Goal: Task Accomplishment & Management: Use online tool/utility

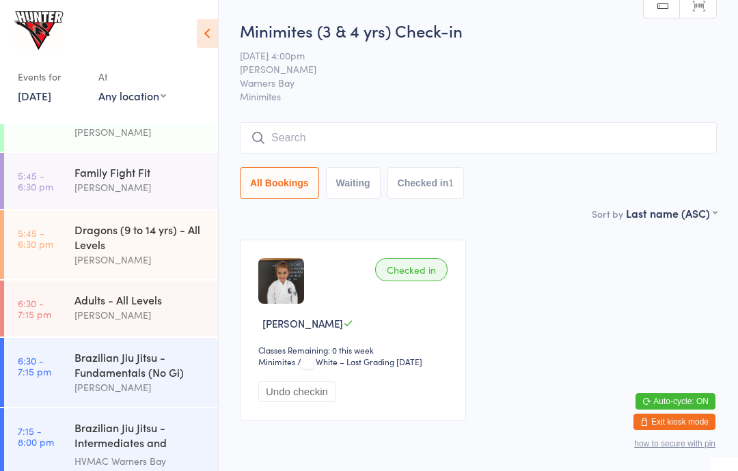
scroll to position [273, 0]
click at [98, 298] on div "Adults - All Levels" at bounding box center [140, 298] width 132 height 15
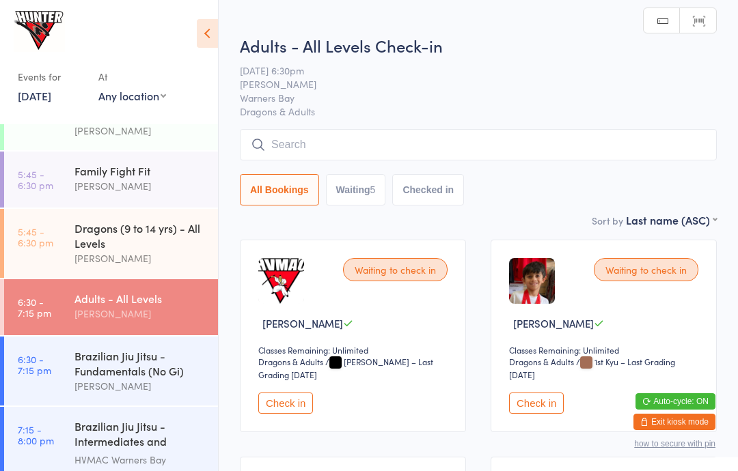
click at [214, 23] on icon at bounding box center [207, 33] width 21 height 29
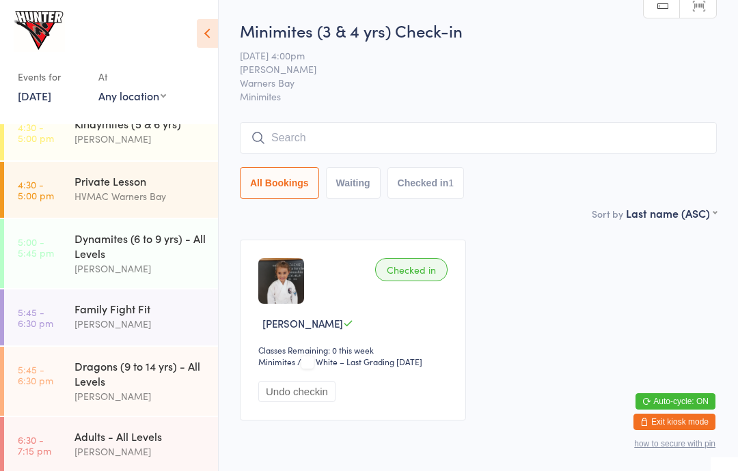
scroll to position [126, 0]
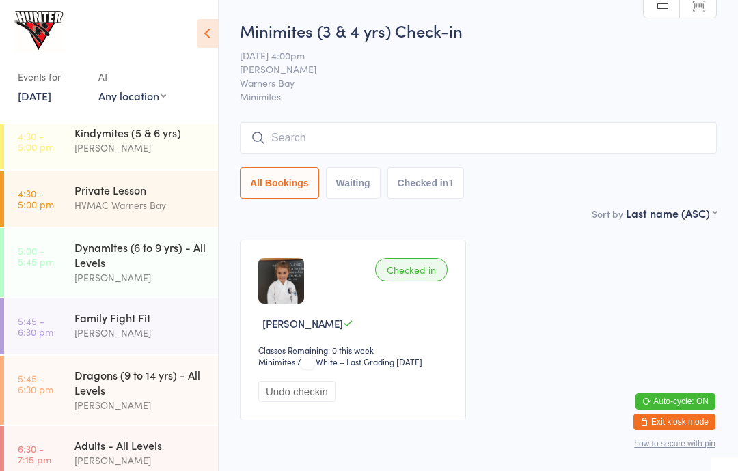
click at [167, 199] on div "HVMAC Warners Bay" at bounding box center [140, 205] width 132 height 16
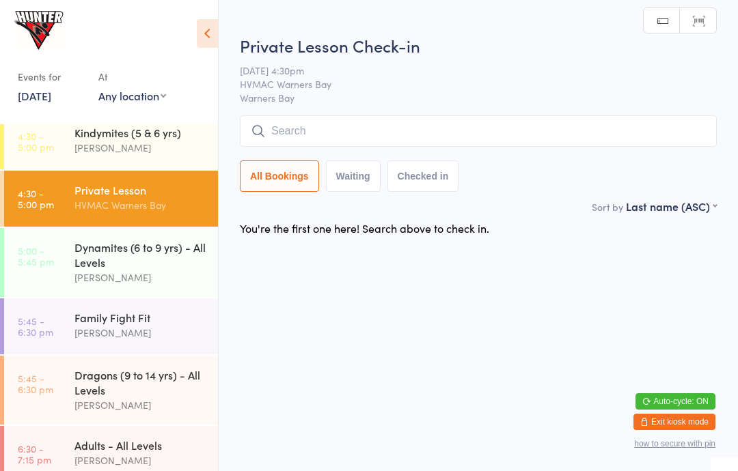
scroll to position [70, 0]
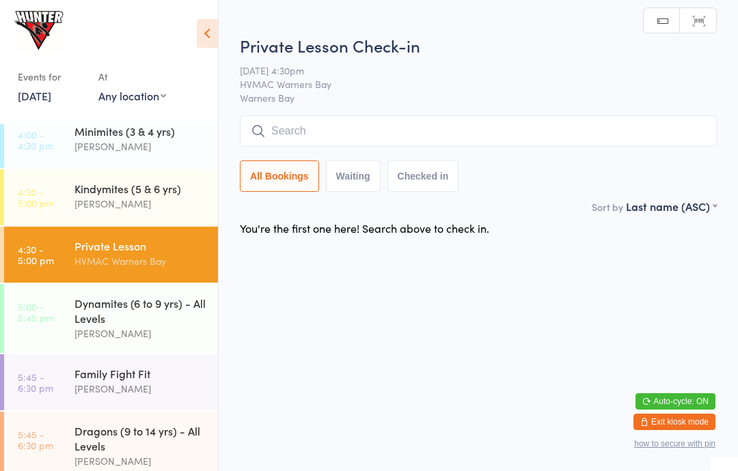
click at [142, 193] on div "Kindymites (5 & 6 yrs)" at bounding box center [140, 188] width 132 height 15
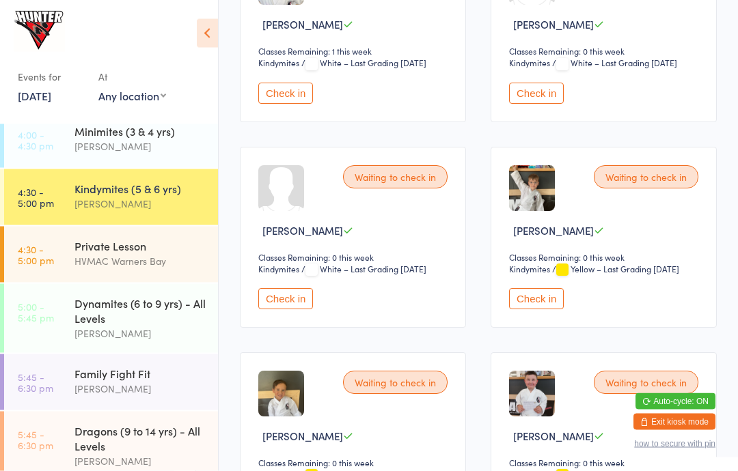
scroll to position [710, 0]
click at [296, 309] on button "Check in" at bounding box center [285, 298] width 55 height 21
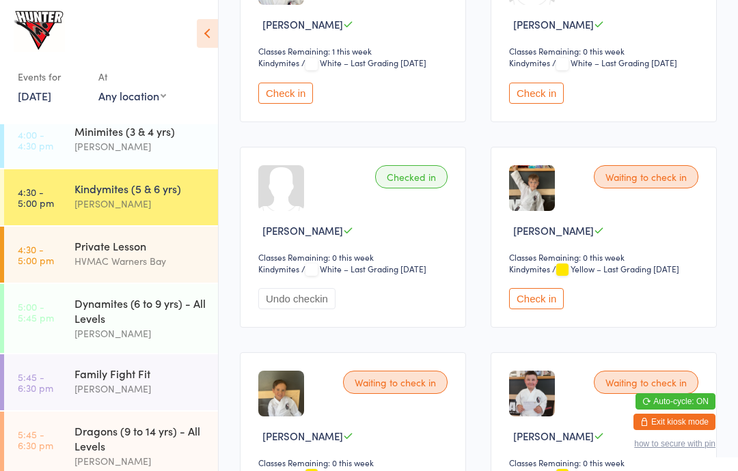
click at [158, 314] on div "Dynamites (6 to 9 yrs) - All Levels" at bounding box center [140, 311] width 132 height 30
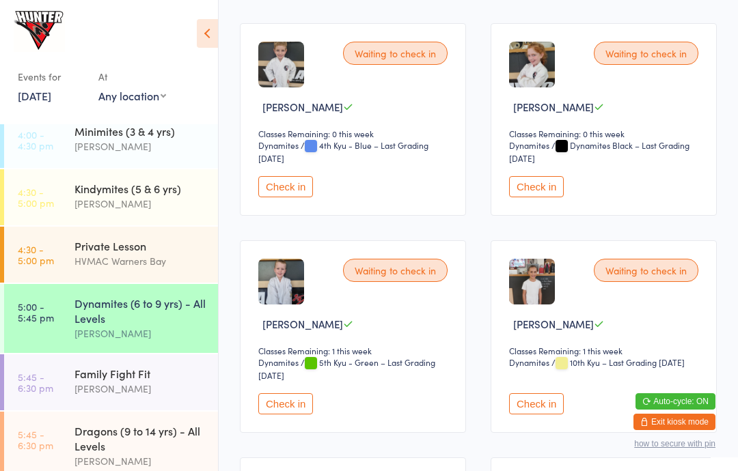
scroll to position [1085, 0]
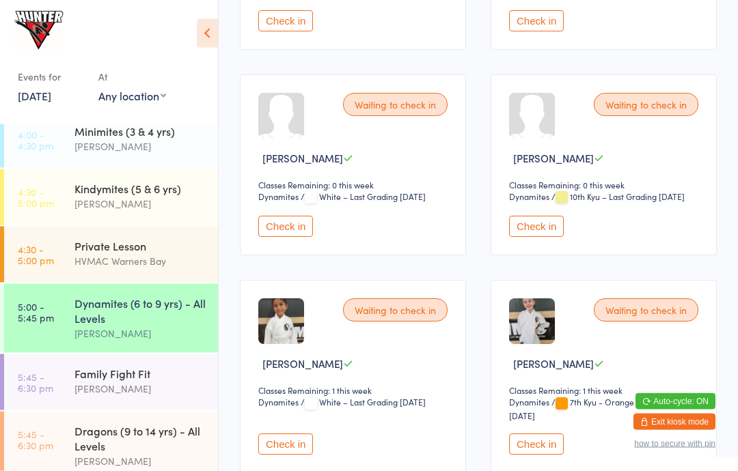
click at [286, 238] on button "Check in" at bounding box center [285, 227] width 55 height 21
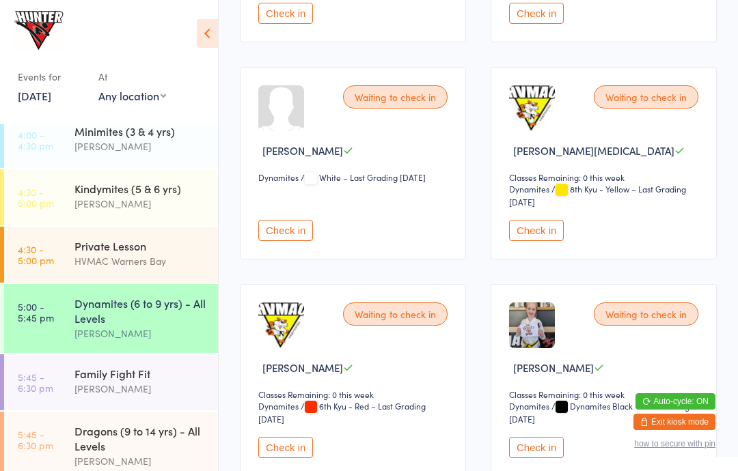
scroll to position [2124, 0]
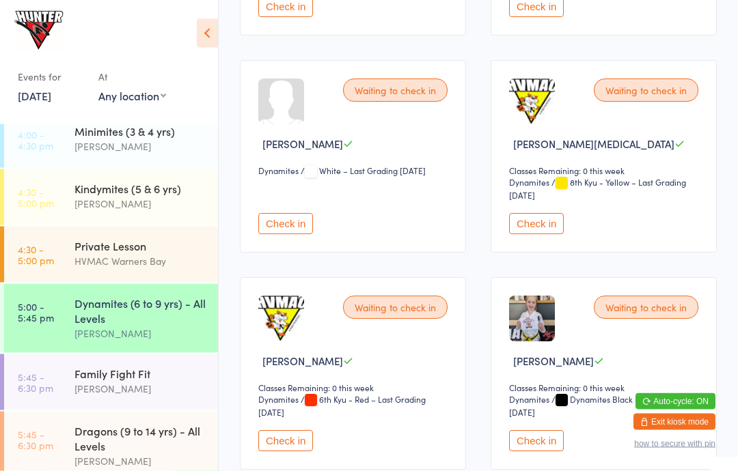
click at [118, 191] on div "Kindymites (5 & 6 yrs)" at bounding box center [140, 188] width 132 height 15
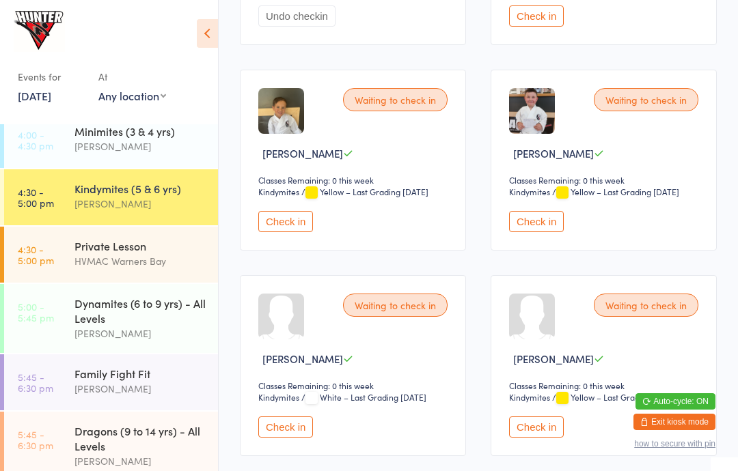
scroll to position [996, 0]
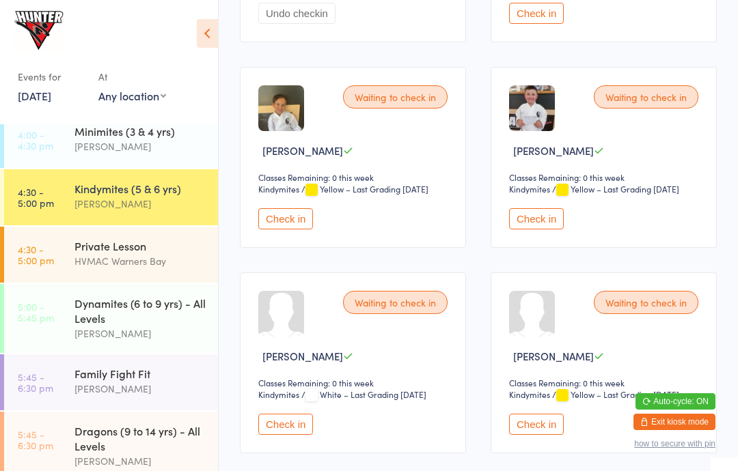
click at [525, 230] on button "Check in" at bounding box center [536, 218] width 55 height 21
click at [167, 326] on div "Dynamites (6 to 9 yrs) - All Levels" at bounding box center [140, 311] width 132 height 30
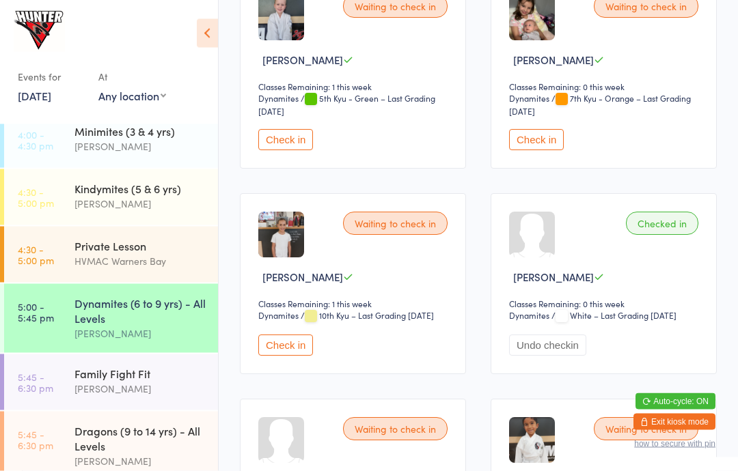
scroll to position [1350, 0]
click at [306, 356] on button "Check in" at bounding box center [285, 345] width 55 height 21
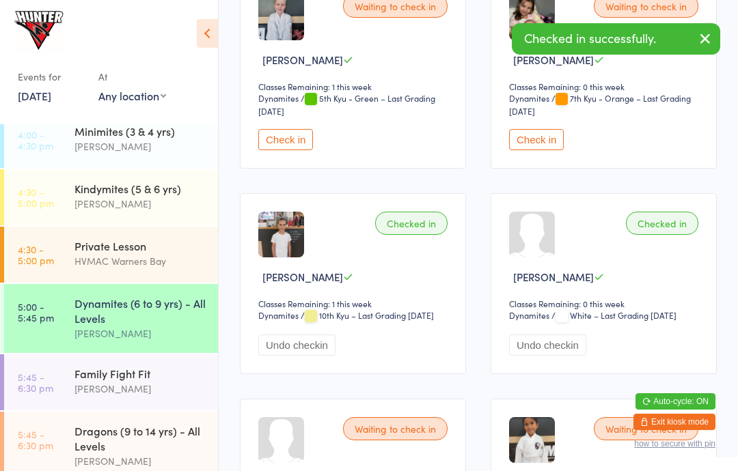
click at [164, 206] on div "[PERSON_NAME]" at bounding box center [140, 204] width 132 height 16
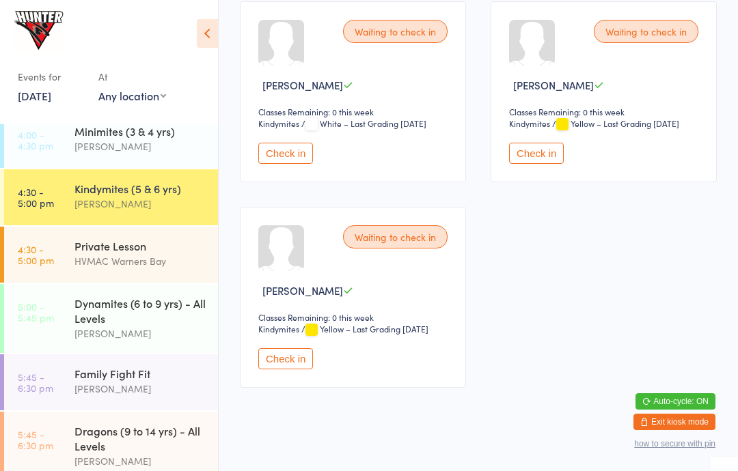
scroll to position [1273, 0]
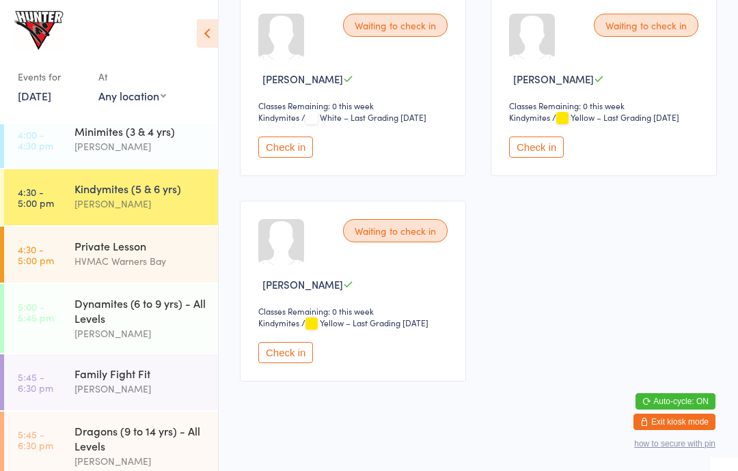
click at [289, 363] on button "Check in" at bounding box center [285, 352] width 55 height 21
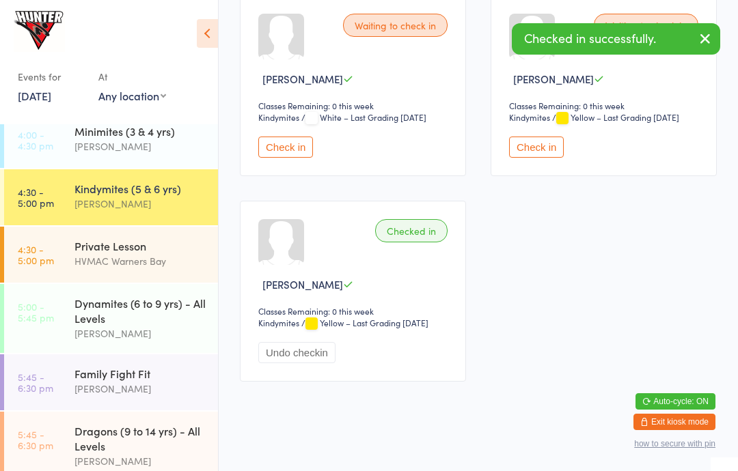
click at [304, 363] on button "Undo checkin" at bounding box center [296, 352] width 77 height 21
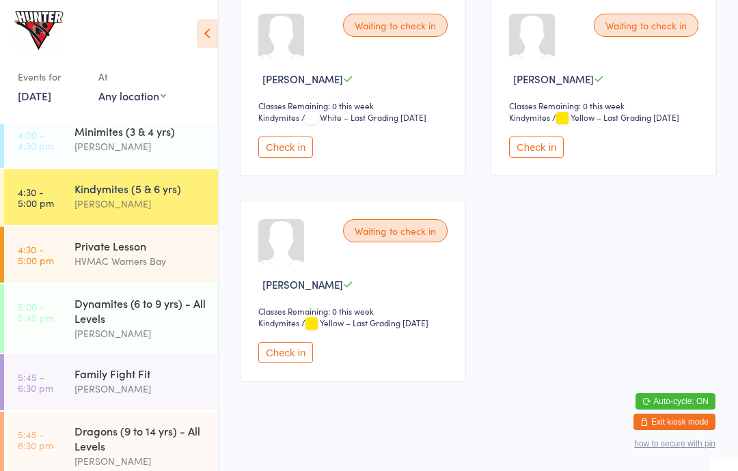
click at [545, 158] on button "Check in" at bounding box center [536, 147] width 55 height 21
click at [79, 316] on div "Dynamites (6 to 9 yrs) - All Levels" at bounding box center [140, 311] width 132 height 30
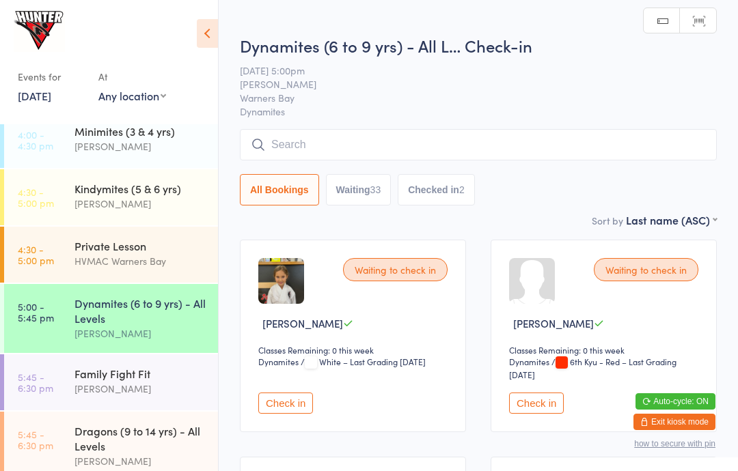
click at [199, 32] on icon at bounding box center [207, 33] width 21 height 29
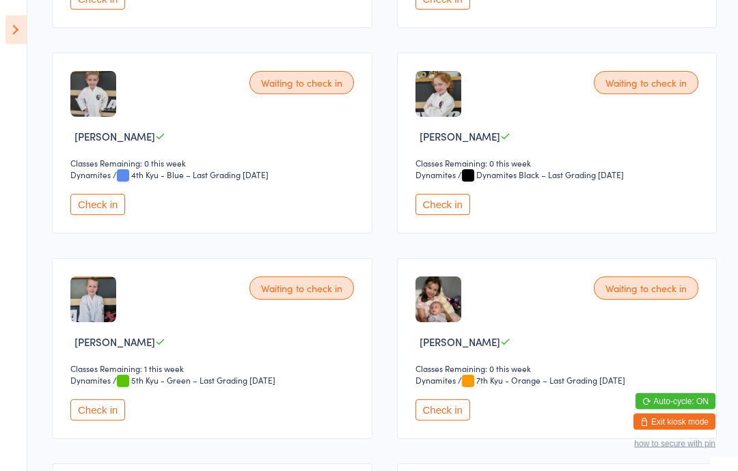
scroll to position [1010, 0]
click at [93, 421] on button "Check in" at bounding box center [97, 410] width 55 height 21
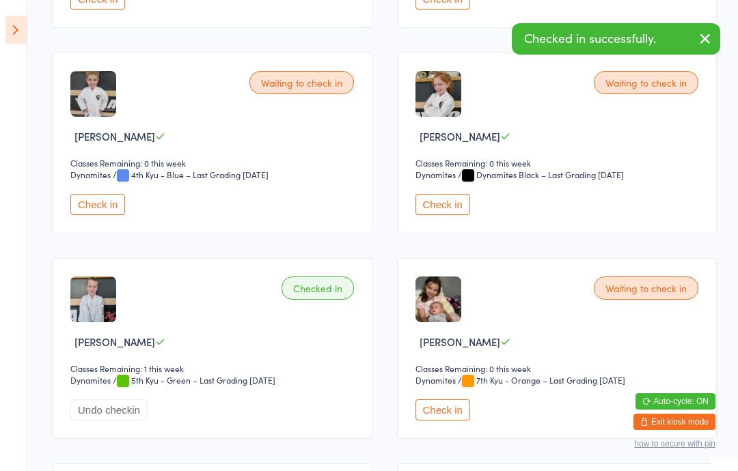
click at [26, 26] on icon at bounding box center [15, 30] width 21 height 29
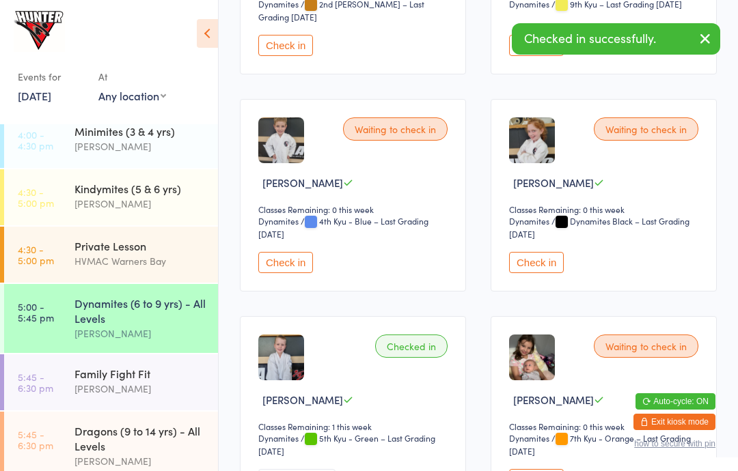
click at [49, 237] on link "4:30 - 5:00 pm Private Lesson HVMAC [GEOGRAPHIC_DATA]" at bounding box center [111, 255] width 214 height 56
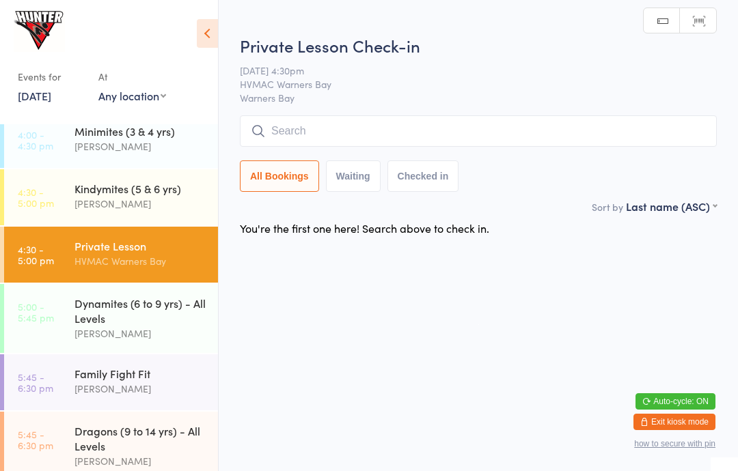
click at [60, 187] on link "4:30 - 5:00 pm Kindymites (5 & 6 yrs) [PERSON_NAME]" at bounding box center [111, 197] width 214 height 56
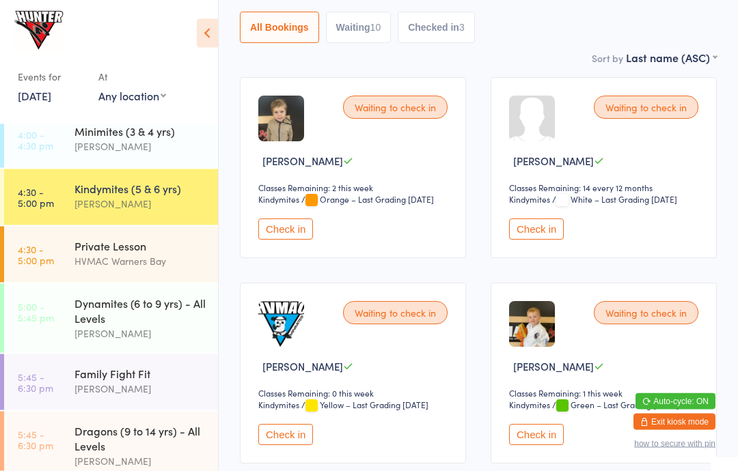
scroll to position [163, 0]
click at [294, 445] on button "Check in" at bounding box center [285, 434] width 55 height 21
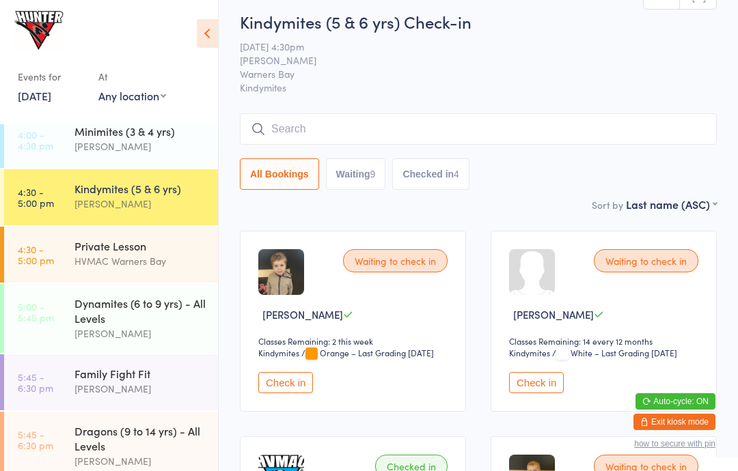
scroll to position [0, 0]
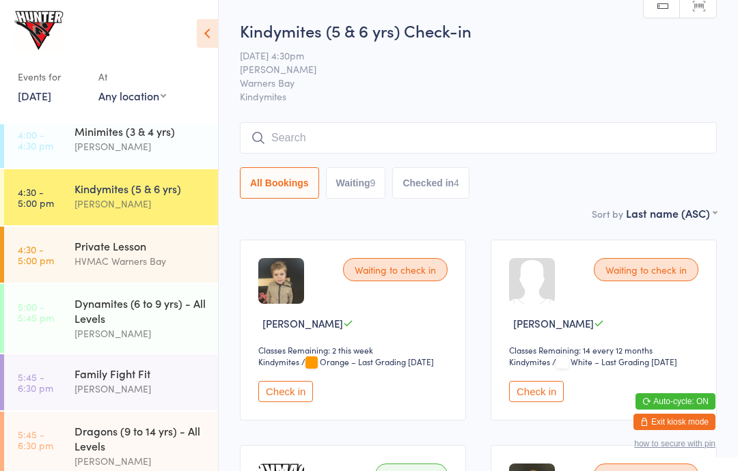
click at [288, 192] on button "All Bookings" at bounding box center [279, 182] width 79 height 31
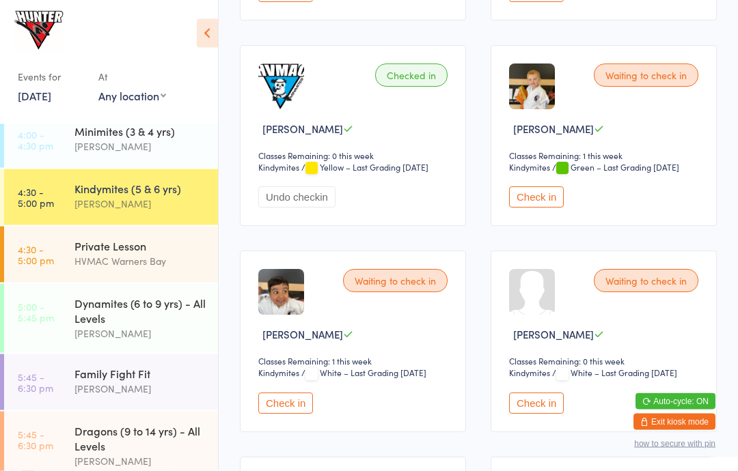
click at [537, 208] on button "Check in" at bounding box center [536, 197] width 55 height 21
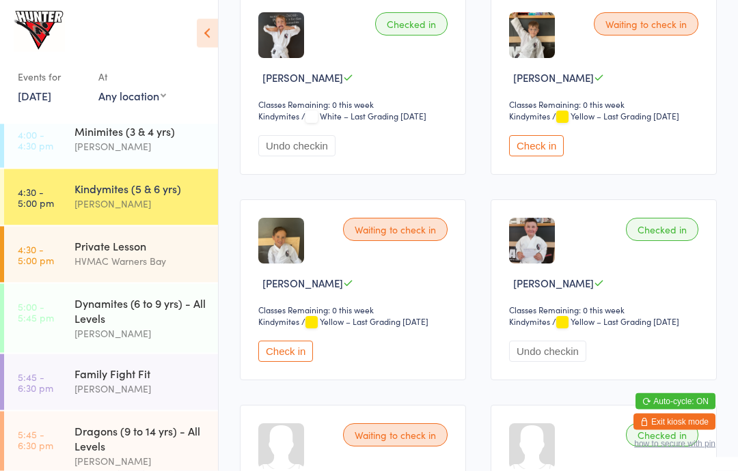
scroll to position [863, 0]
click at [291, 362] on button "Check in" at bounding box center [285, 351] width 55 height 21
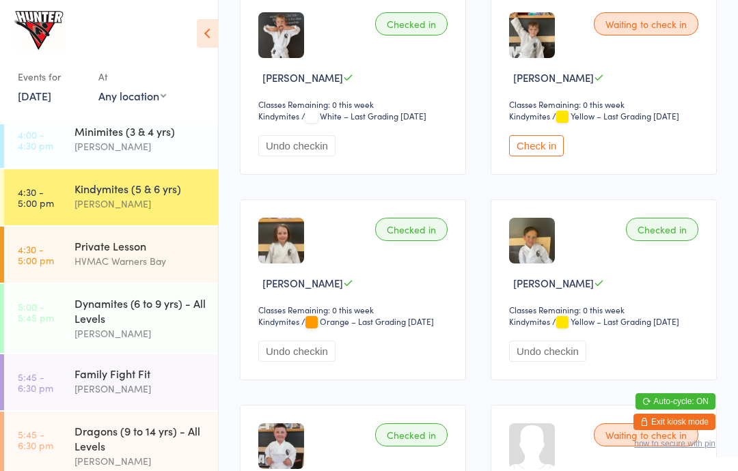
click at [66, 327] on link "5:00 - 5:45 pm Dynamites (6 to 9 yrs) - All Levels [PERSON_NAME]" at bounding box center [111, 318] width 214 height 69
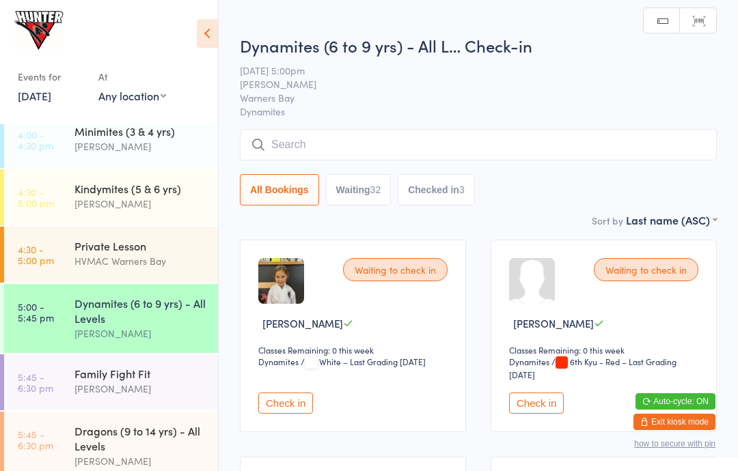
click at [206, 35] on icon at bounding box center [207, 33] width 21 height 29
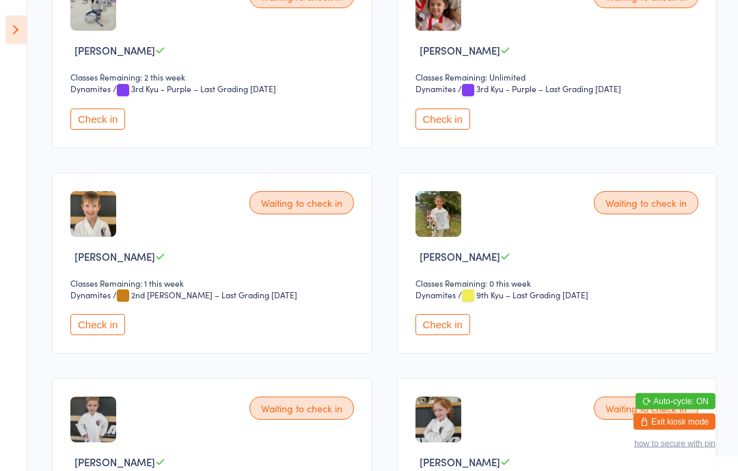
scroll to position [684, 0]
click at [77, 335] on button "Check in" at bounding box center [97, 324] width 55 height 21
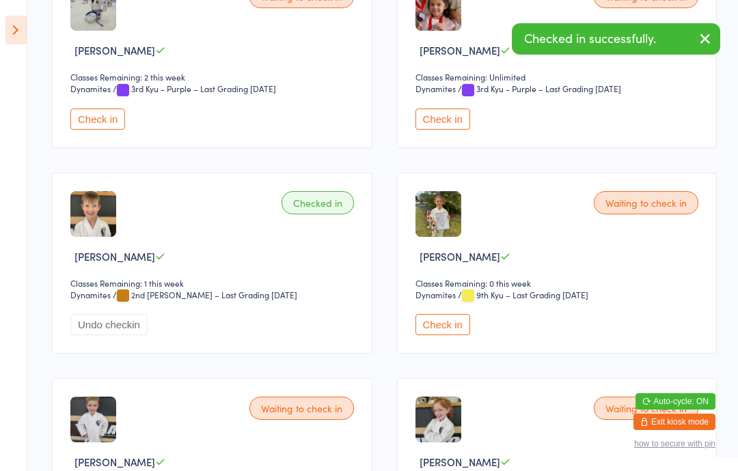
click at [446, 335] on button "Check in" at bounding box center [442, 324] width 55 height 21
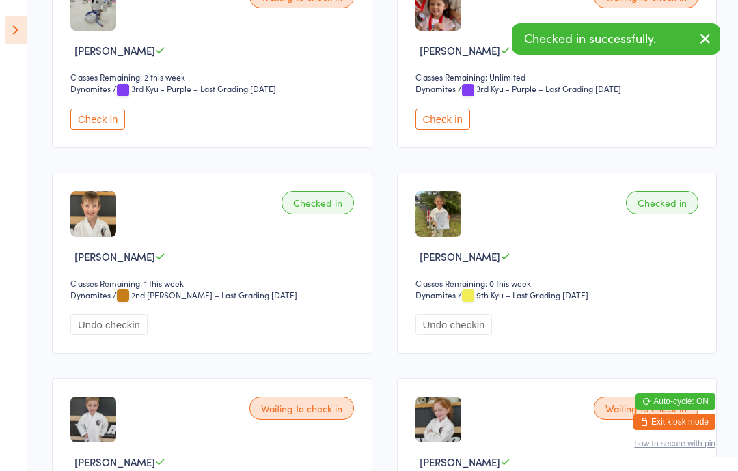
click at [25, 24] on icon at bounding box center [15, 30] width 21 height 29
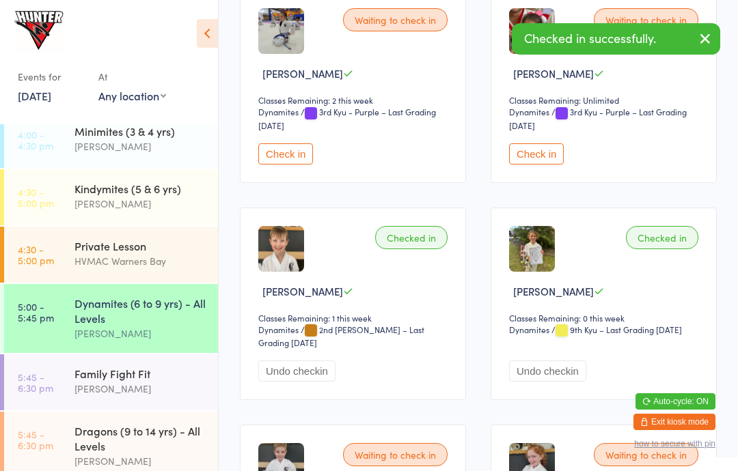
click at [50, 200] on time "4:30 - 5:00 pm" at bounding box center [36, 197] width 36 height 22
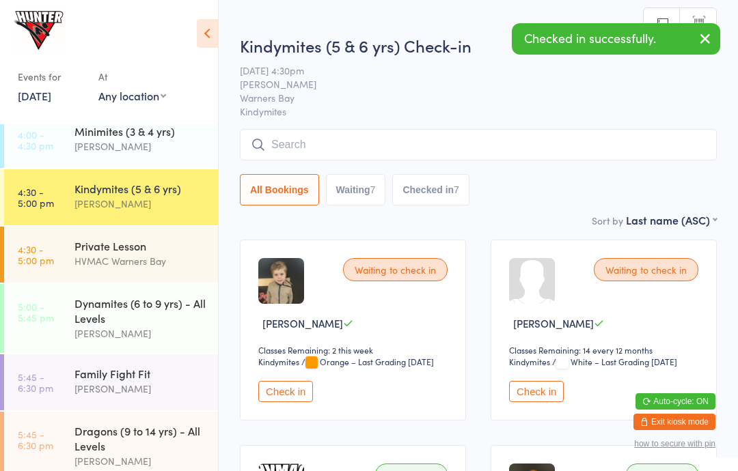
click at [206, 33] on icon at bounding box center [207, 33] width 21 height 29
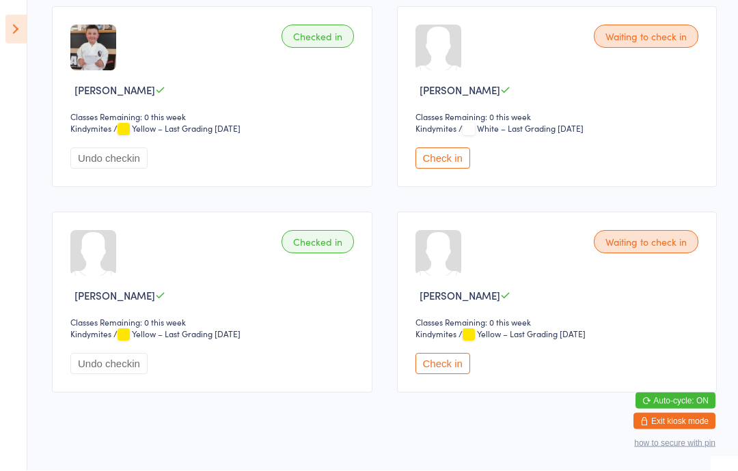
scroll to position [1261, 0]
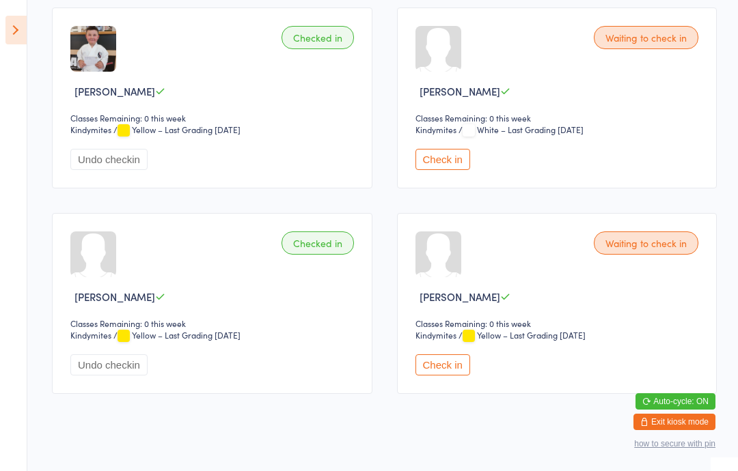
click at [456, 376] on button "Check in" at bounding box center [442, 365] width 55 height 21
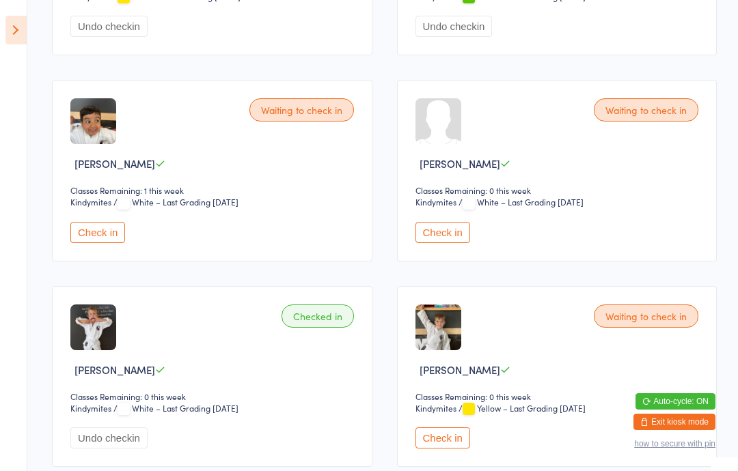
scroll to position [570, 0]
click at [445, 236] on button "Check in" at bounding box center [442, 233] width 55 height 21
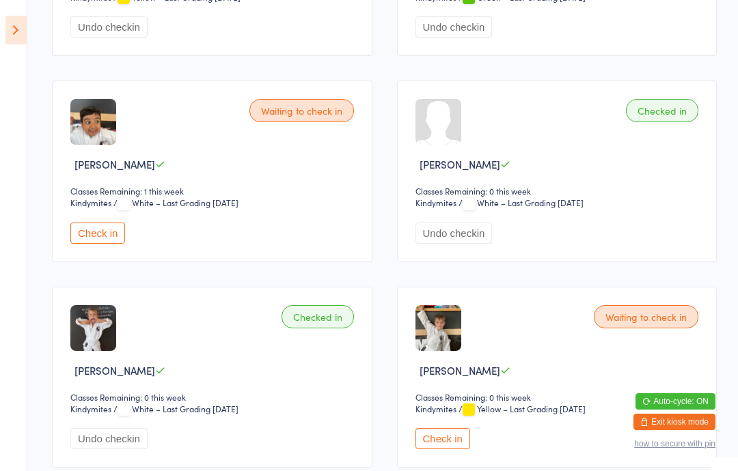
click at [21, 18] on icon at bounding box center [15, 30] width 21 height 29
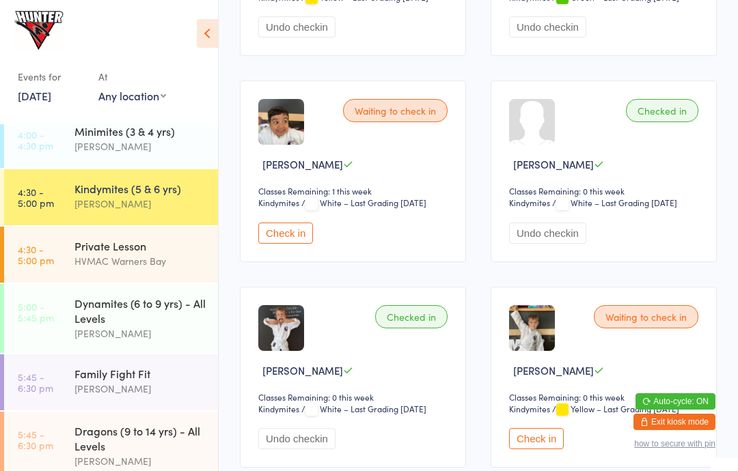
click at [121, 202] on div "[PERSON_NAME]" at bounding box center [140, 204] width 132 height 16
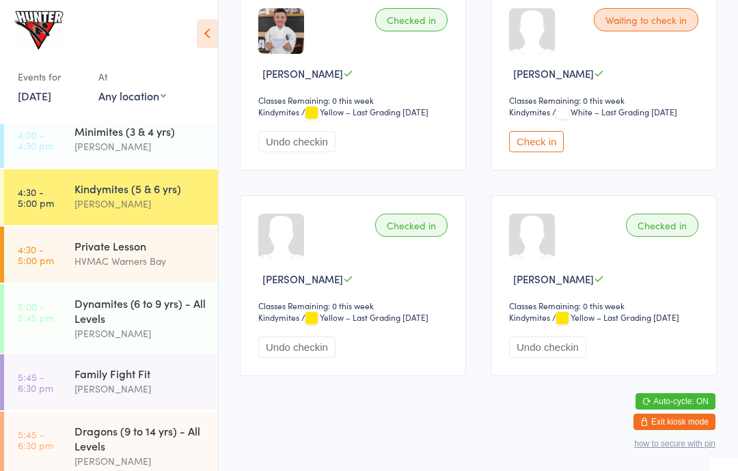
scroll to position [1340, 0]
click at [558, 135] on button "Check in" at bounding box center [536, 141] width 55 height 21
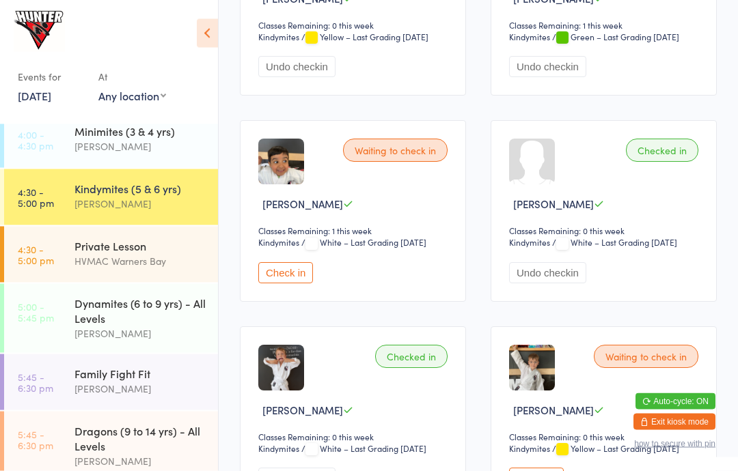
scroll to position [531, 0]
click at [290, 283] on button "Check in" at bounding box center [285, 272] width 55 height 21
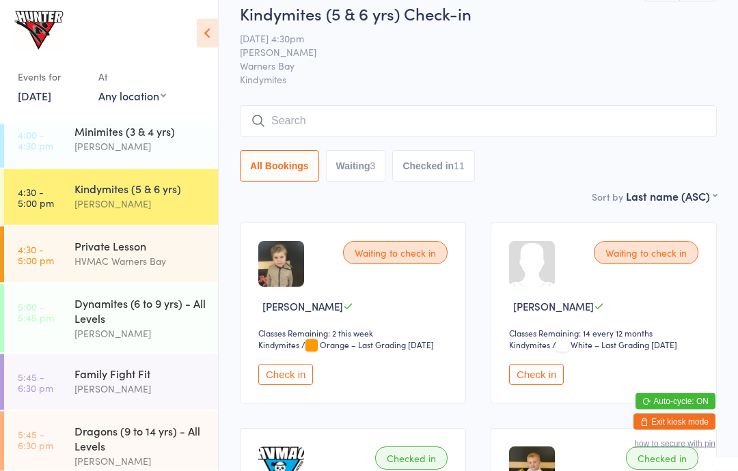
scroll to position [0, 0]
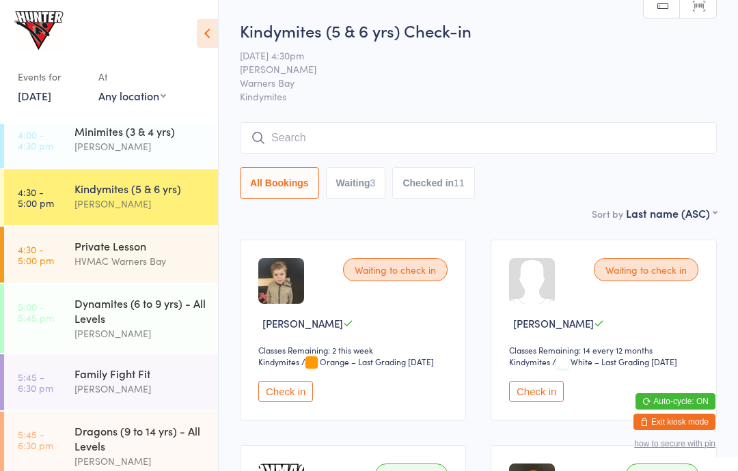
click at [536, 402] on button "Check in" at bounding box center [536, 391] width 55 height 21
click at [285, 402] on button "Check in" at bounding box center [285, 391] width 55 height 21
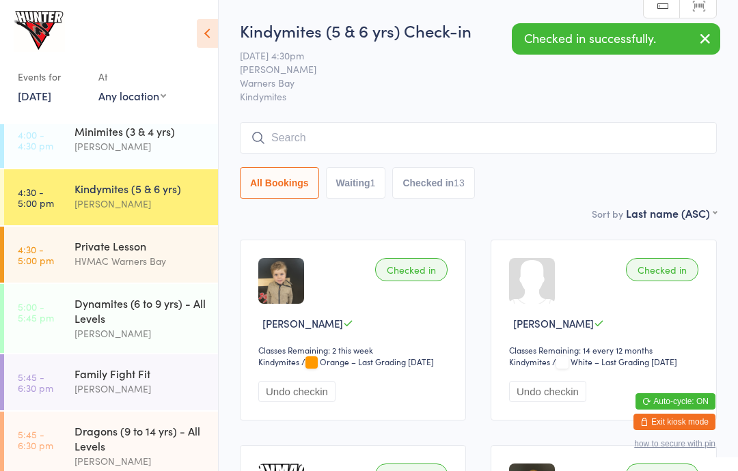
click at [192, 253] on div "Private Lesson" at bounding box center [140, 245] width 132 height 15
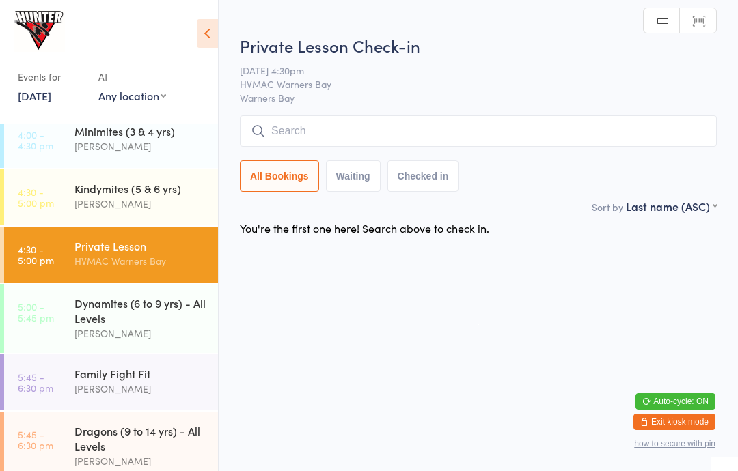
click at [149, 319] on div "Dynamites (6 to 9 yrs) - All Levels" at bounding box center [140, 311] width 132 height 30
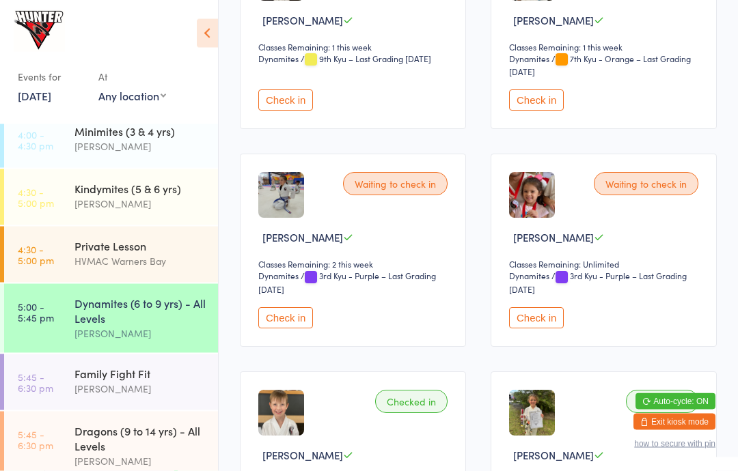
scroll to position [521, 0]
click at [278, 329] on button "Check in" at bounding box center [285, 317] width 55 height 21
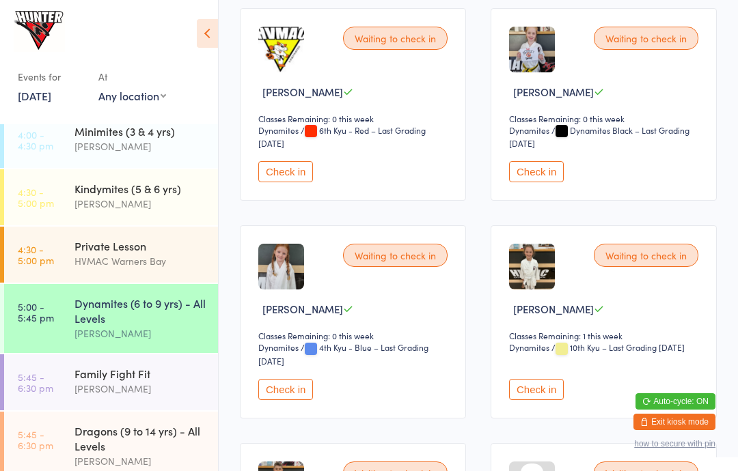
scroll to position [2598, 0]
click at [117, 199] on div "[PERSON_NAME]" at bounding box center [140, 204] width 132 height 16
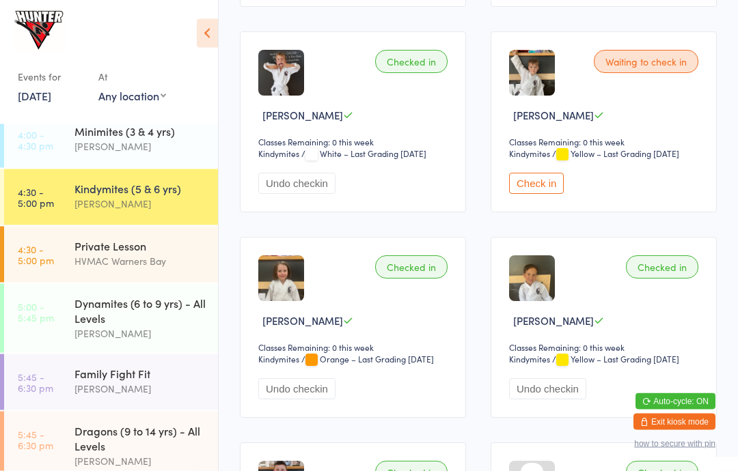
scroll to position [826, 0]
click at [525, 194] on button "Check in" at bounding box center [536, 183] width 55 height 21
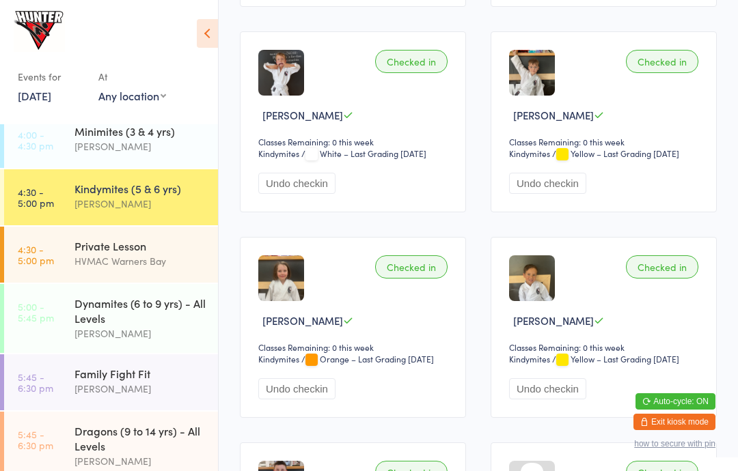
click at [156, 323] on div "Dynamites (6 to 9 yrs) - All Levels" at bounding box center [140, 311] width 132 height 30
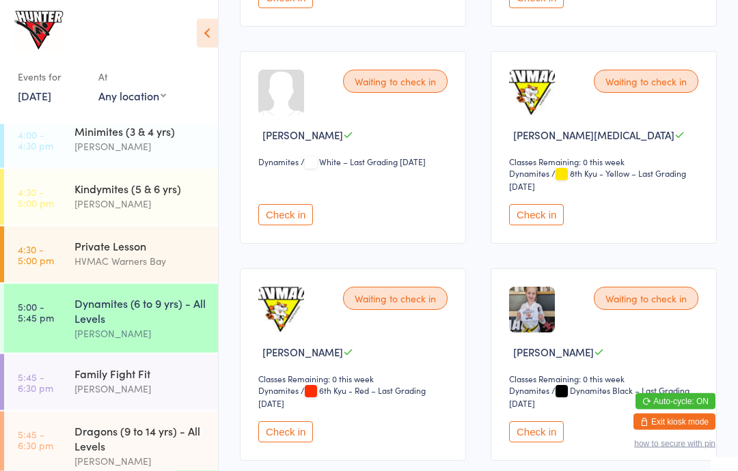
scroll to position [2343, 0]
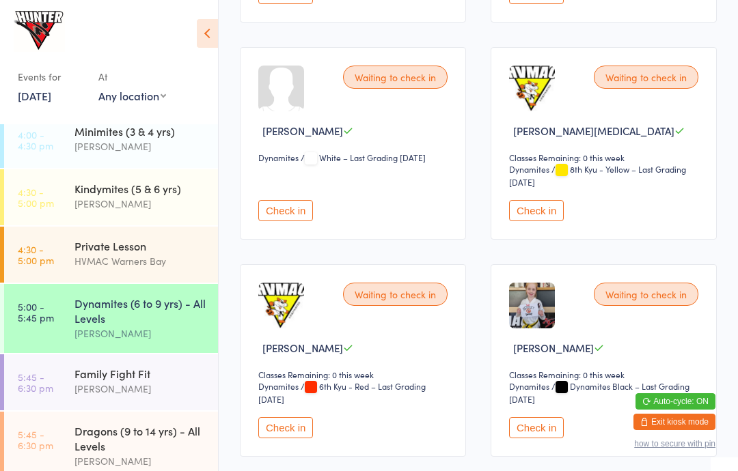
click at [544, 221] on button "Check in" at bounding box center [536, 210] width 55 height 21
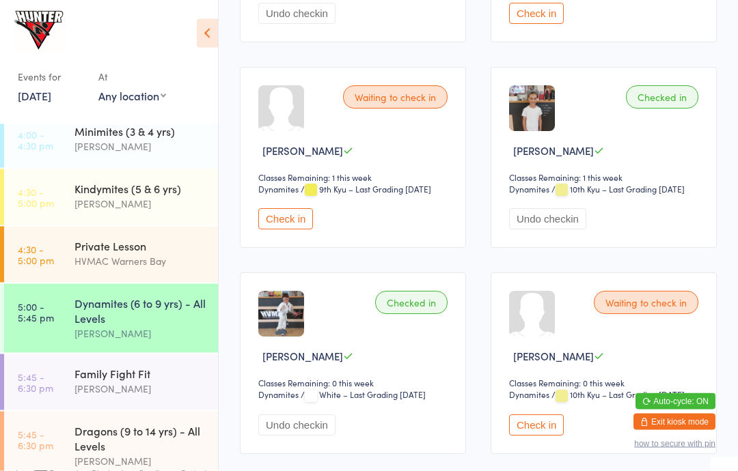
scroll to position [1478, 0]
click at [83, 312] on div "Dynamites (6 to 9 yrs) - All Levels" at bounding box center [140, 311] width 132 height 30
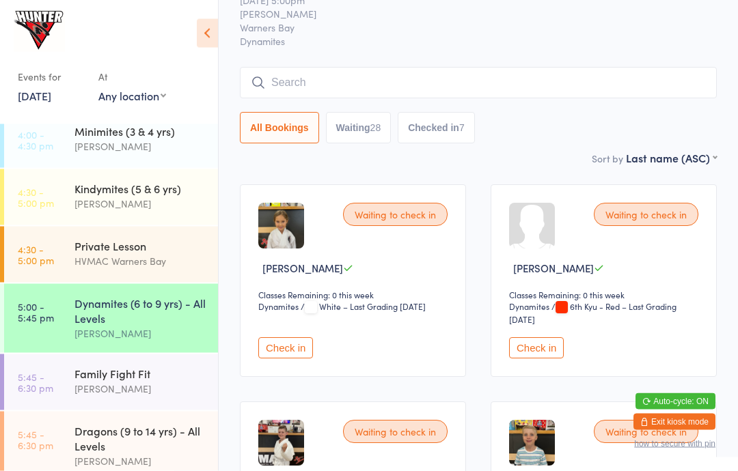
scroll to position [0, 0]
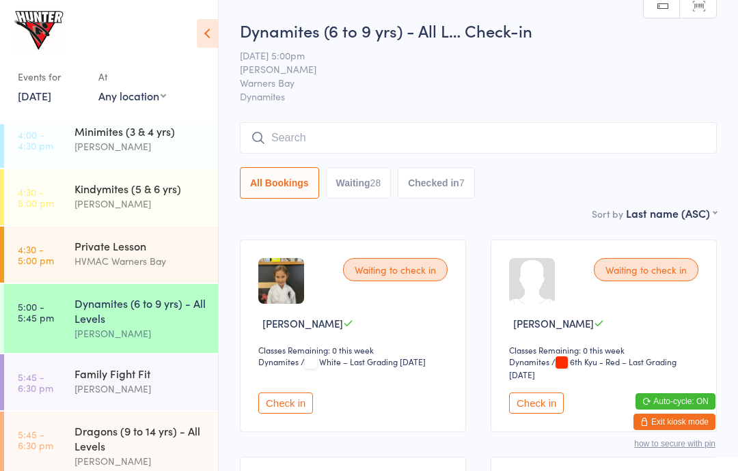
click at [137, 314] on div "Dynamites (6 to 9 yrs) - All Levels" at bounding box center [140, 311] width 132 height 30
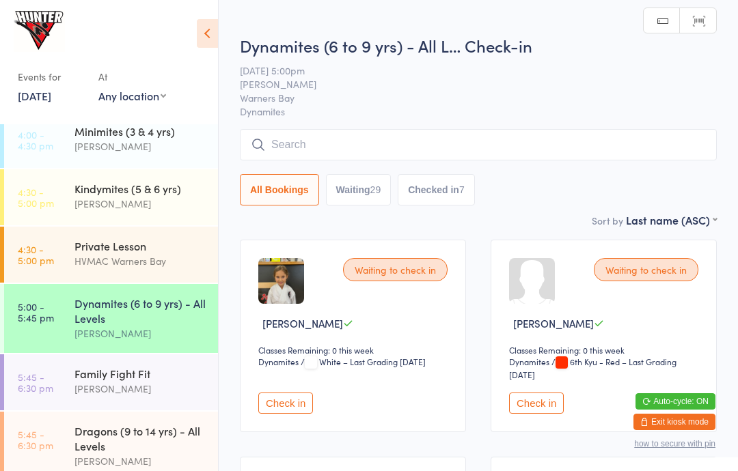
click at [707, 19] on link "Scanner input" at bounding box center [698, 21] width 36 height 26
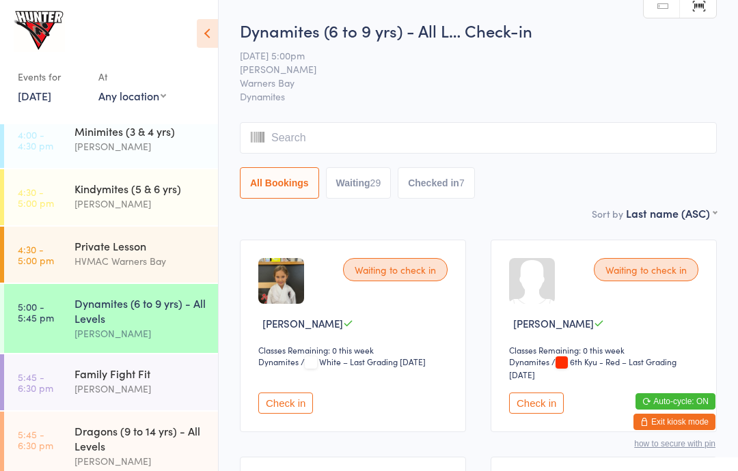
click at [428, 180] on button "Checked in 7" at bounding box center [436, 182] width 77 height 31
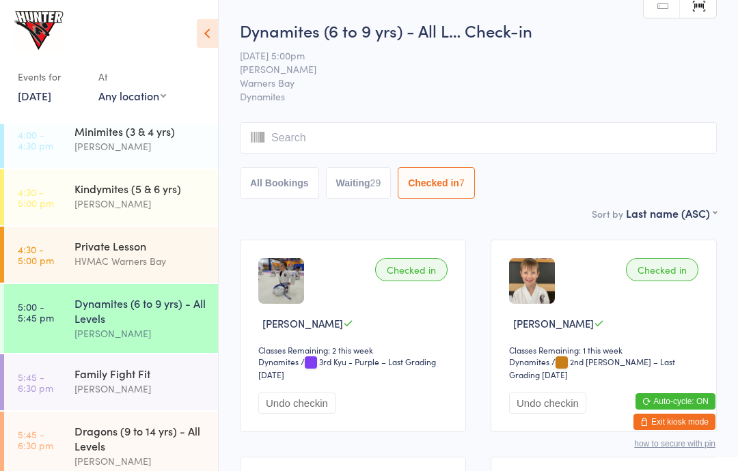
click at [362, 189] on button "Waiting 29" at bounding box center [359, 182] width 66 height 31
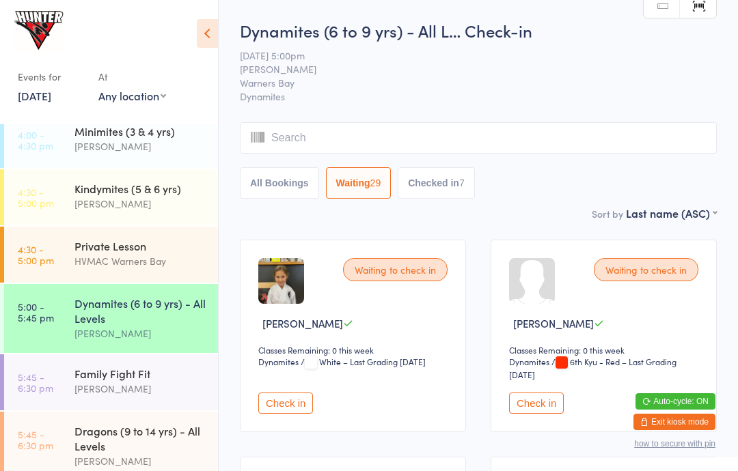
click at [276, 186] on button "All Bookings" at bounding box center [279, 182] width 79 height 31
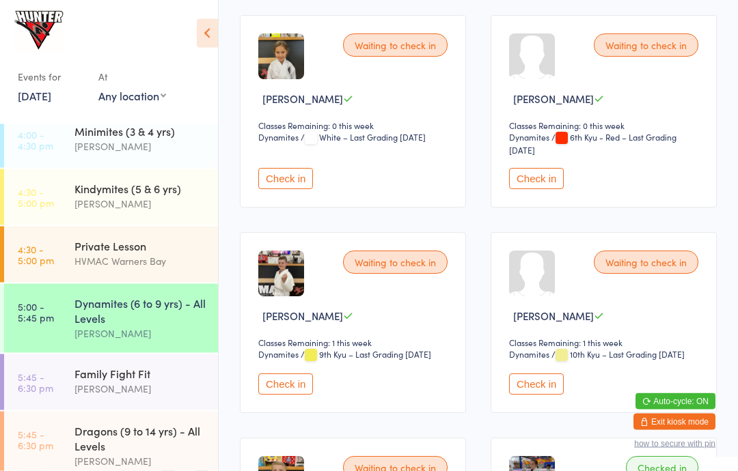
scroll to position [238, 0]
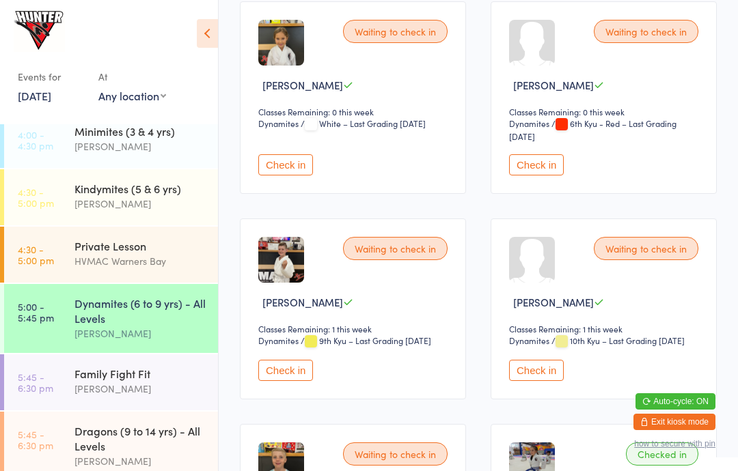
click at [546, 381] on button "Check in" at bounding box center [536, 370] width 55 height 21
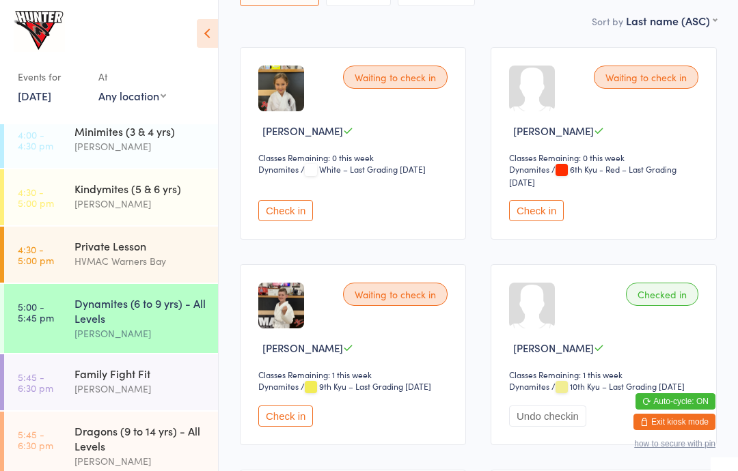
scroll to position [0, 0]
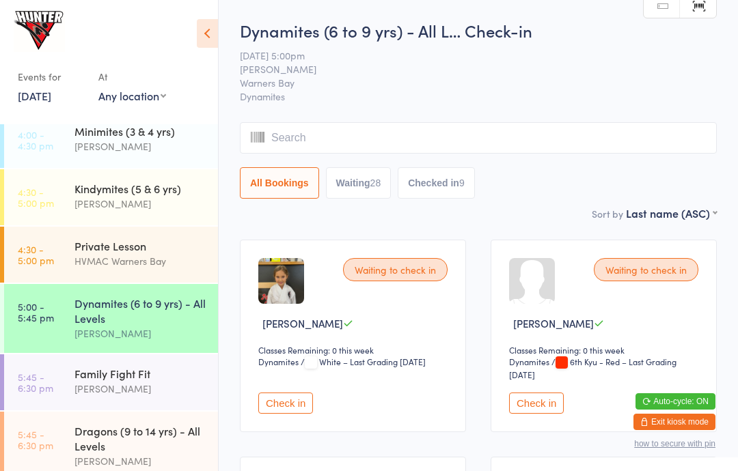
click at [373, 184] on div "28" at bounding box center [375, 183] width 11 height 11
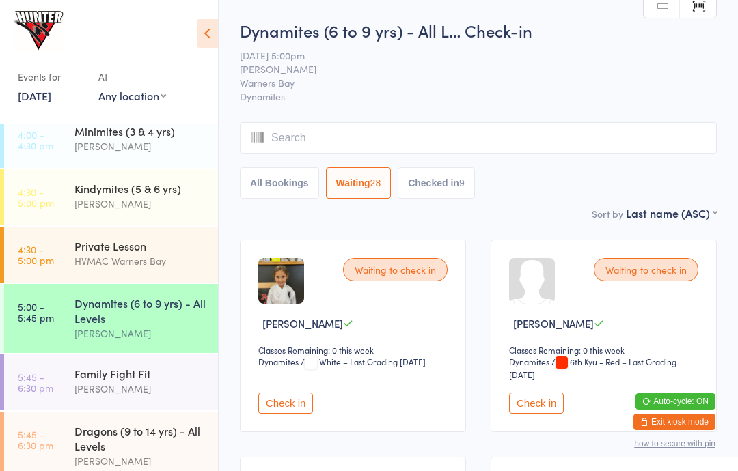
click at [449, 183] on button "Checked in 9" at bounding box center [436, 182] width 77 height 31
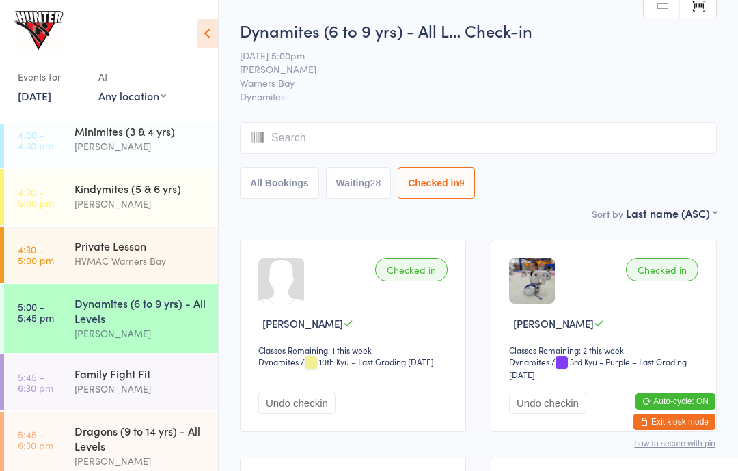
click at [290, 178] on button "All Bookings" at bounding box center [279, 182] width 79 height 31
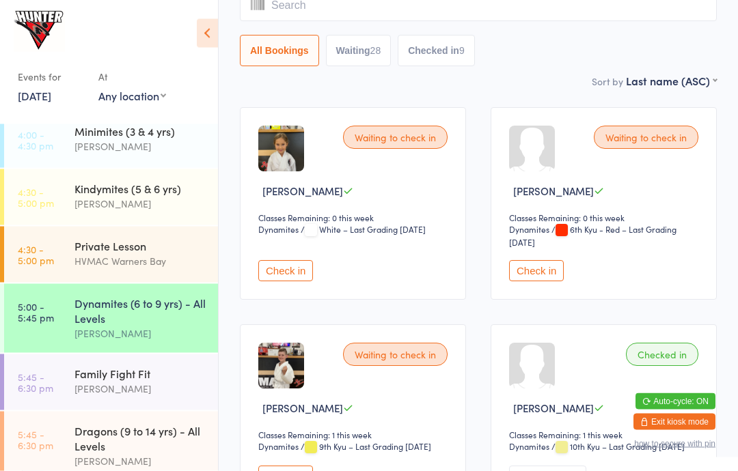
scroll to position [139, 0]
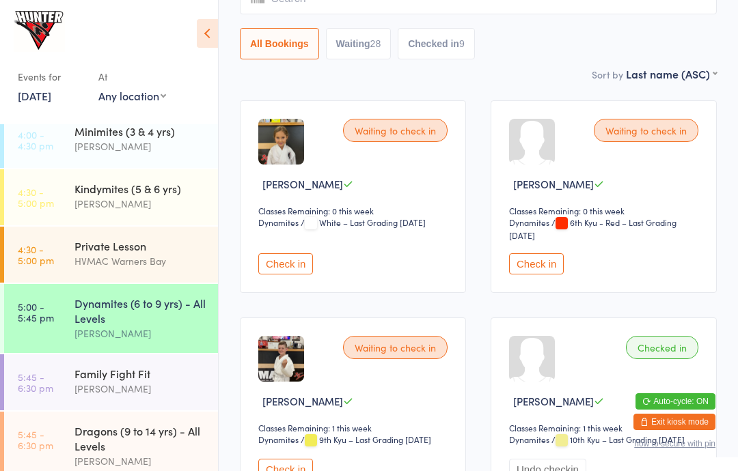
click at [301, 471] on button "Check in" at bounding box center [285, 469] width 55 height 21
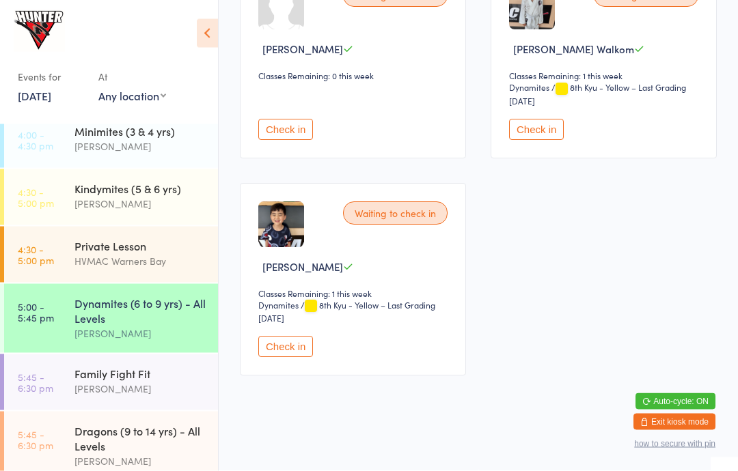
scroll to position [4005, 0]
click at [269, 358] on button "Check in" at bounding box center [285, 347] width 55 height 21
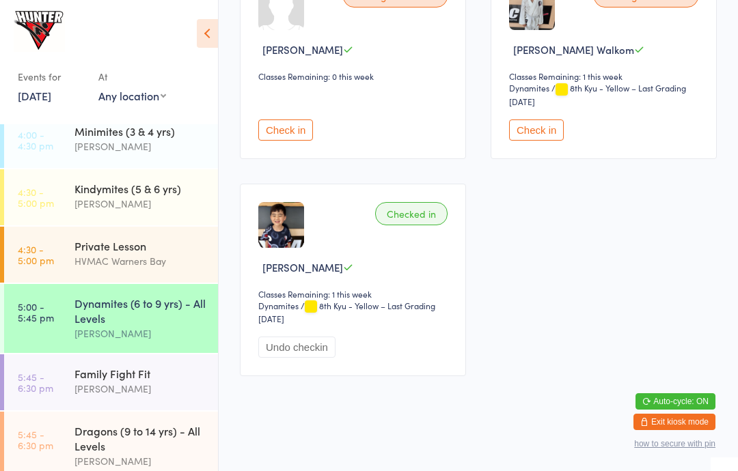
click at [213, 38] on icon at bounding box center [207, 33] width 21 height 29
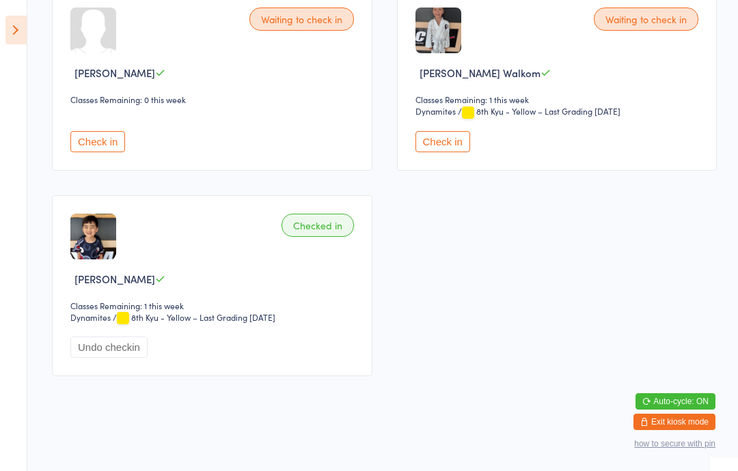
scroll to position [3771, 0]
click at [12, 29] on icon at bounding box center [15, 30] width 21 height 29
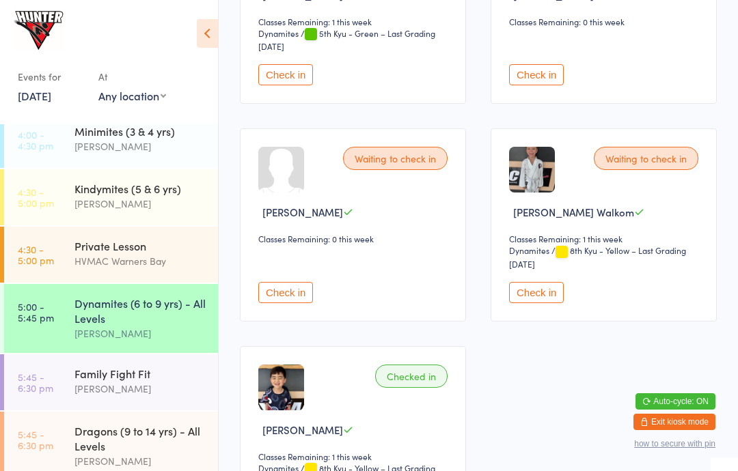
click at [127, 309] on div "Dynamites (6 to 9 yrs) - All Levels" at bounding box center [140, 311] width 132 height 30
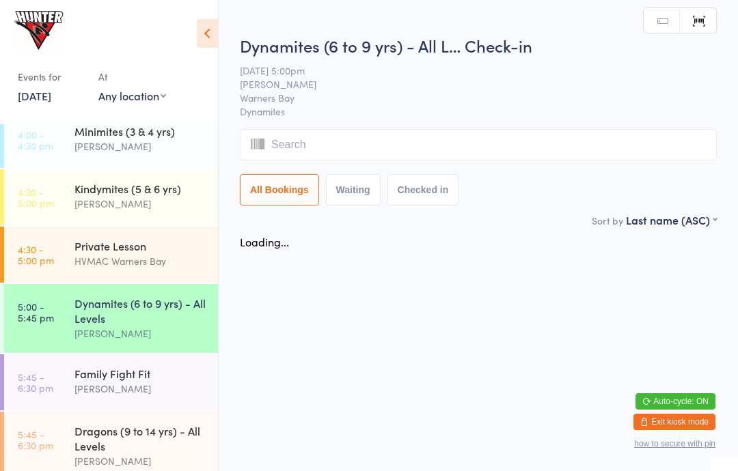
scroll to position [0, 0]
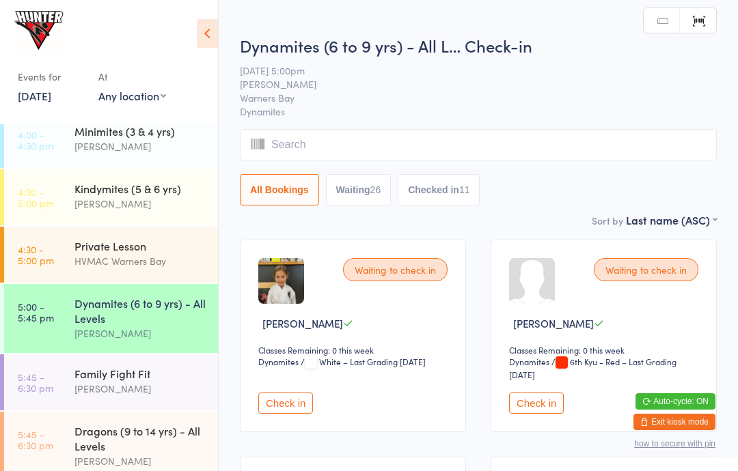
click at [210, 29] on icon at bounding box center [207, 33] width 21 height 29
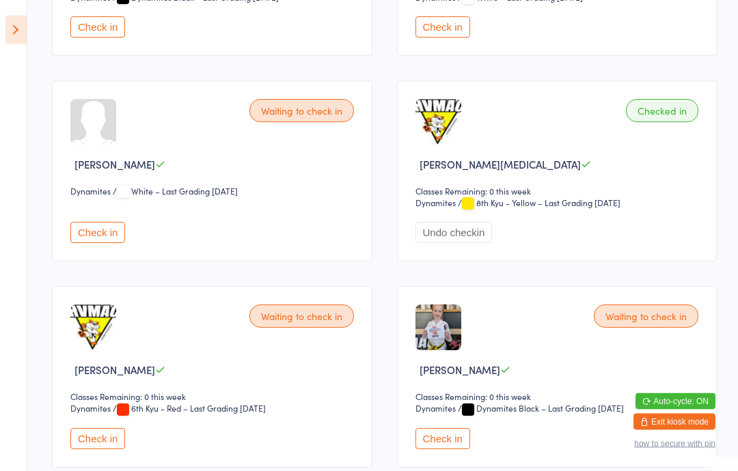
scroll to position [2425, 0]
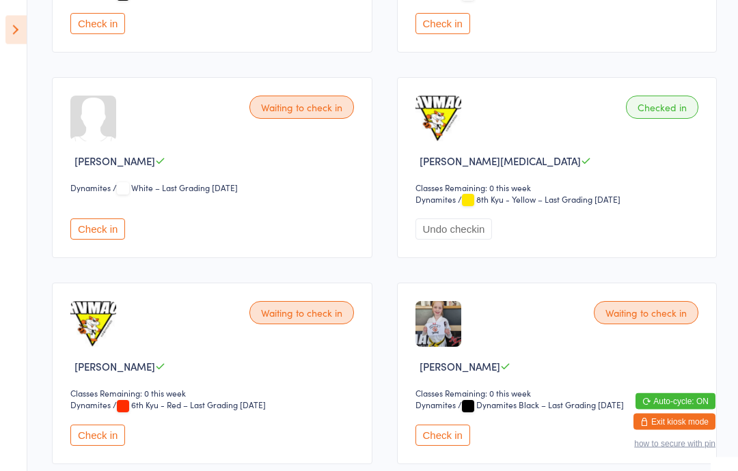
click at [172, 194] on span "/ White – Last Grading [DATE]" at bounding box center [175, 188] width 125 height 12
click at [111, 240] on button "Check in" at bounding box center [97, 229] width 55 height 21
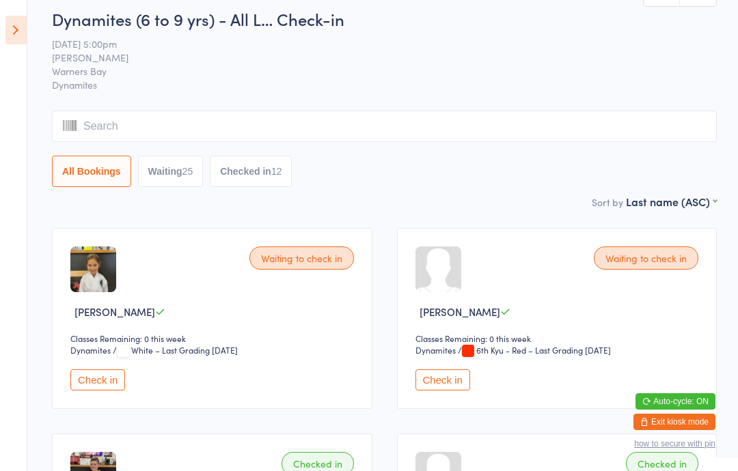
scroll to position [0, 0]
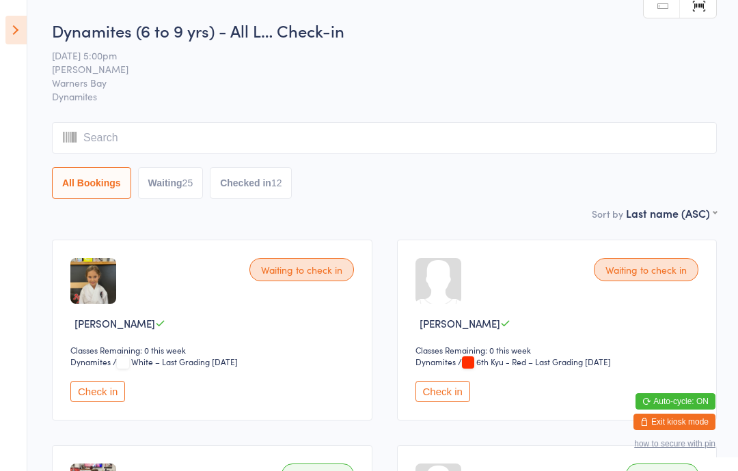
click at [455, 392] on button "Check in" at bounding box center [442, 391] width 55 height 21
click at [120, 421] on div "Waiting to check in [PERSON_NAME] Classes Remaining: 0 this week Dynamites Dyna…" at bounding box center [212, 330] width 320 height 181
click at [111, 421] on div "Waiting to check in [PERSON_NAME] Classes Remaining: 0 this week Dynamites Dyna…" at bounding box center [212, 330] width 320 height 181
click at [111, 390] on button "Check in" at bounding box center [97, 391] width 55 height 21
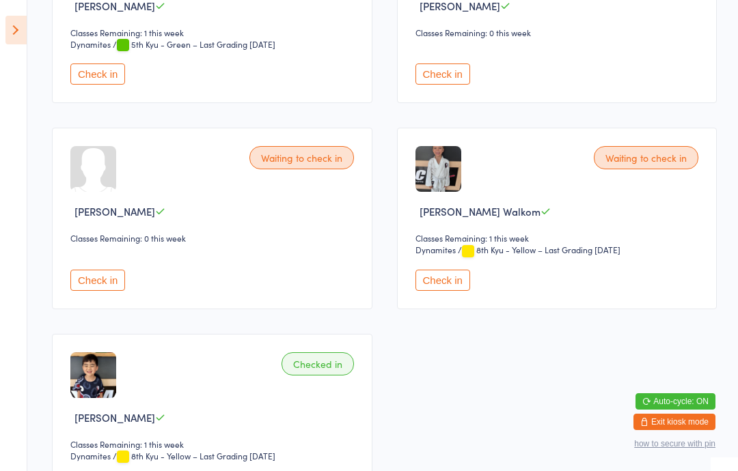
scroll to position [3609, 0]
click at [23, 34] on icon at bounding box center [15, 30] width 21 height 29
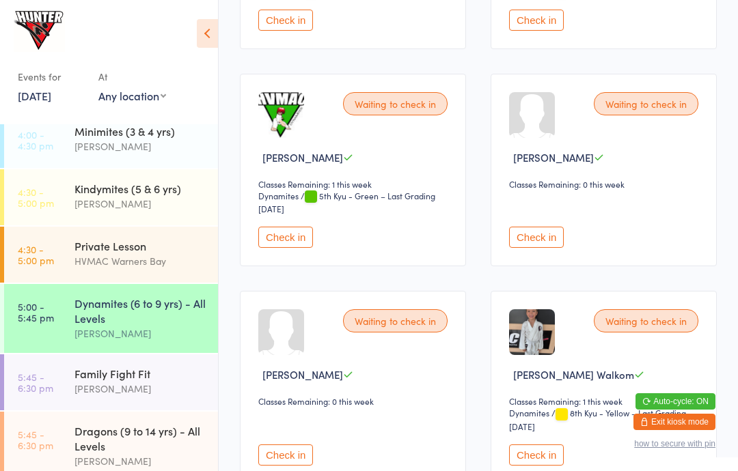
click at [167, 431] on div "Dragons (9 to 14 yrs) - All Levels" at bounding box center [140, 439] width 132 height 30
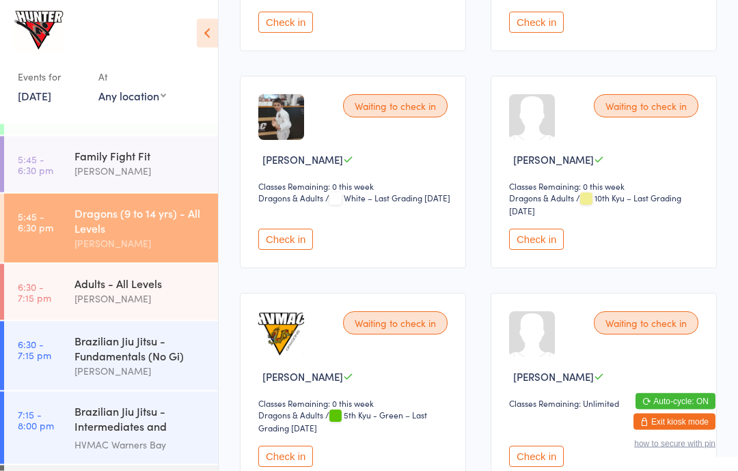
scroll to position [2012, 0]
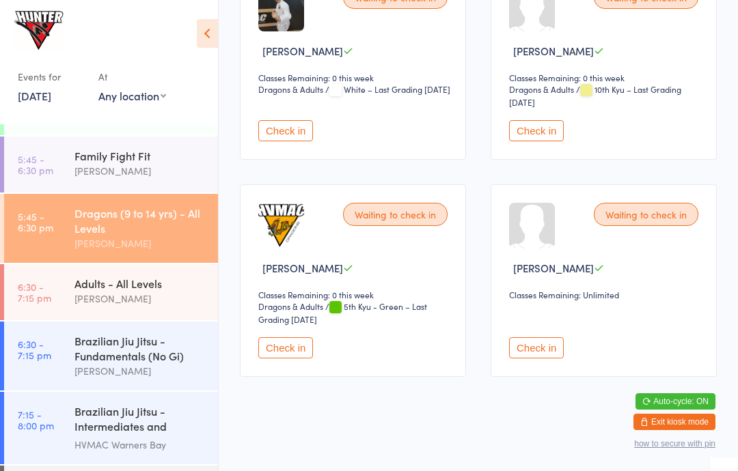
click at [145, 291] on div "Adults - All Levels" at bounding box center [140, 283] width 132 height 15
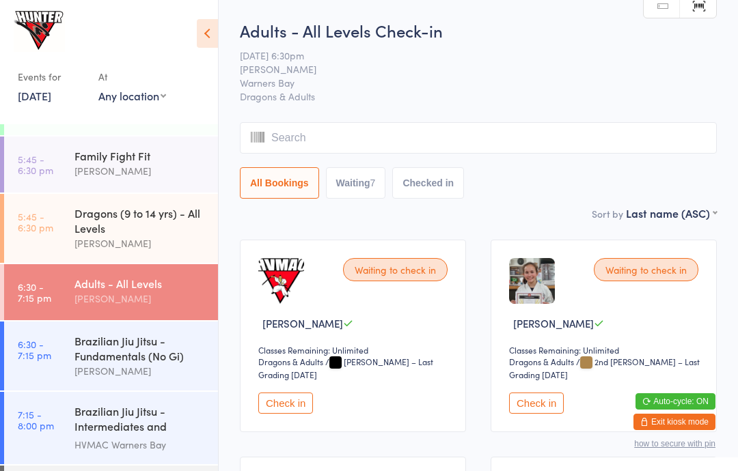
click at [180, 135] on div "Dynamites (6 to 9 yrs) - All Levels [PERSON_NAME]" at bounding box center [145, 100] width 143 height 69
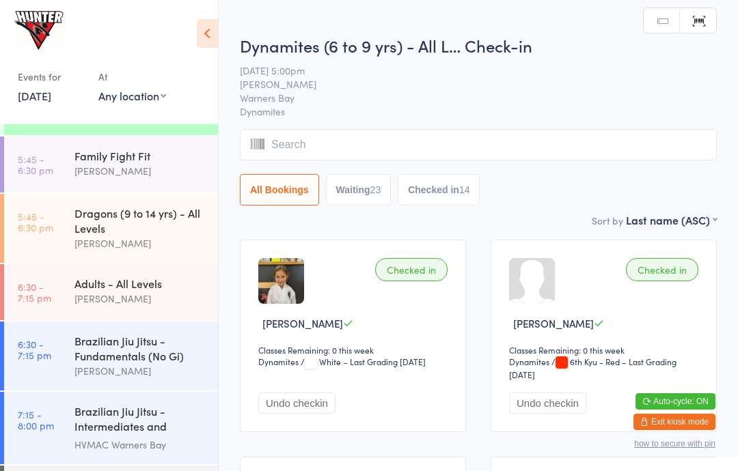
click at [174, 177] on div "[PERSON_NAME]" at bounding box center [140, 171] width 132 height 16
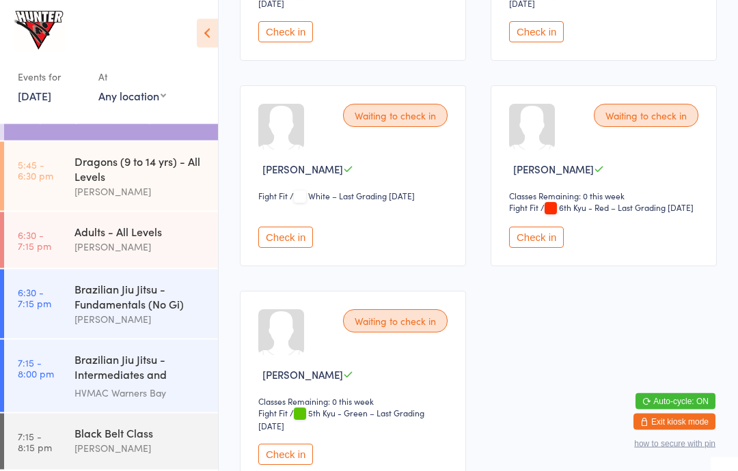
scroll to position [348, 0]
click at [183, 155] on div "Dragons (9 to 14 yrs) - All Levels" at bounding box center [140, 169] width 132 height 30
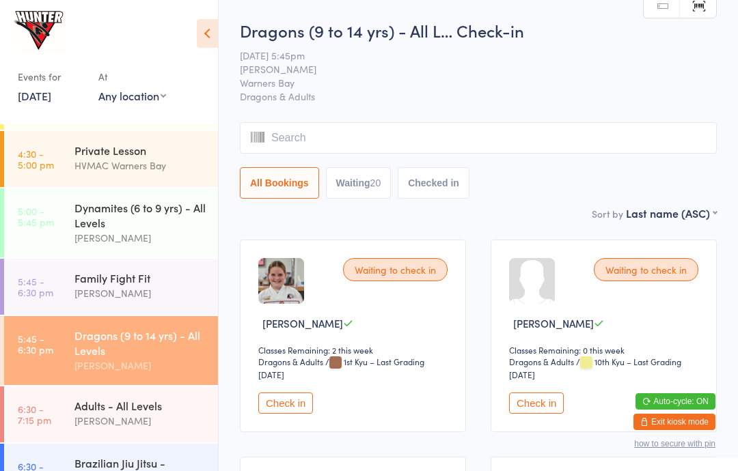
scroll to position [162, 0]
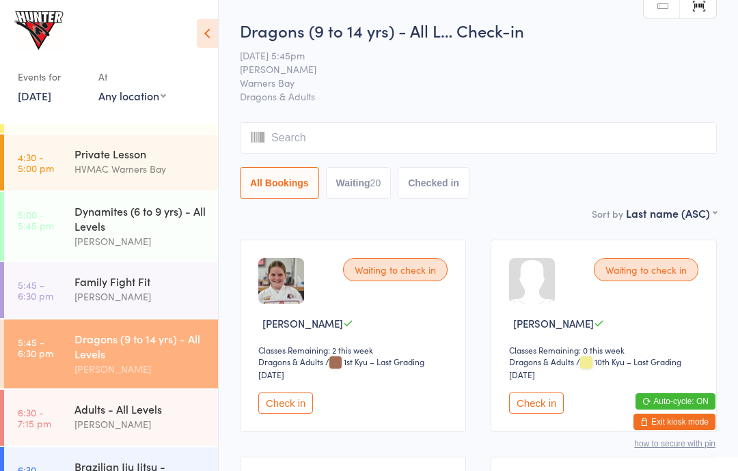
click at [124, 217] on div "Dynamites (6 to 9 yrs) - All Levels" at bounding box center [140, 219] width 132 height 30
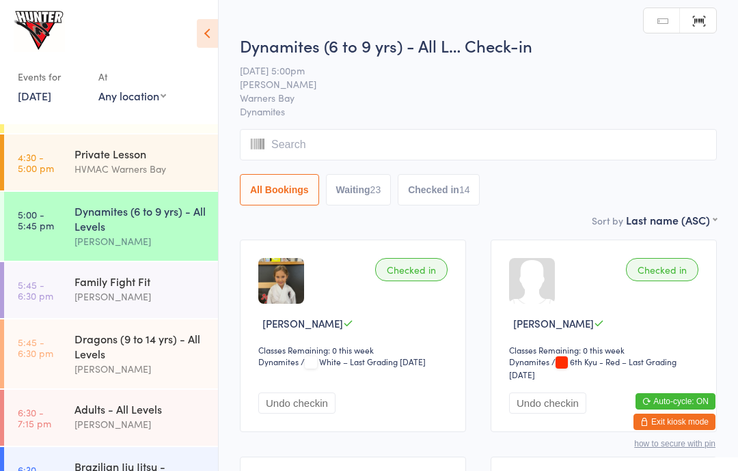
click at [207, 29] on icon at bounding box center [207, 33] width 21 height 29
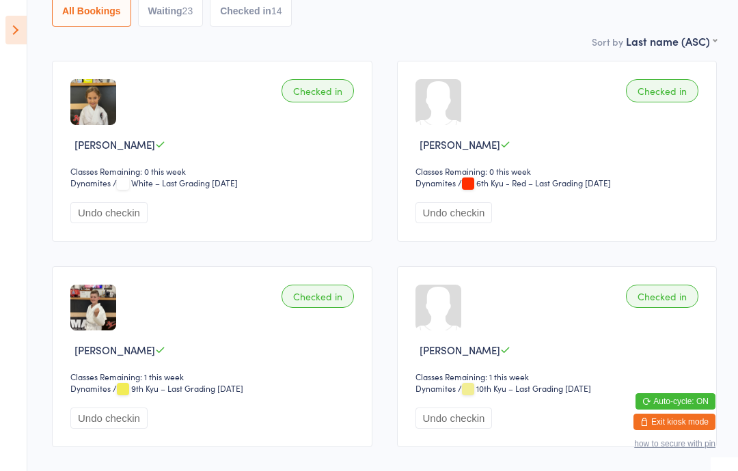
scroll to position [199, 0]
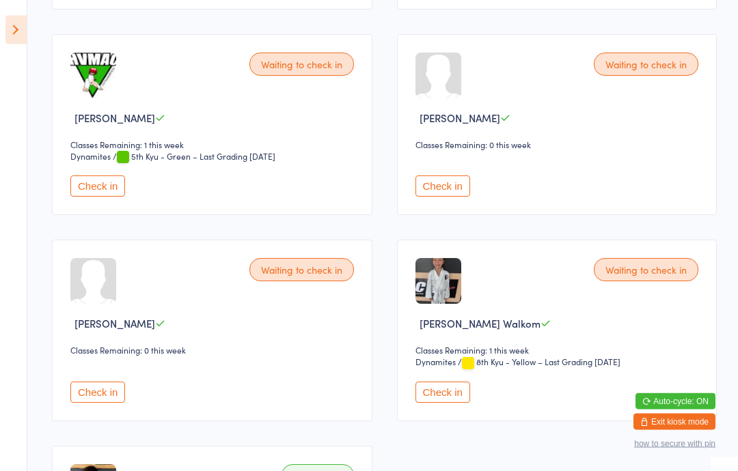
click at [105, 404] on button "Check in" at bounding box center [97, 393] width 55 height 21
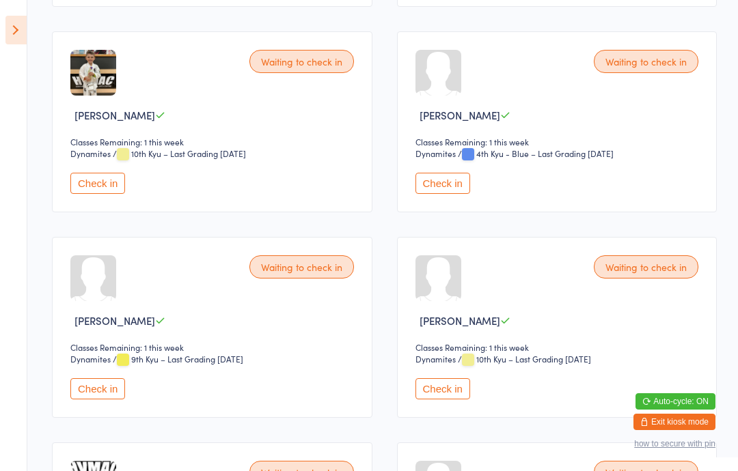
scroll to position [3092, 0]
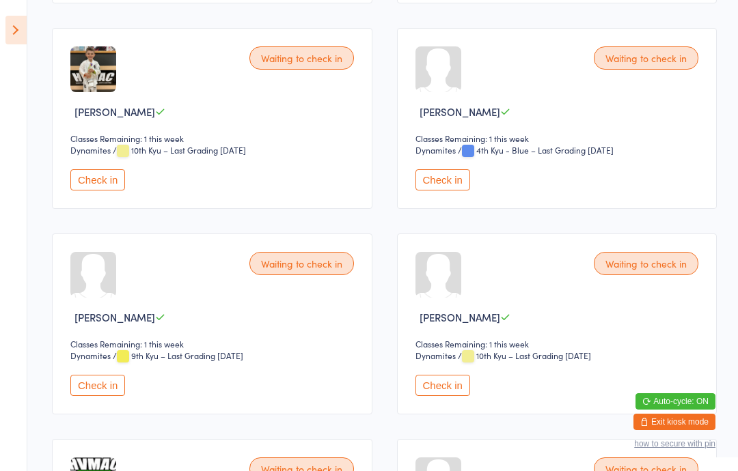
click at [102, 396] on button "Check in" at bounding box center [97, 385] width 55 height 21
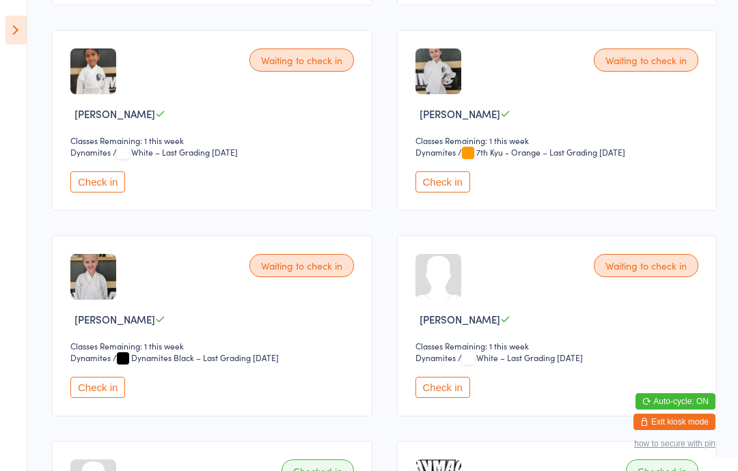
scroll to position [2060, 0]
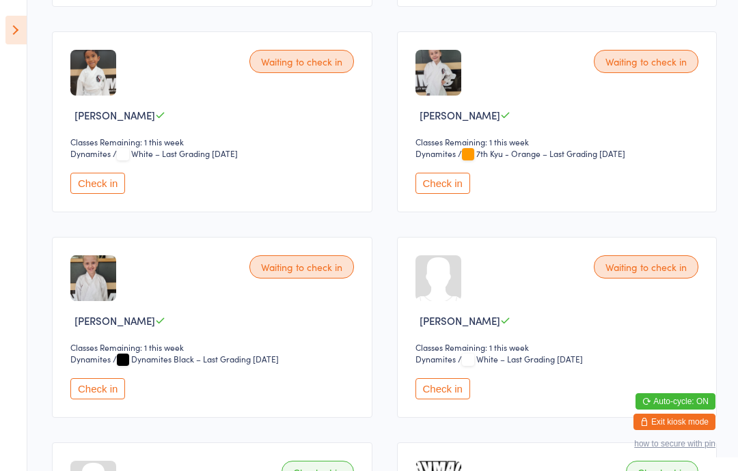
click at [437, 194] on button "Check in" at bounding box center [442, 183] width 55 height 21
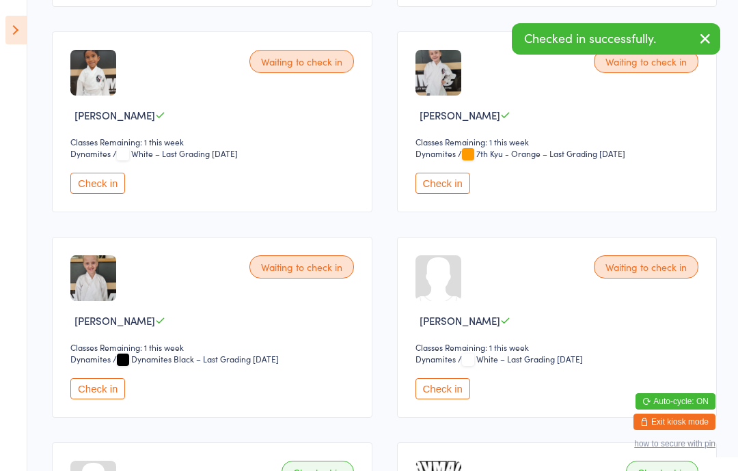
click at [82, 400] on button "Check in" at bounding box center [97, 388] width 55 height 21
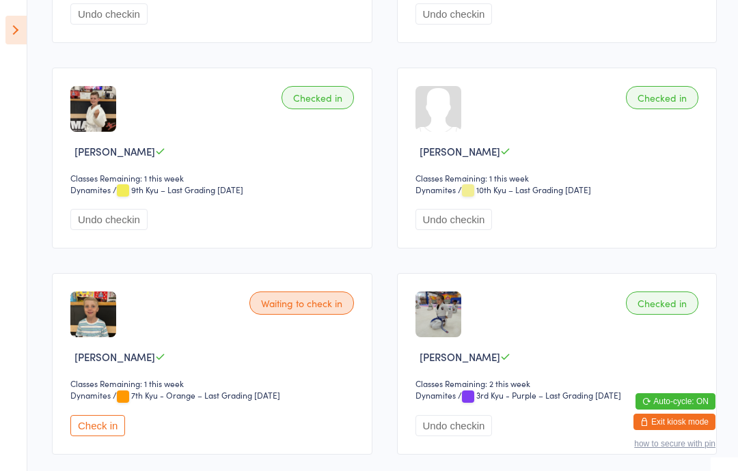
scroll to position [371, 0]
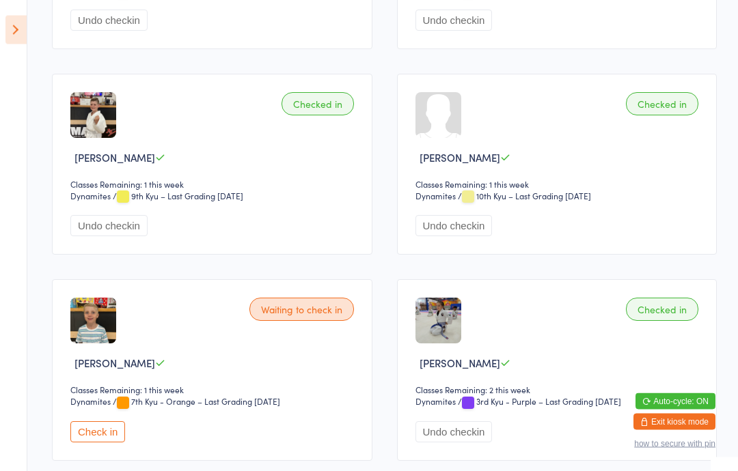
click at [25, 29] on icon at bounding box center [15, 30] width 21 height 29
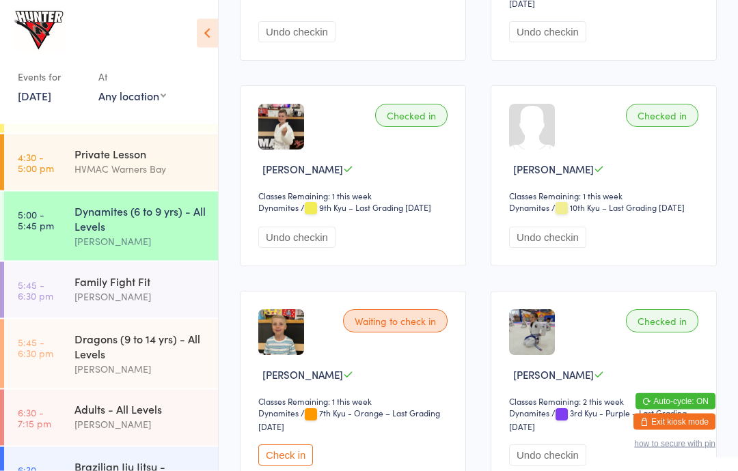
scroll to position [372, 0]
click at [197, 42] on icon at bounding box center [207, 33] width 21 height 29
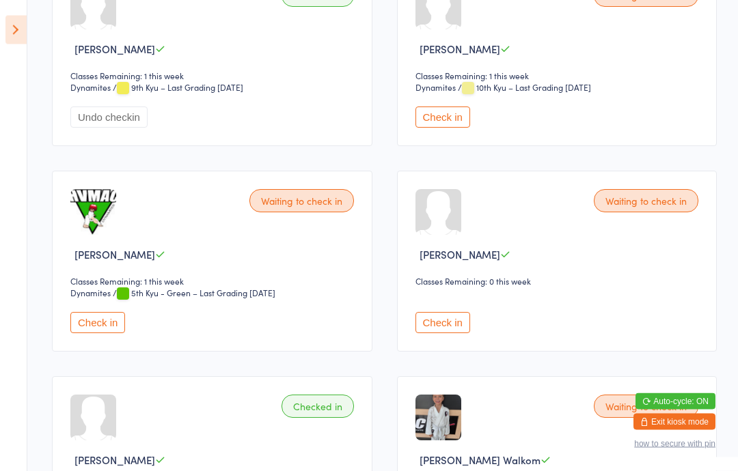
scroll to position [3361, 0]
click at [445, 333] on button "Check in" at bounding box center [442, 322] width 55 height 21
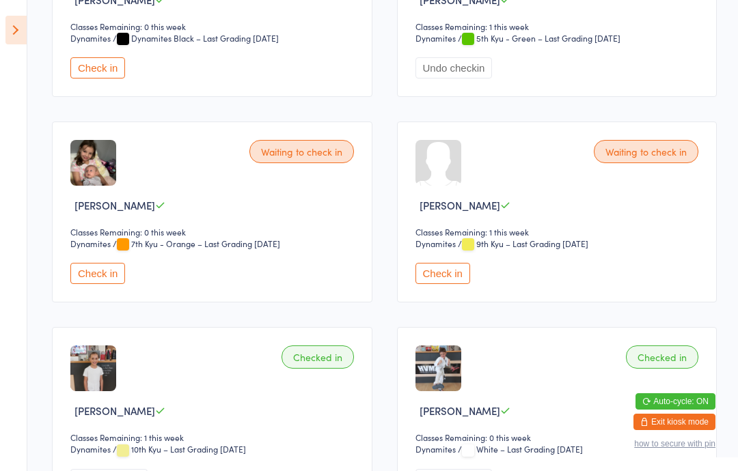
scroll to position [1133, 0]
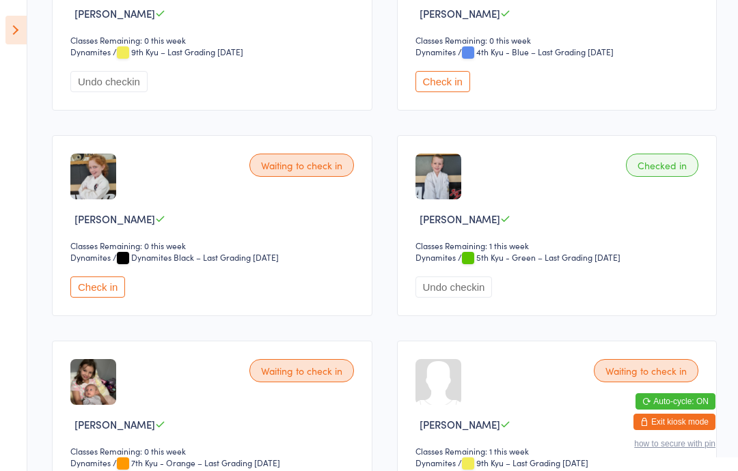
click at [11, 21] on icon at bounding box center [15, 30] width 21 height 29
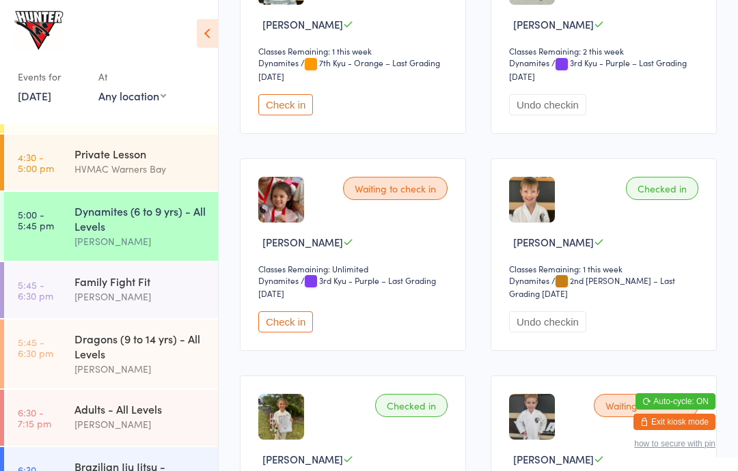
scroll to position [721, 0]
click at [290, 333] on button "Check in" at bounding box center [285, 322] width 55 height 21
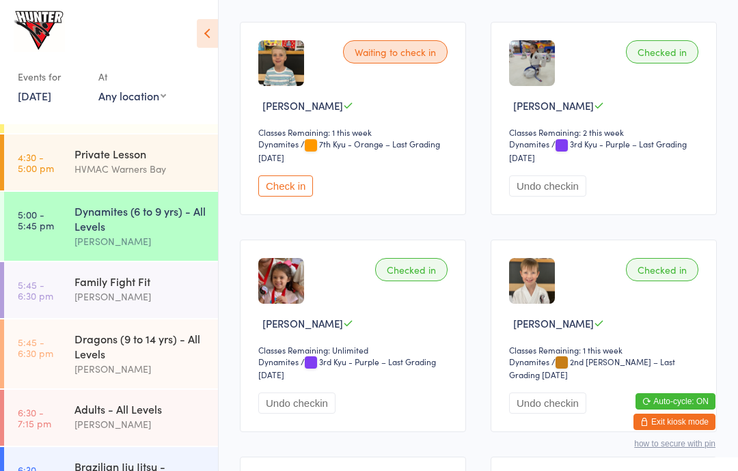
scroll to position [639, 0]
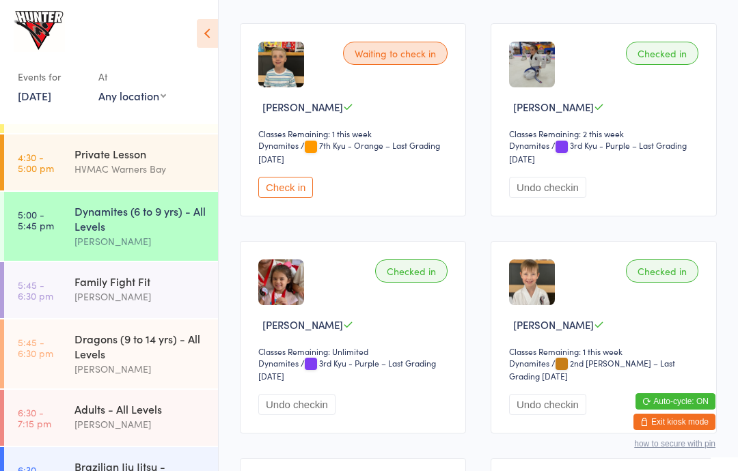
click at [211, 39] on icon at bounding box center [207, 33] width 21 height 29
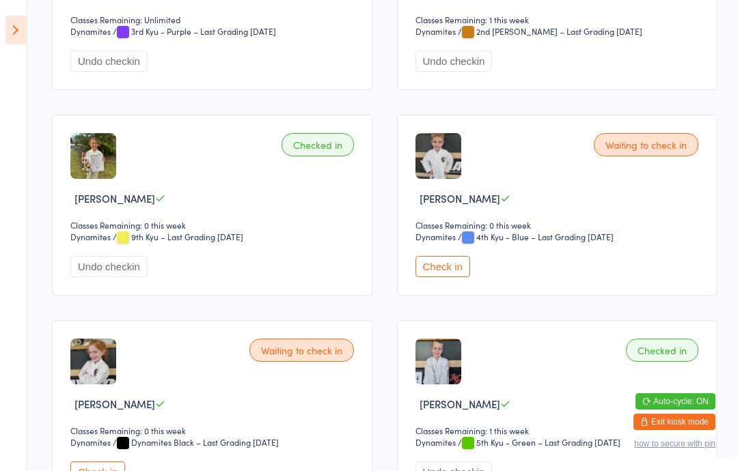
scroll to position [951, 0]
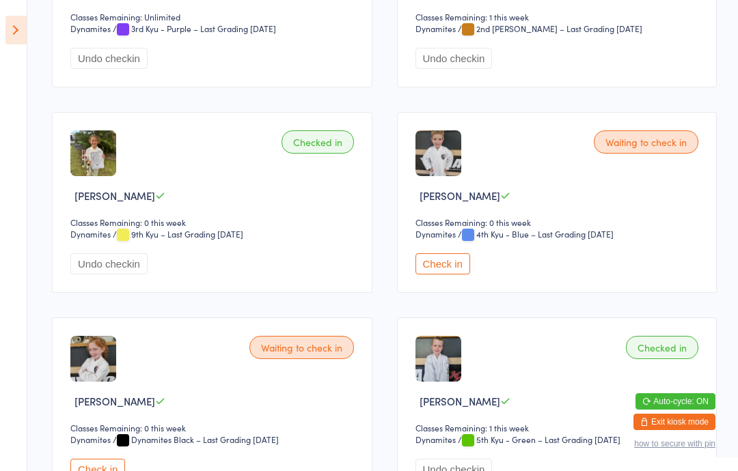
click at [443, 275] on button "Check in" at bounding box center [442, 263] width 55 height 21
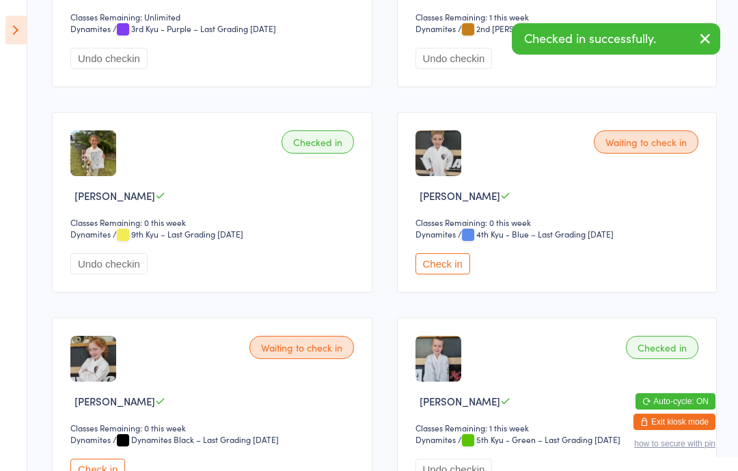
click at [102, 471] on button "Check in" at bounding box center [97, 469] width 55 height 21
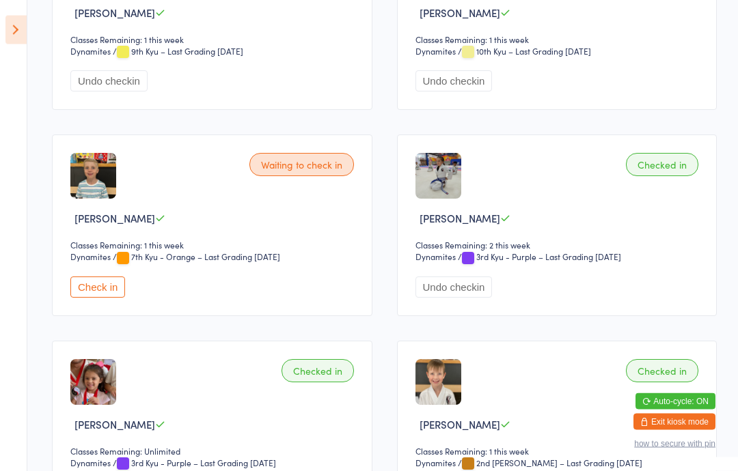
scroll to position [484, 0]
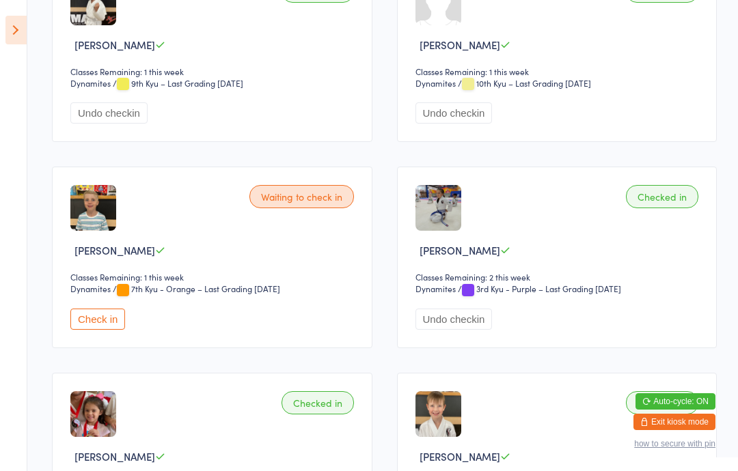
click at [103, 330] on button "Check in" at bounding box center [97, 319] width 55 height 21
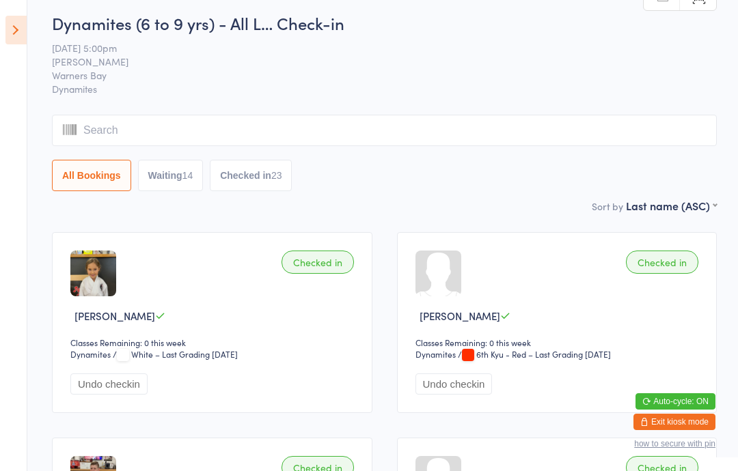
scroll to position [0, 0]
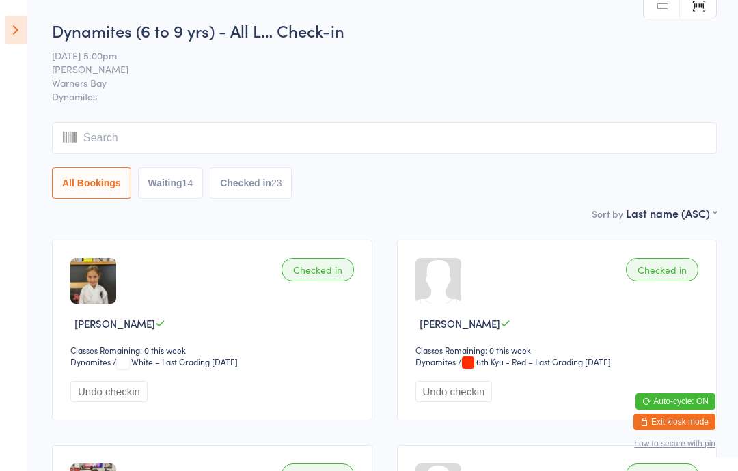
click at [107, 139] on input "search" at bounding box center [384, 137] width 665 height 31
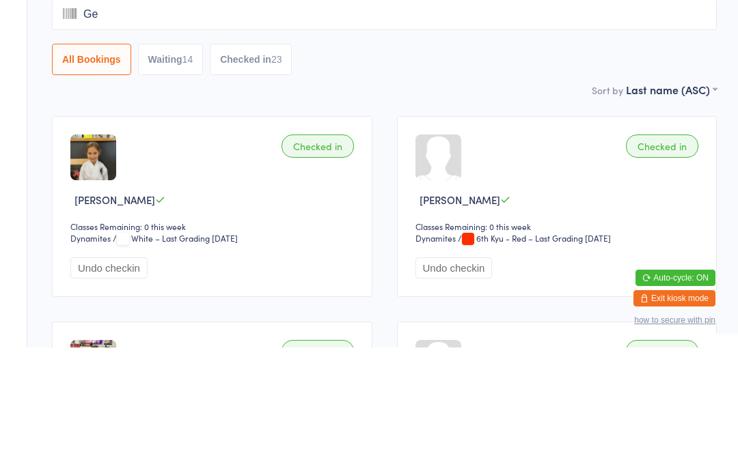
type input "Geo"
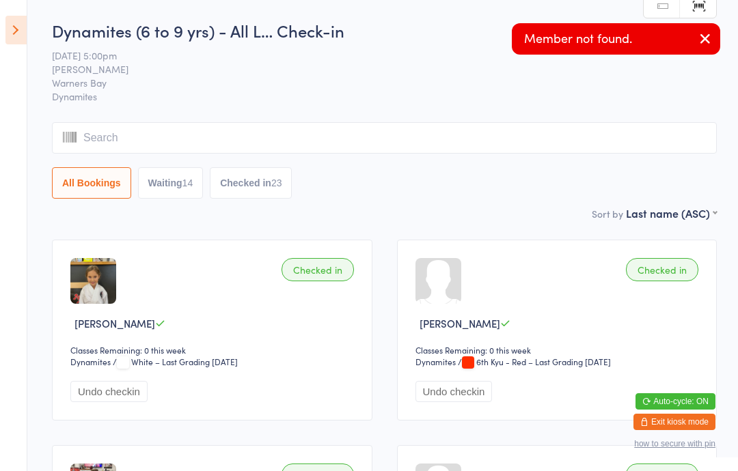
type input "R"
type input "Ge"
type input "Or"
type input "Ge"
click at [233, 89] on span "Warners Bay" at bounding box center [373, 83] width 643 height 14
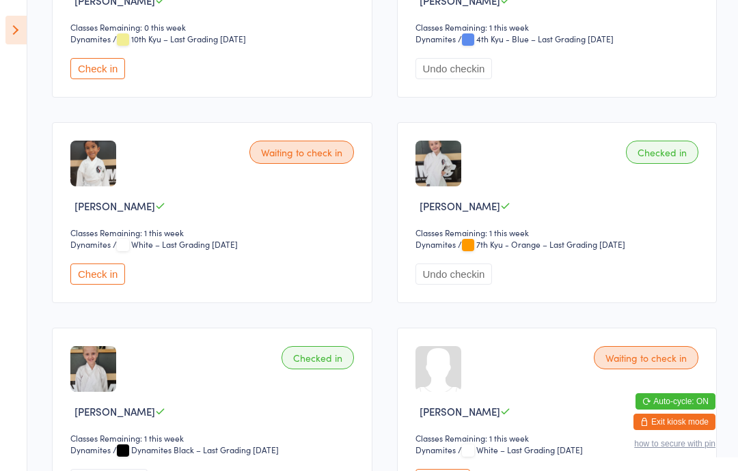
scroll to position [1972, 0]
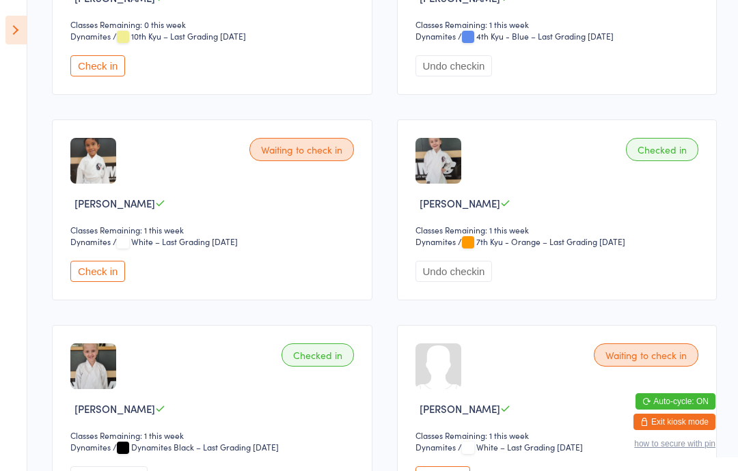
click at [83, 77] on button "Check in" at bounding box center [97, 65] width 55 height 21
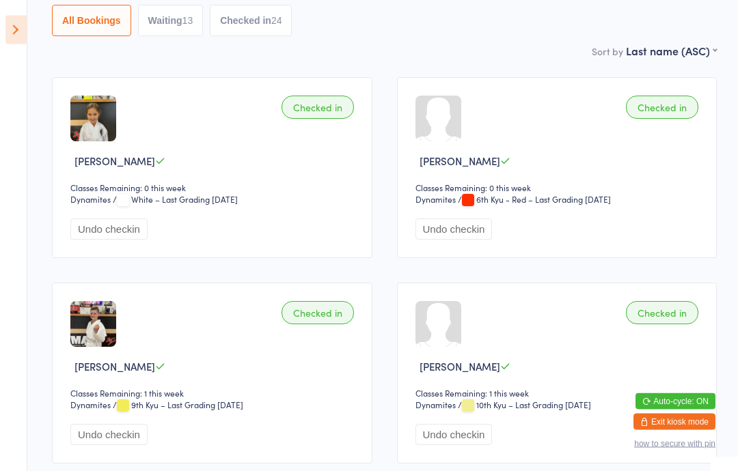
scroll to position [0, 0]
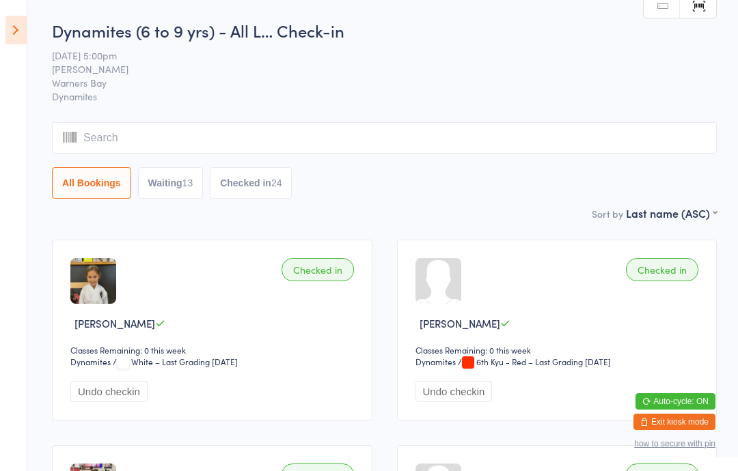
click at [23, 23] on icon at bounding box center [15, 30] width 21 height 29
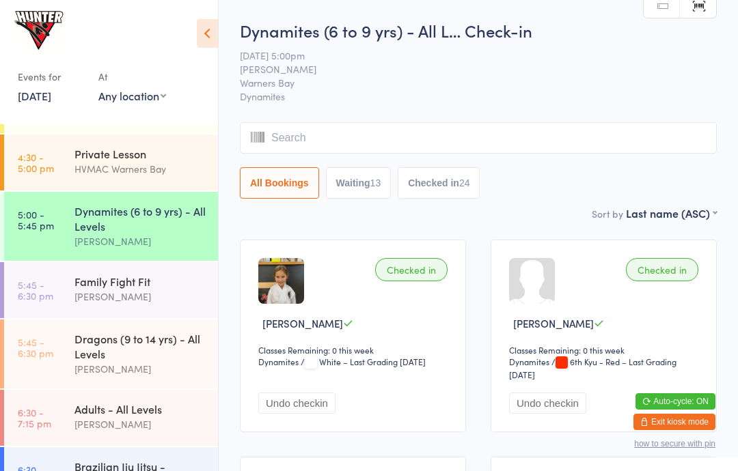
click at [202, 31] on icon at bounding box center [207, 33] width 21 height 29
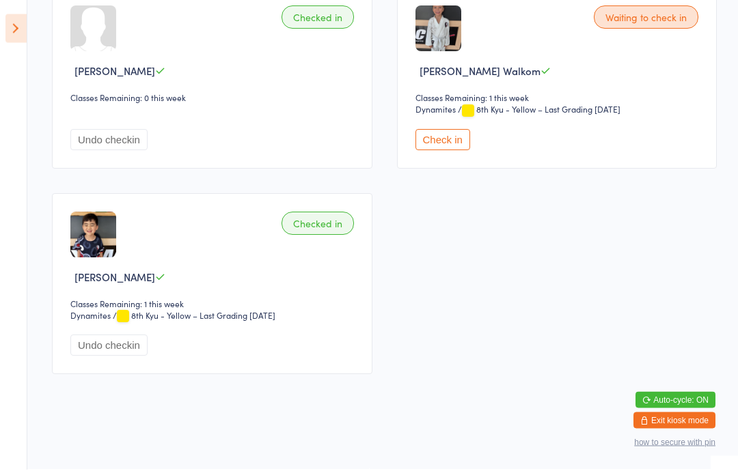
scroll to position [3771, 0]
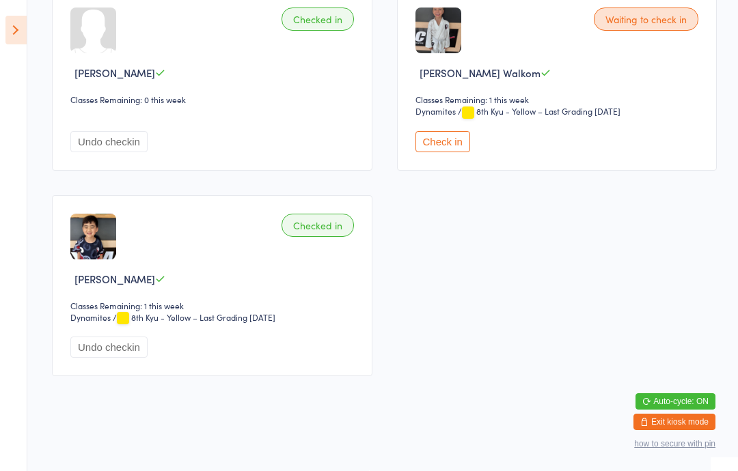
click at [18, 16] on icon at bounding box center [15, 30] width 21 height 29
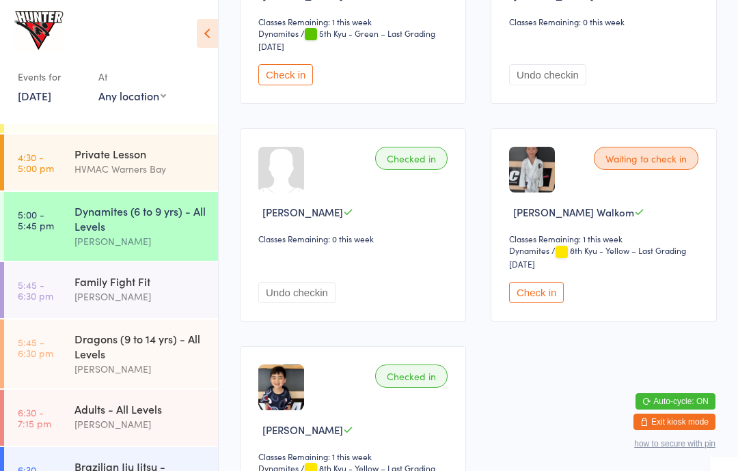
click at [109, 214] on div "Dynamites (6 to 9 yrs) - All Levels" at bounding box center [140, 219] width 132 height 30
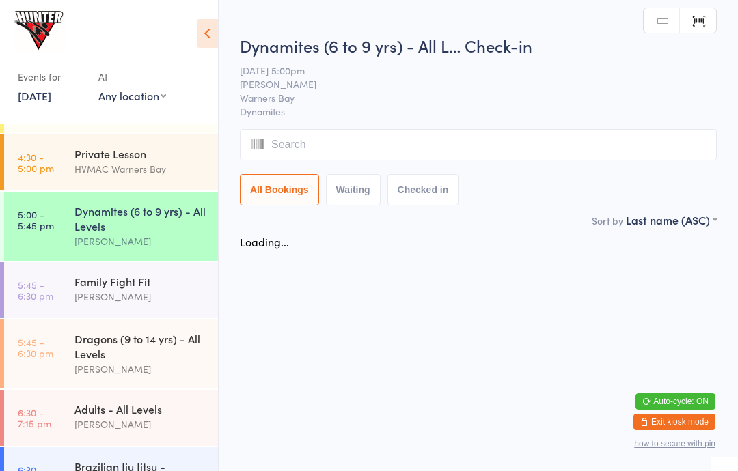
scroll to position [0, 0]
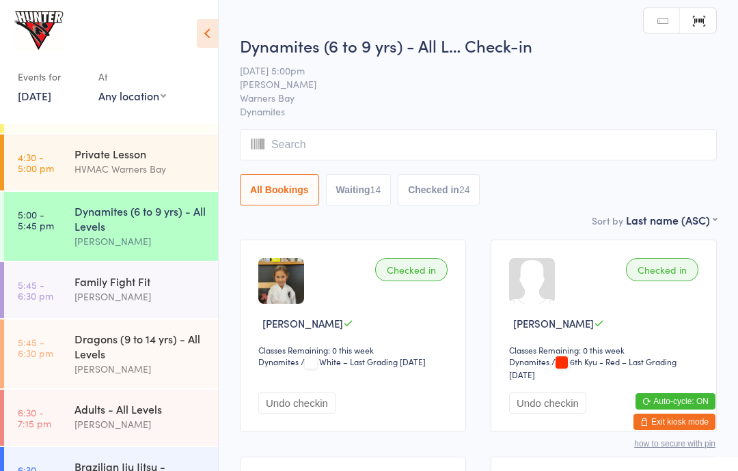
click at [217, 20] on icon at bounding box center [207, 33] width 21 height 29
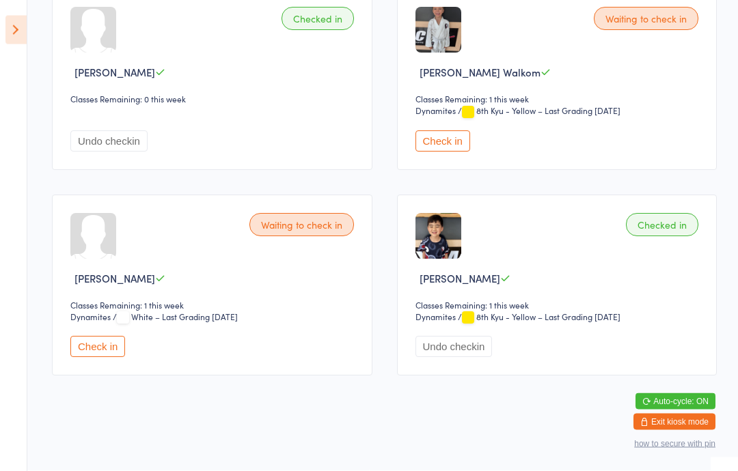
scroll to position [3759, 0]
click at [102, 358] on button "Check in" at bounding box center [97, 347] width 55 height 21
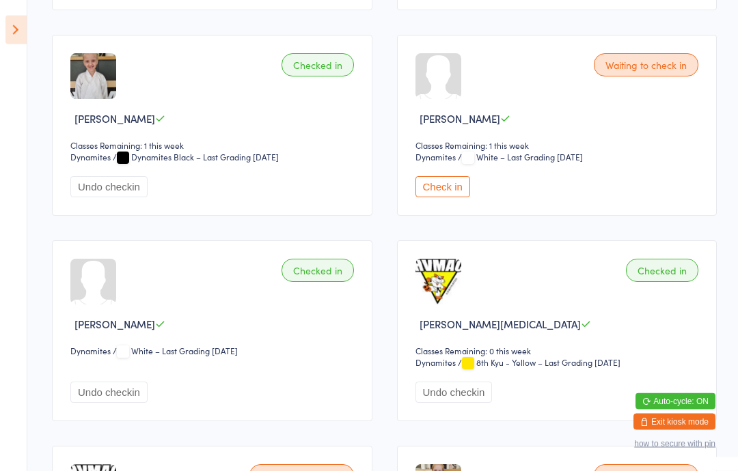
scroll to position [2262, 0]
click at [458, 197] on button "Check in" at bounding box center [442, 186] width 55 height 21
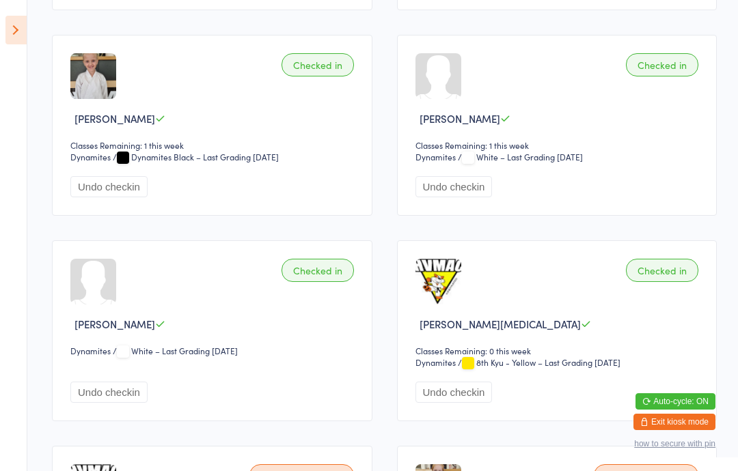
click at [9, 26] on icon at bounding box center [15, 30] width 21 height 29
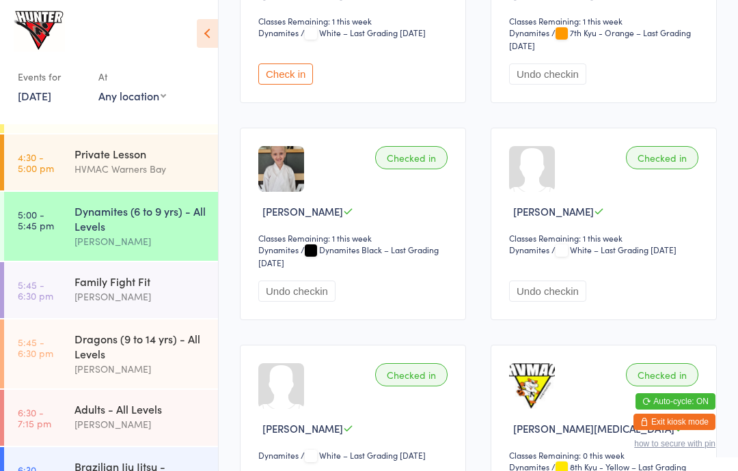
click at [208, 41] on icon at bounding box center [207, 33] width 21 height 29
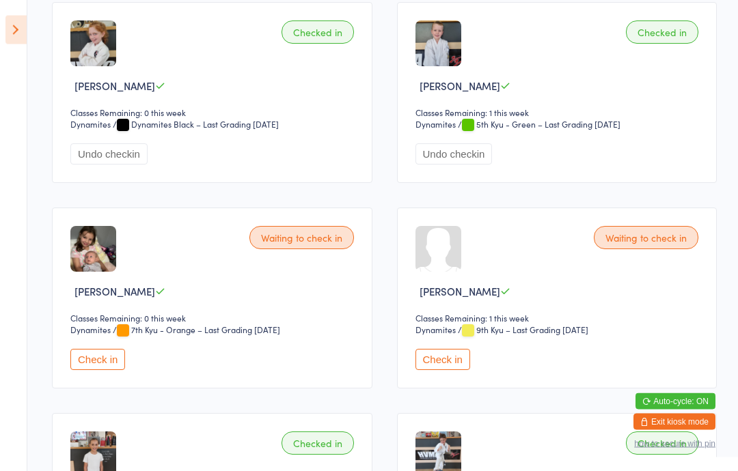
click at [106, 371] on button "Check in" at bounding box center [97, 360] width 55 height 21
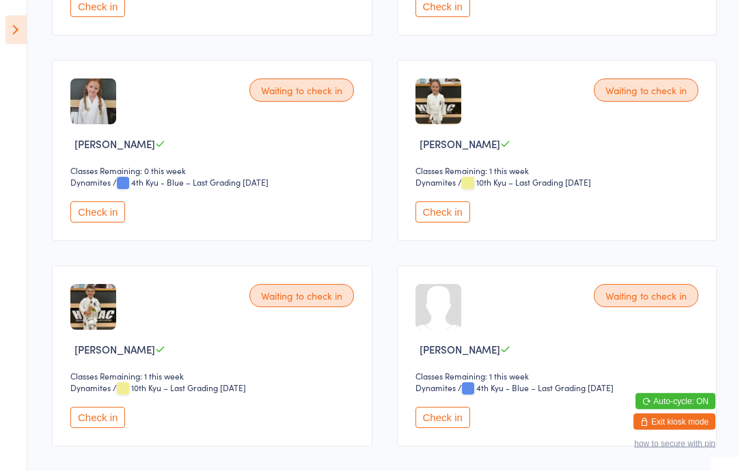
scroll to position [2855, 0]
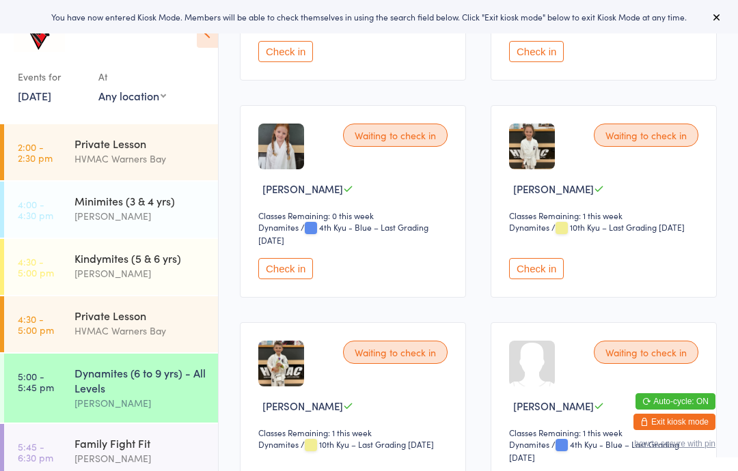
click at [92, 387] on div "Dynamites (6 to 9 yrs) - All Levels" at bounding box center [140, 380] width 132 height 30
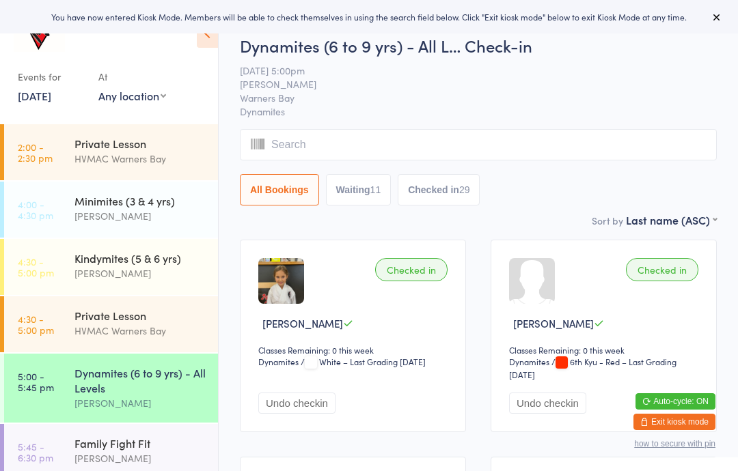
click at [211, 38] on icon at bounding box center [207, 33] width 21 height 29
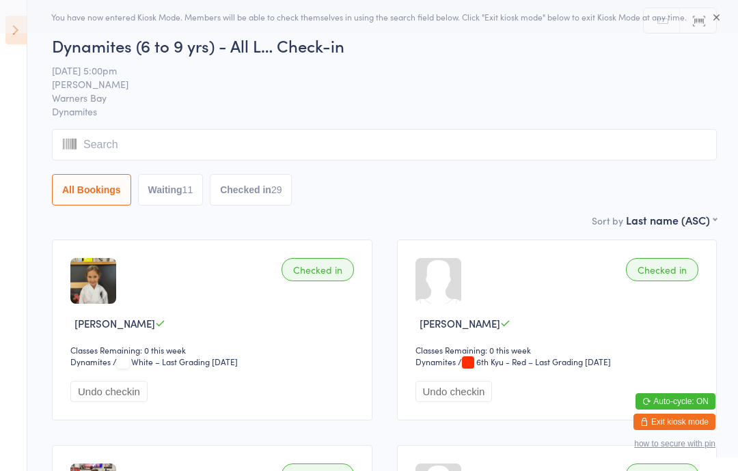
click at [718, 9] on button at bounding box center [716, 17] width 16 height 16
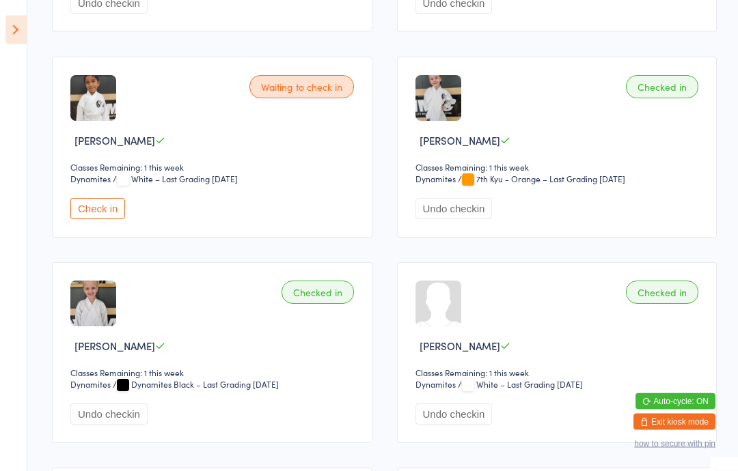
scroll to position [2241, 0]
click at [84, 219] on button "Check in" at bounding box center [97, 208] width 55 height 21
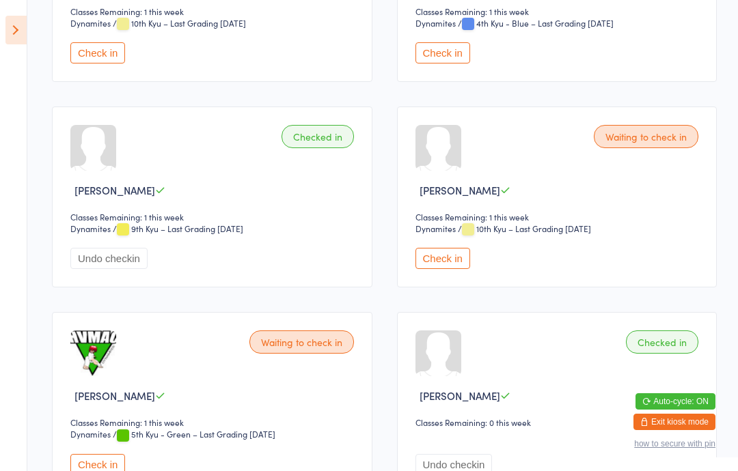
click at [434, 269] on button "Check in" at bounding box center [442, 258] width 55 height 21
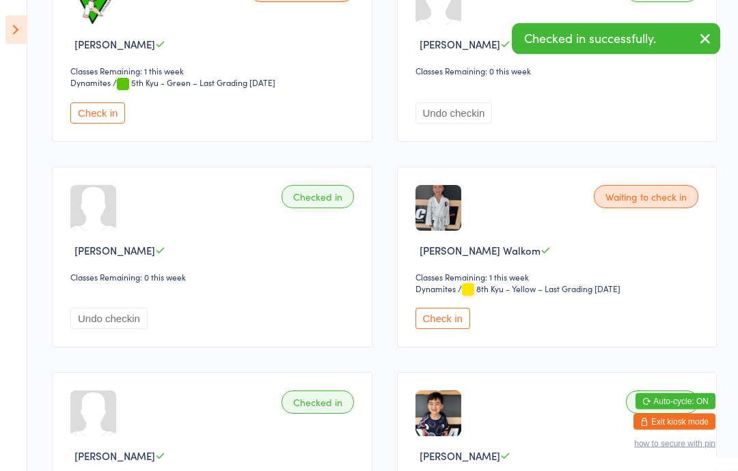
click at [102, 124] on button "Check in" at bounding box center [97, 113] width 55 height 21
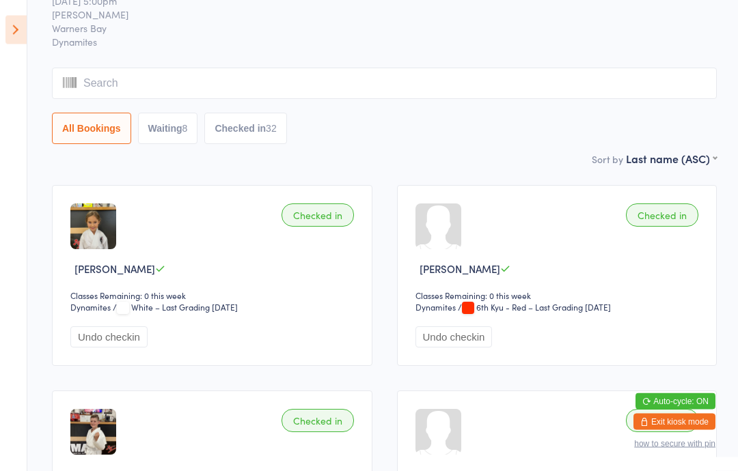
scroll to position [0, 0]
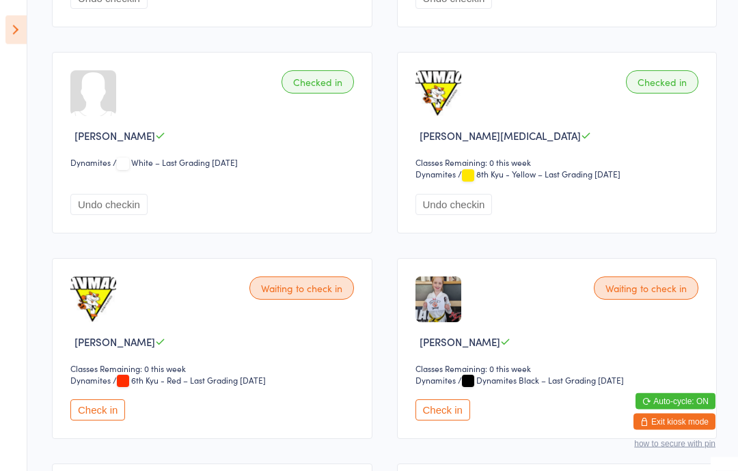
click at [97, 421] on button "Check in" at bounding box center [97, 410] width 55 height 21
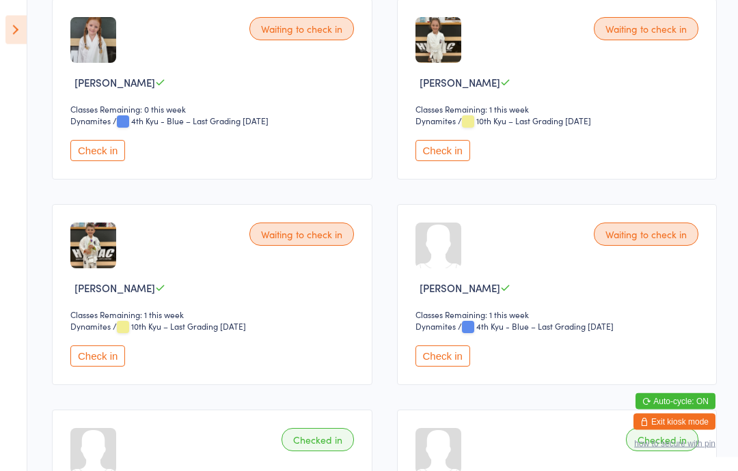
scroll to position [3122, 0]
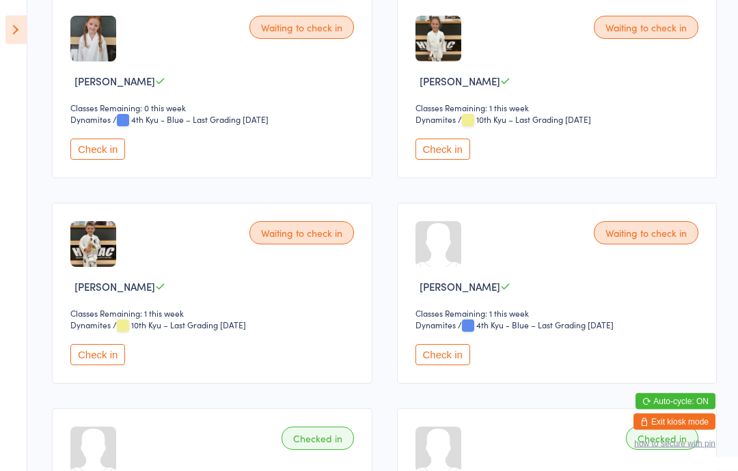
click at [425, 179] on div "Waiting to check in Evelyn Sahu-Khan Classes Remaining: 1 this week Dynamites D…" at bounding box center [557, 88] width 320 height 181
click at [441, 161] on button "Check in" at bounding box center [442, 149] width 55 height 21
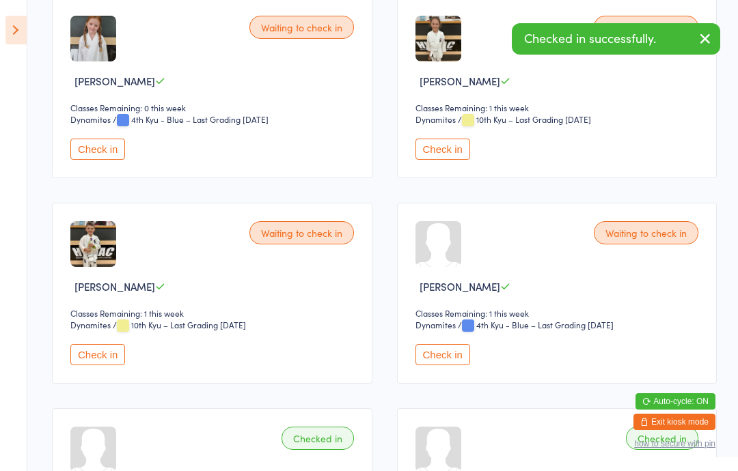
scroll to position [3121, 0]
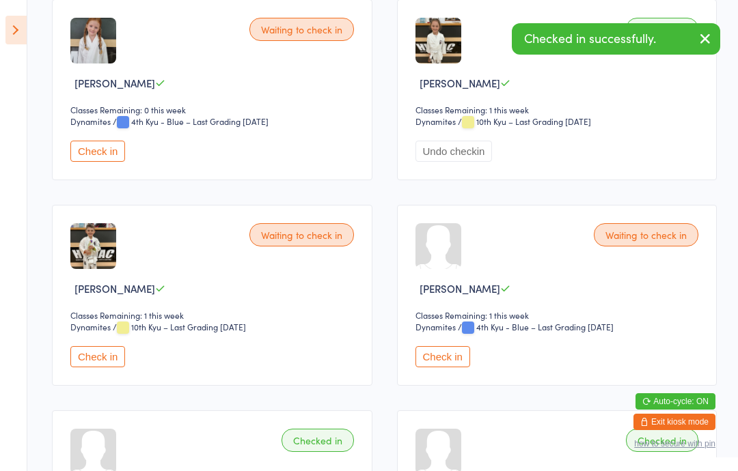
click at [91, 368] on button "Check in" at bounding box center [97, 356] width 55 height 21
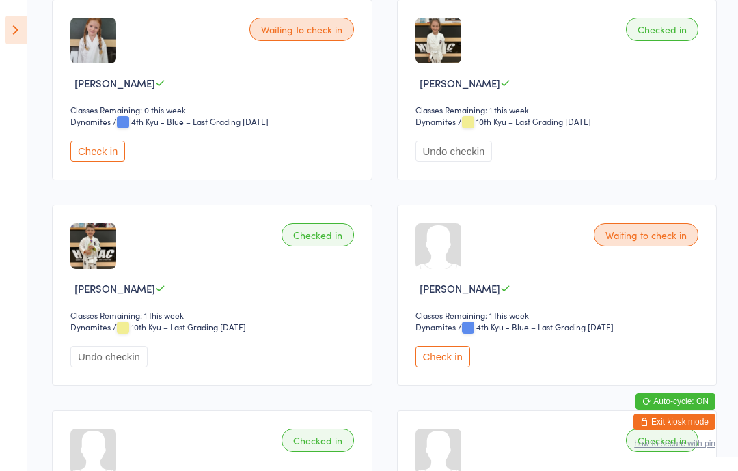
click at [103, 162] on button "Check in" at bounding box center [97, 151] width 55 height 21
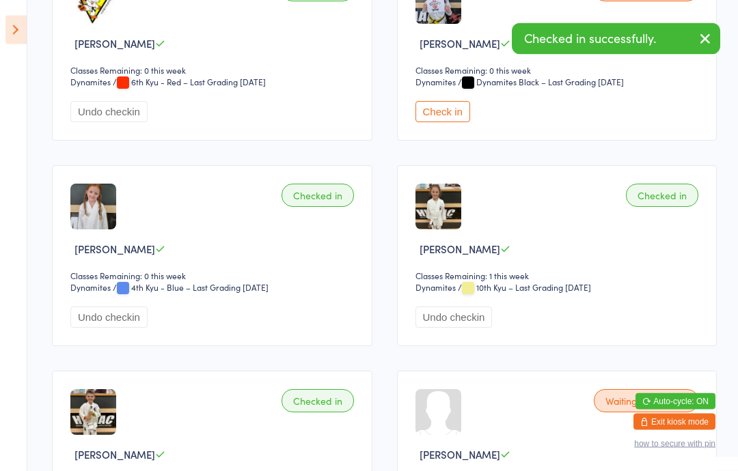
scroll to position [2954, 0]
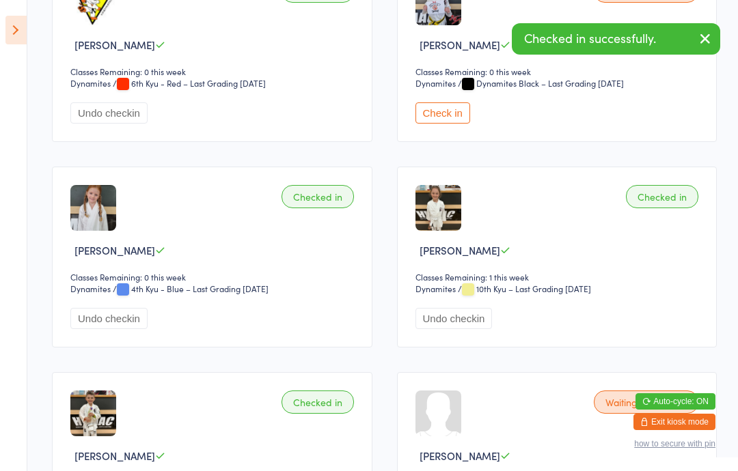
click at [450, 124] on button "Check in" at bounding box center [442, 112] width 55 height 21
click at [10, 25] on icon at bounding box center [15, 30] width 21 height 29
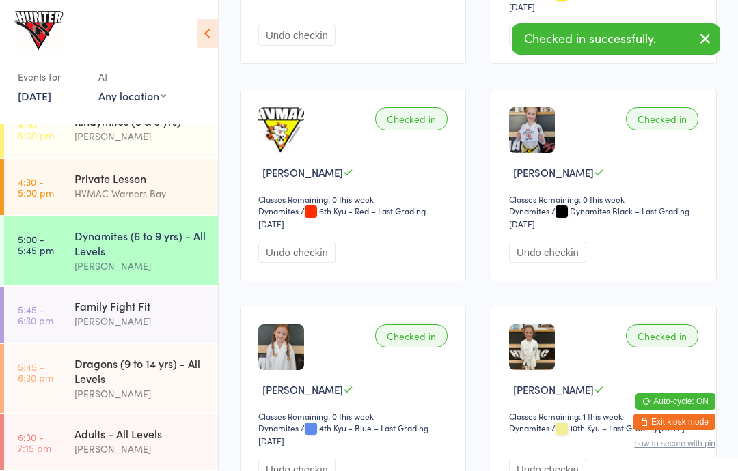
scroll to position [137, 0]
click at [143, 387] on div "Dragons (9 to 14 yrs) - All Levels" at bounding box center [140, 372] width 132 height 30
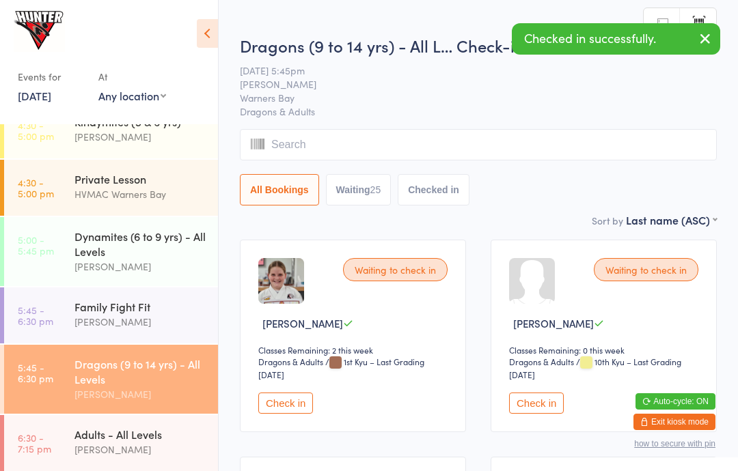
click at [213, 31] on icon at bounding box center [207, 33] width 21 height 29
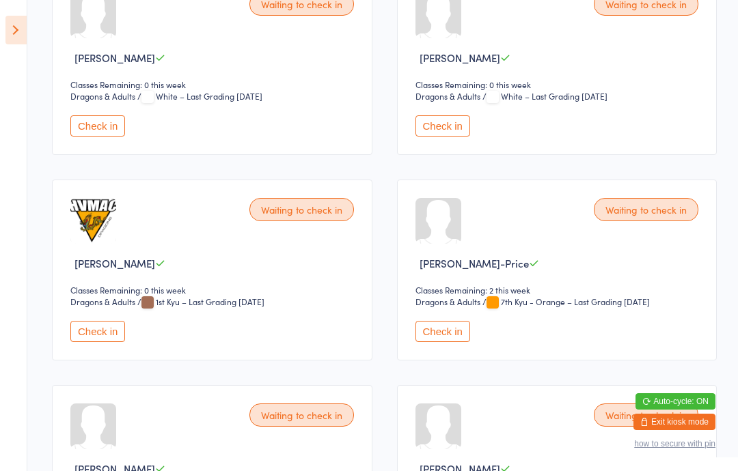
scroll to position [1293, 0]
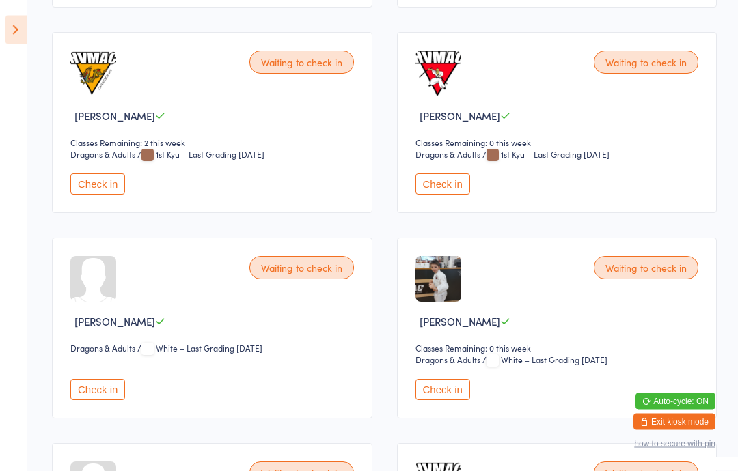
click at [445, 195] on button "Check in" at bounding box center [442, 184] width 55 height 21
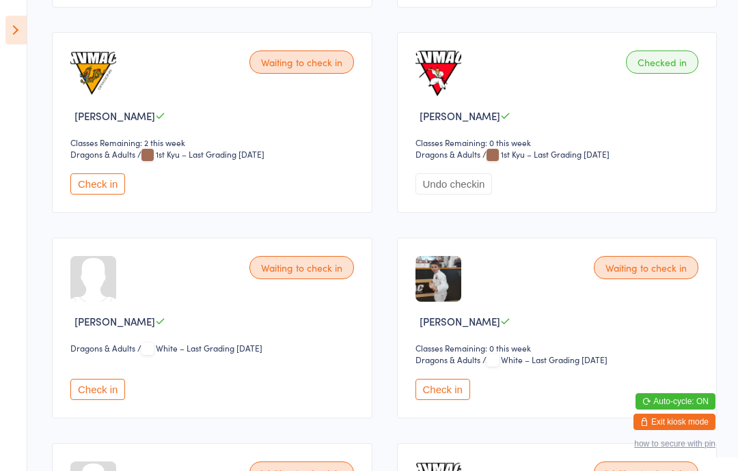
click at [20, 22] on icon at bounding box center [15, 30] width 21 height 29
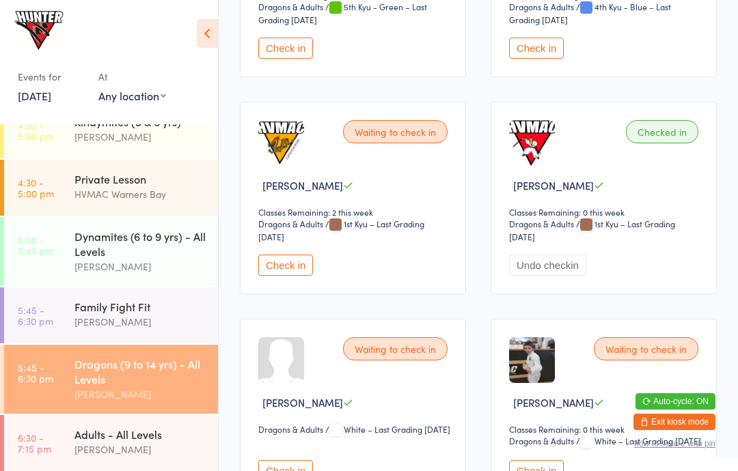
click at [166, 387] on div "Dragons (9 to 14 yrs) - All Levels" at bounding box center [140, 372] width 132 height 30
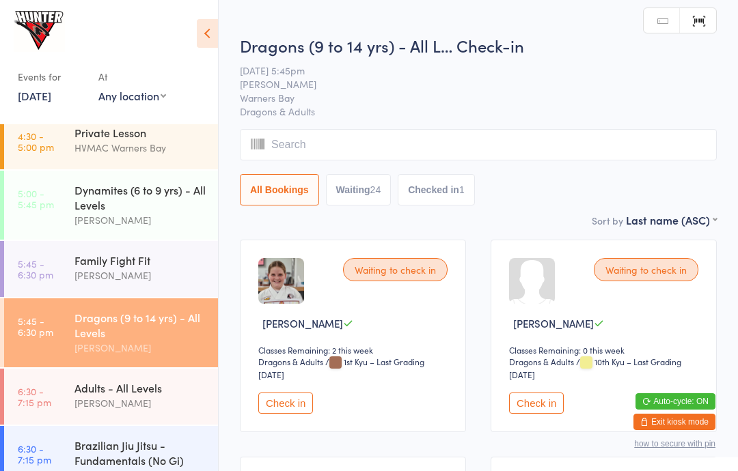
scroll to position [178, 0]
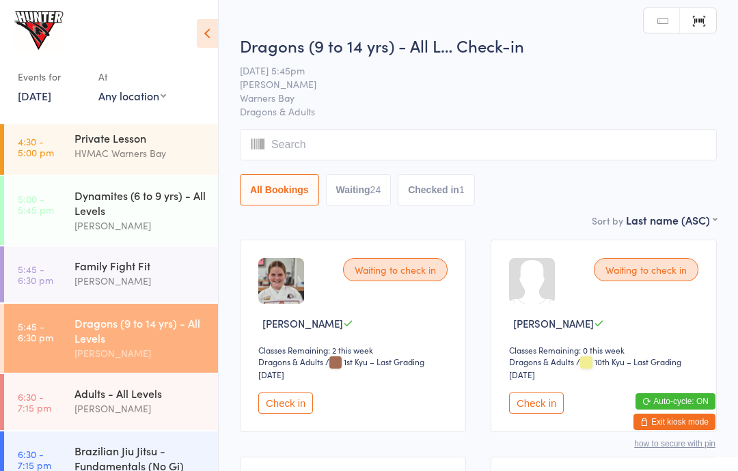
click at [134, 205] on div "Dynamites (6 to 9 yrs) - All Levels" at bounding box center [140, 203] width 132 height 30
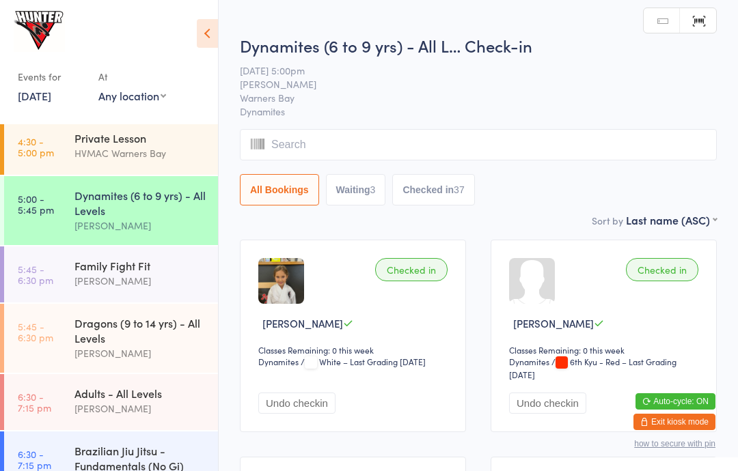
click at [165, 221] on div "[PERSON_NAME]" at bounding box center [140, 226] width 132 height 16
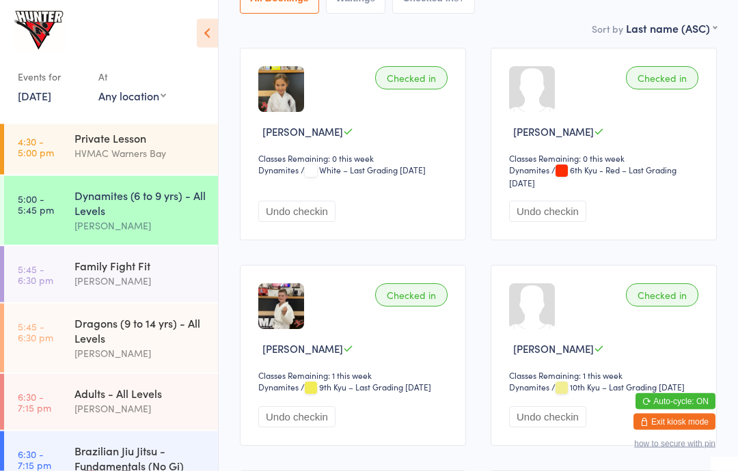
click at [214, 37] on icon at bounding box center [207, 33] width 21 height 29
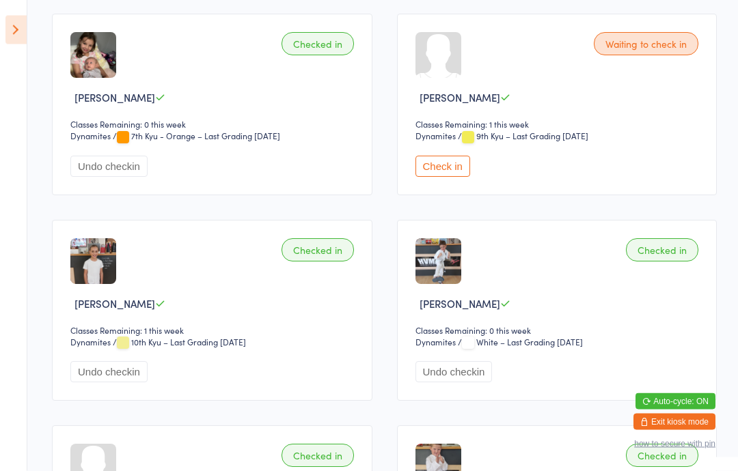
click at [443, 178] on button "Check in" at bounding box center [442, 166] width 55 height 21
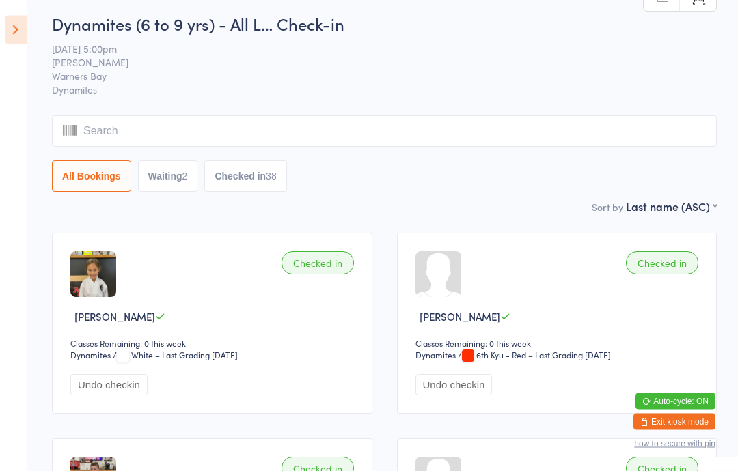
scroll to position [0, 0]
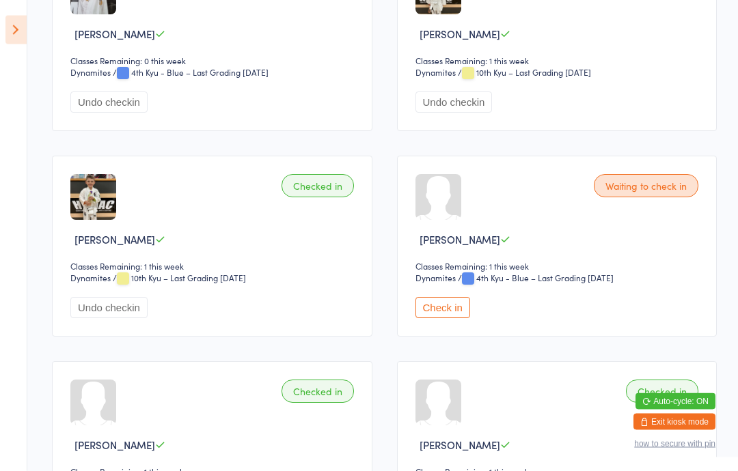
click at [449, 319] on button "Check in" at bounding box center [442, 308] width 55 height 21
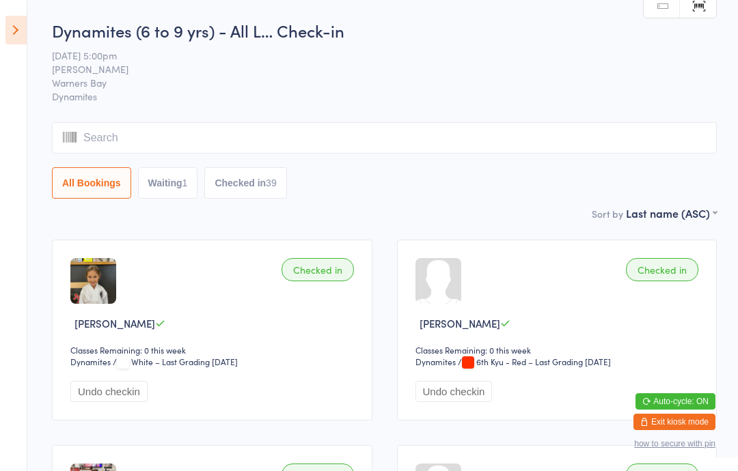
click at [1, 33] on aside "Events for 15 Sep, 2025 15 Sep, 2025 September 2025 Sun Mon Tue Wed Thu Fri Sat…" at bounding box center [13, 235] width 27 height 471
click at [24, 32] on icon at bounding box center [15, 30] width 21 height 29
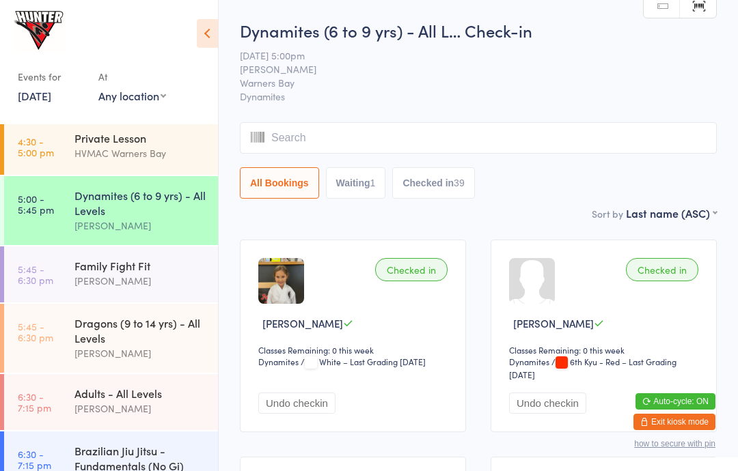
click at [85, 332] on div "Dragons (9 to 14 yrs) - All Levels" at bounding box center [140, 331] width 132 height 30
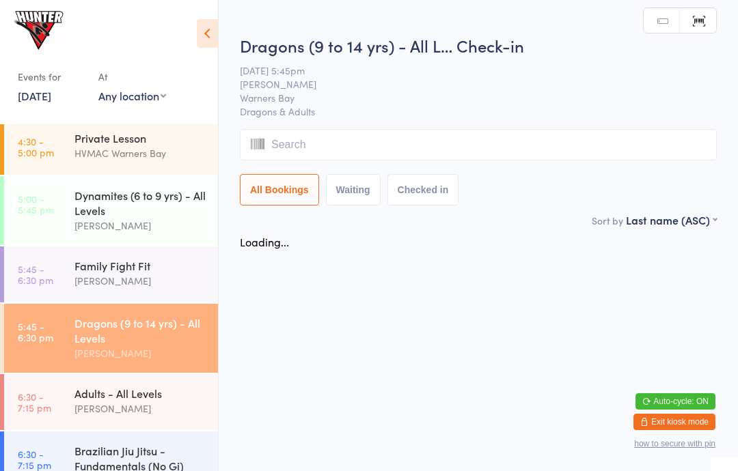
click at [207, 25] on icon at bounding box center [207, 33] width 21 height 29
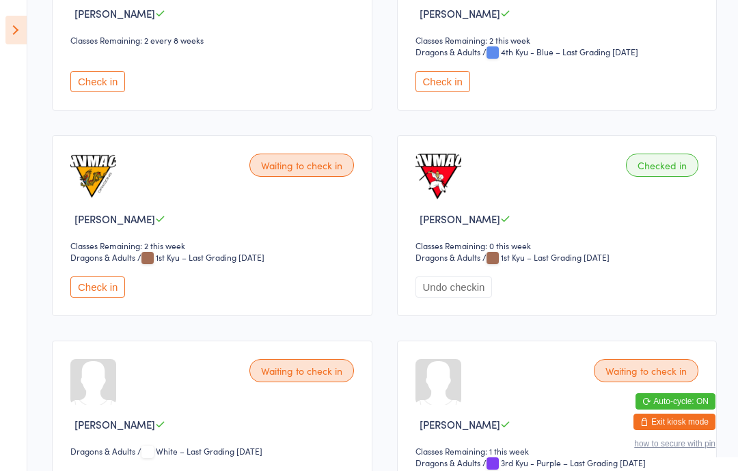
scroll to position [1944, 0]
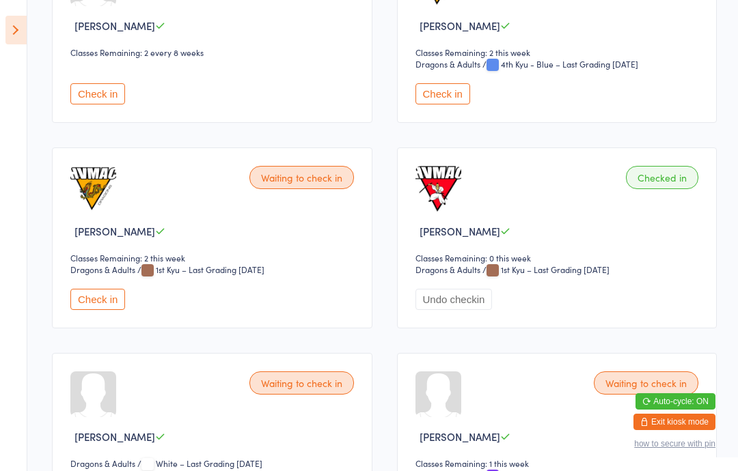
click at [92, 105] on button "Check in" at bounding box center [97, 93] width 55 height 21
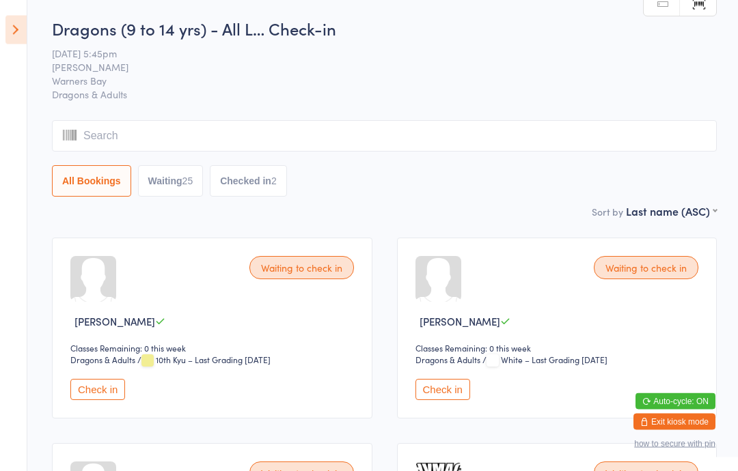
scroll to position [0, 0]
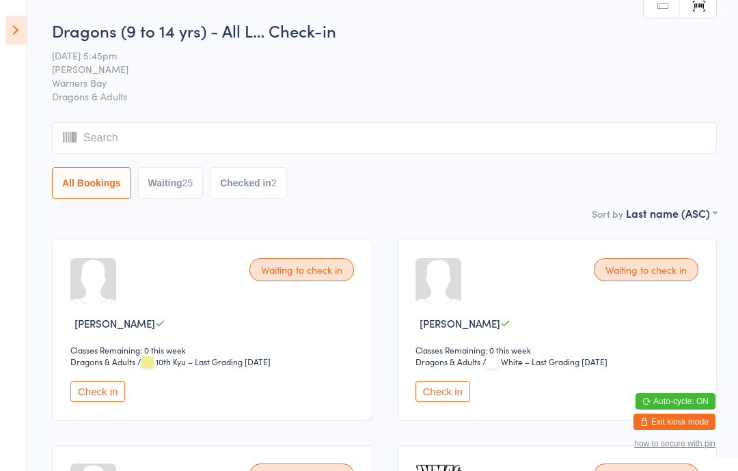
click at [216, 135] on input "search" at bounding box center [384, 137] width 665 height 31
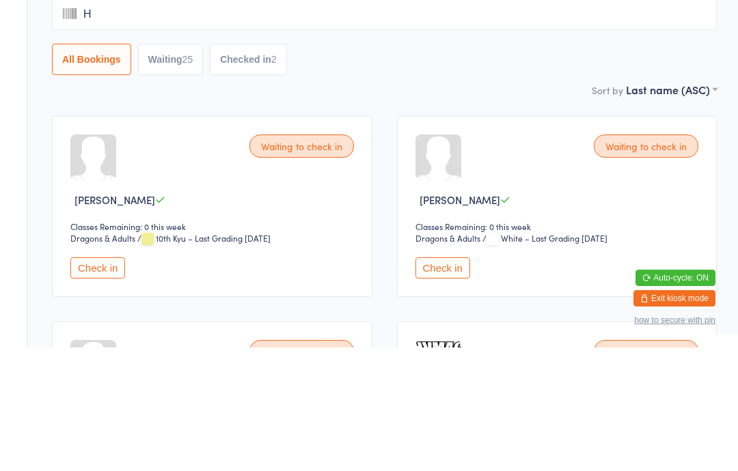
type input "Hu"
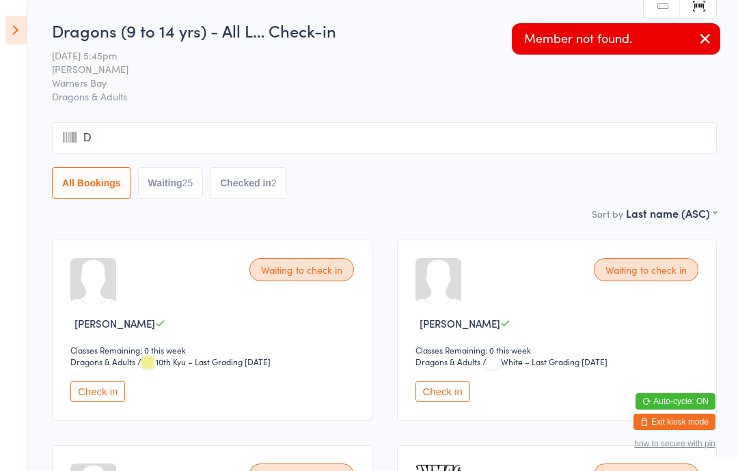
type input "Ds"
click at [424, 56] on span "[DATE] 5:45pm" at bounding box center [373, 55] width 643 height 14
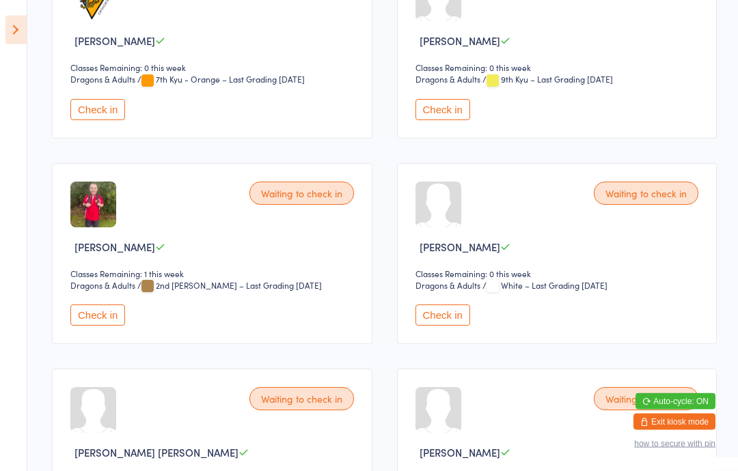
scroll to position [699, 0]
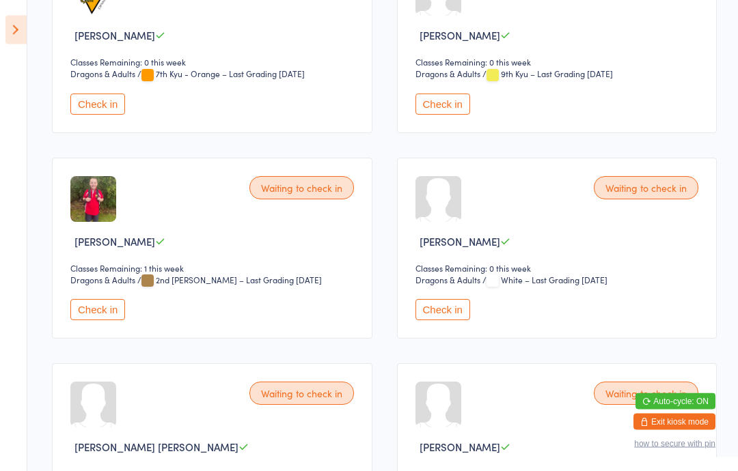
click at [116, 321] on button "Check in" at bounding box center [97, 310] width 55 height 21
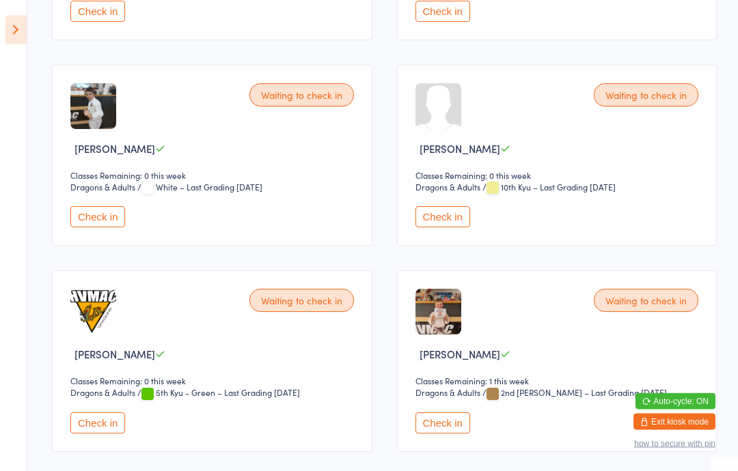
scroll to position [2438, 0]
click at [452, 22] on button "Check in" at bounding box center [442, 11] width 55 height 21
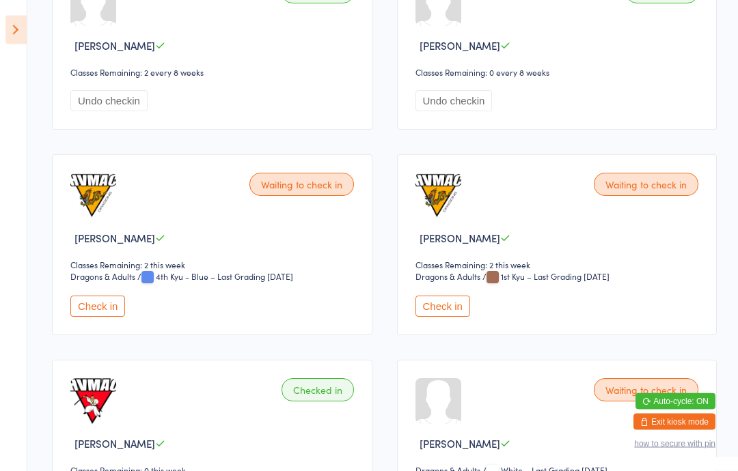
scroll to position [1924, 0]
click at [456, 317] on button "Check in" at bounding box center [442, 306] width 55 height 21
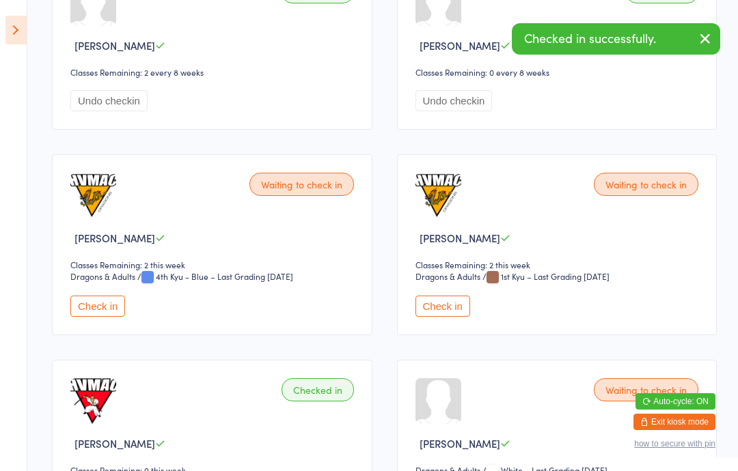
click at [89, 317] on button "Check in" at bounding box center [97, 306] width 55 height 21
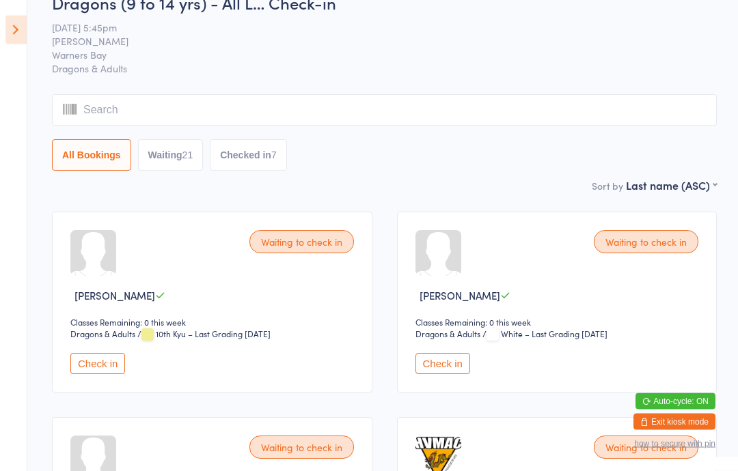
scroll to position [0, 0]
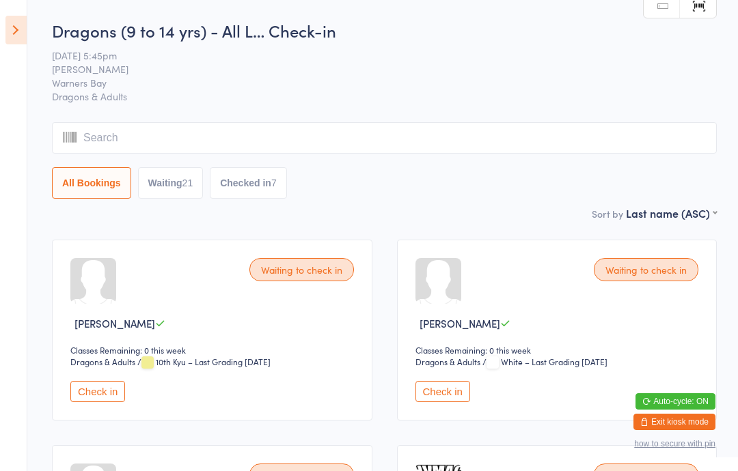
click at [22, 32] on icon at bounding box center [15, 30] width 21 height 29
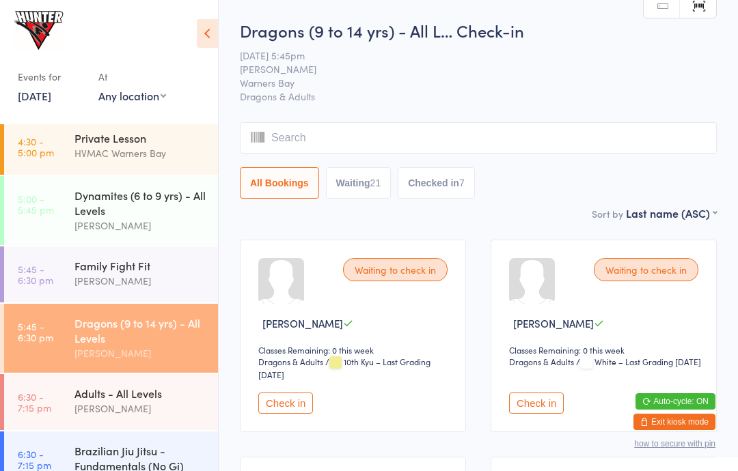
click at [55, 281] on link "5:45 - 6:30 pm Family Fight Fit Anna Hayes" at bounding box center [111, 275] width 214 height 56
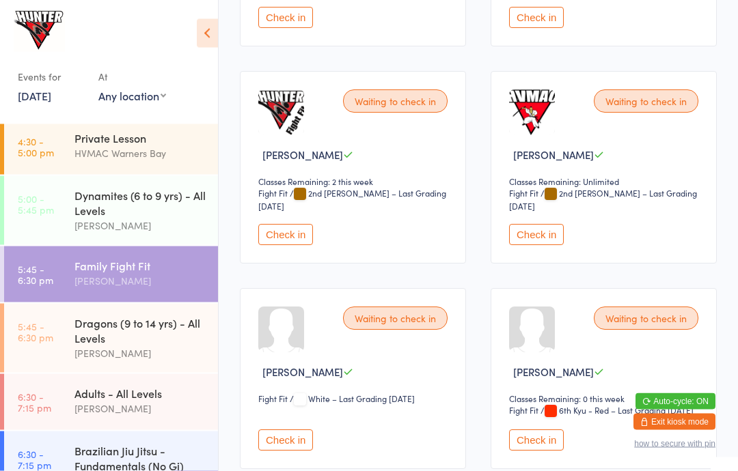
scroll to position [1107, 0]
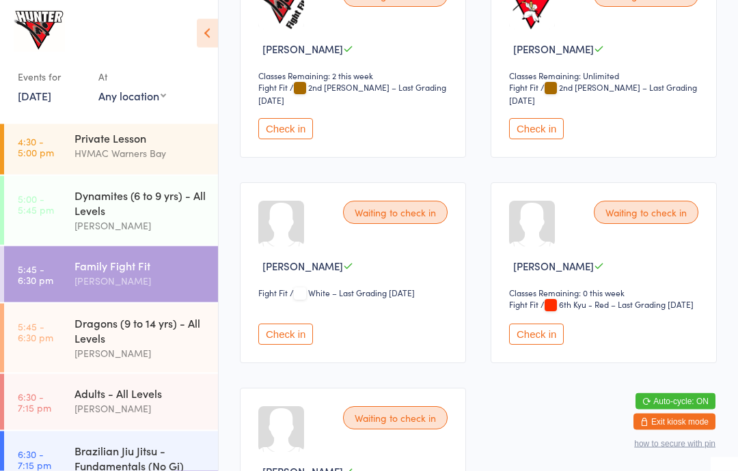
click at [538, 346] on button "Check in" at bounding box center [536, 334] width 55 height 21
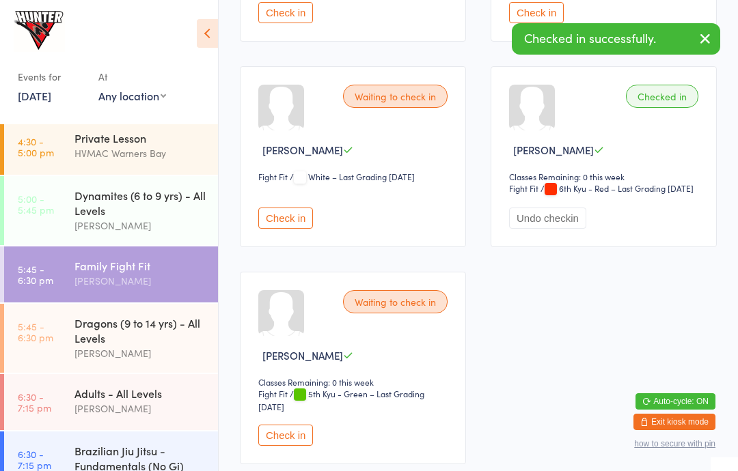
click at [295, 446] on button "Check in" at bounding box center [285, 435] width 55 height 21
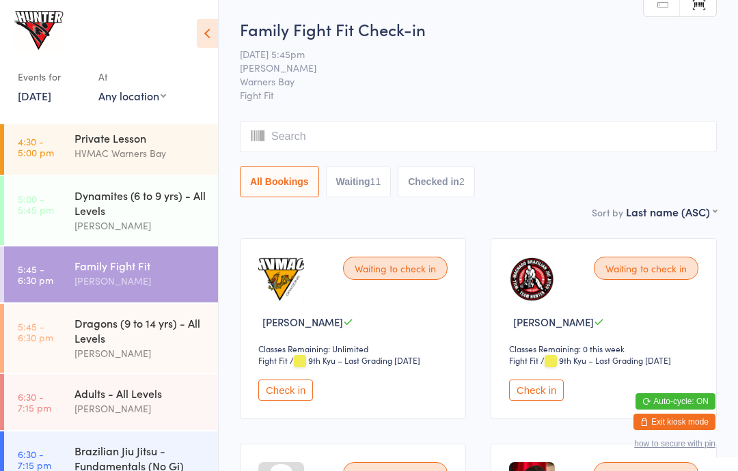
scroll to position [0, 0]
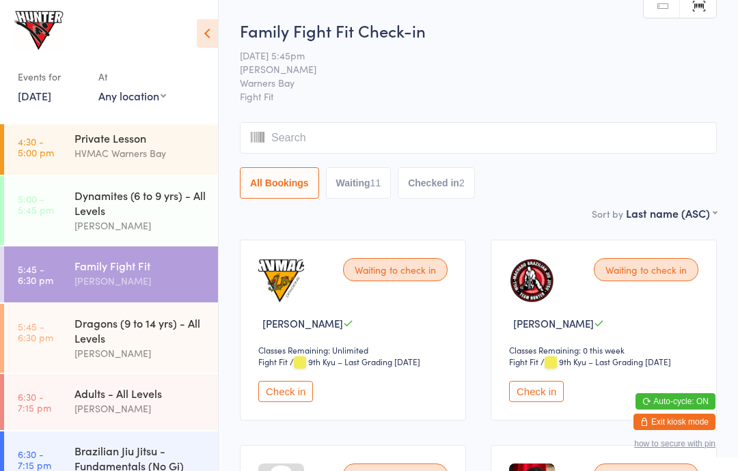
click at [55, 311] on link "5:45 - 6:30 pm Dragons (9 to 14 yrs) - All Levels Kelie Fisher" at bounding box center [111, 338] width 214 height 69
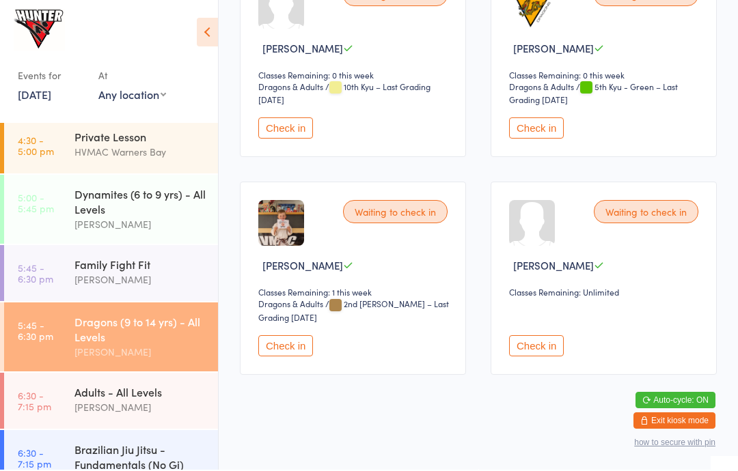
scroll to position [2872, 0]
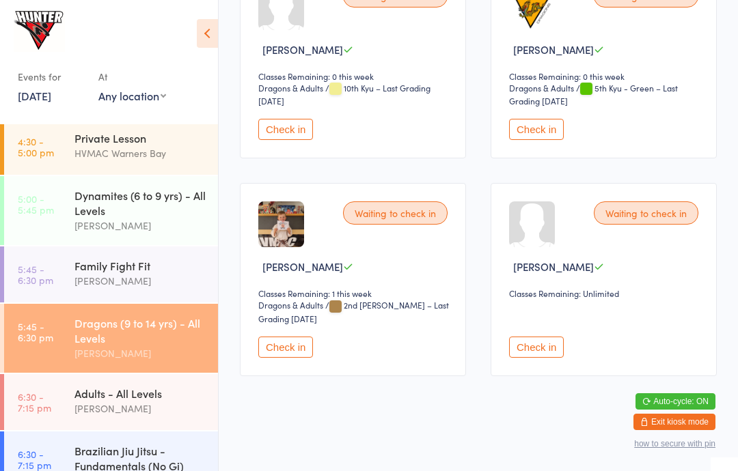
click at [544, 140] on button "Check in" at bounding box center [536, 129] width 55 height 21
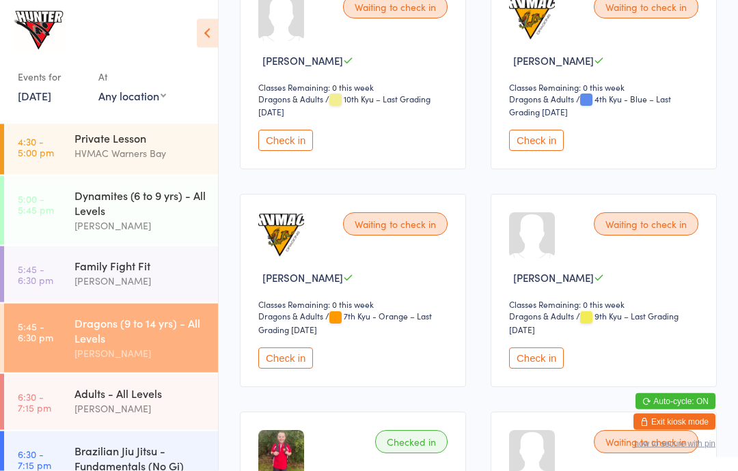
scroll to position [480, 0]
click at [544, 147] on button "Check in" at bounding box center [536, 140] width 55 height 21
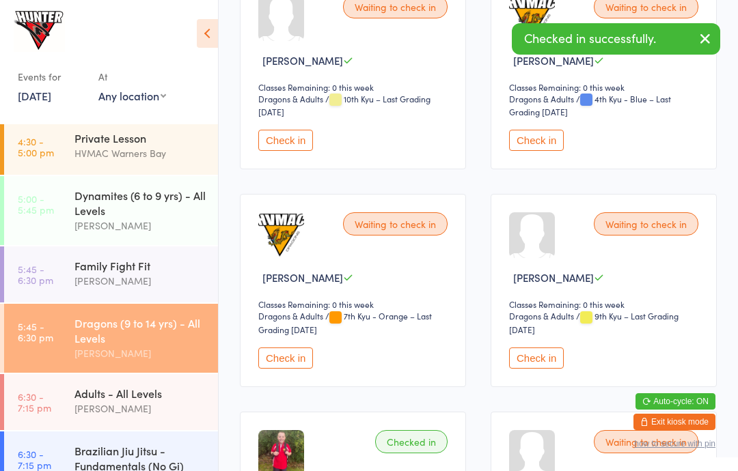
click at [308, 369] on button "Check in" at bounding box center [285, 358] width 55 height 21
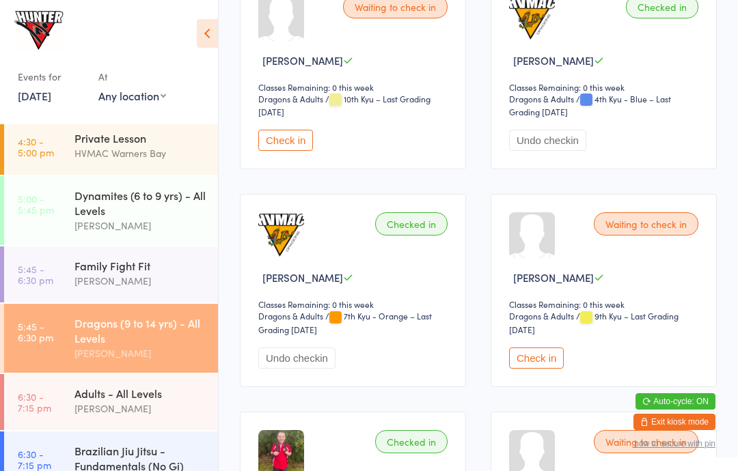
click at [120, 260] on div "Family Fight Fit Anna Hayes" at bounding box center [145, 274] width 143 height 54
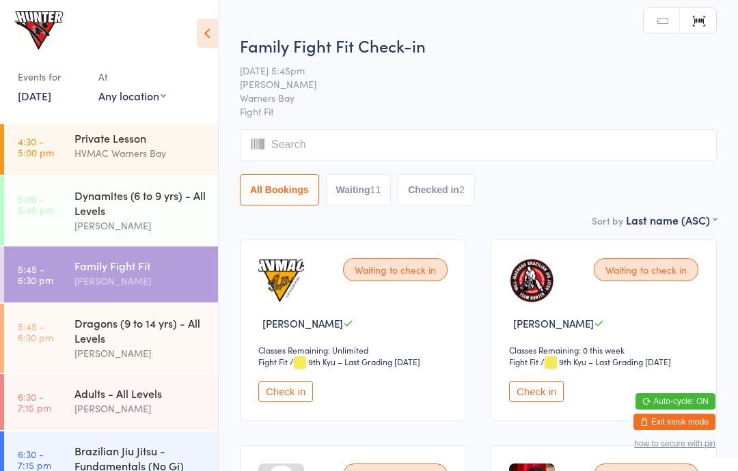
click at [226, 16] on html "You have now entered Kiosk Mode. Members will be able to check themselves in us…" at bounding box center [369, 235] width 738 height 471
click at [205, 36] on icon at bounding box center [207, 33] width 21 height 29
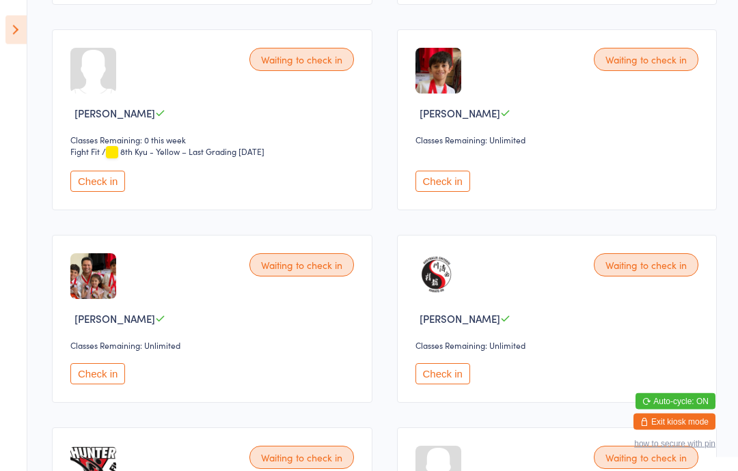
scroll to position [426, 0]
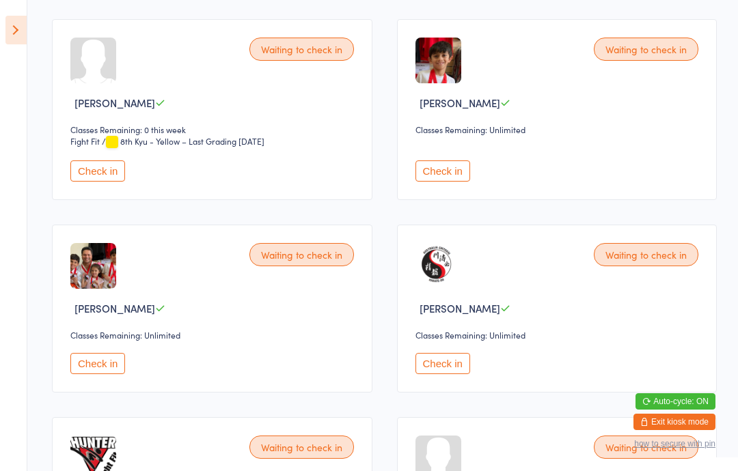
click at [462, 175] on button "Check in" at bounding box center [442, 171] width 55 height 21
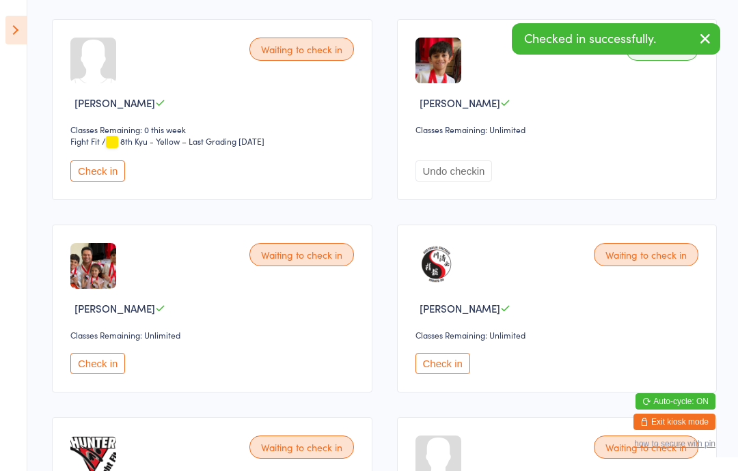
click at [8, 36] on icon at bounding box center [15, 30] width 21 height 29
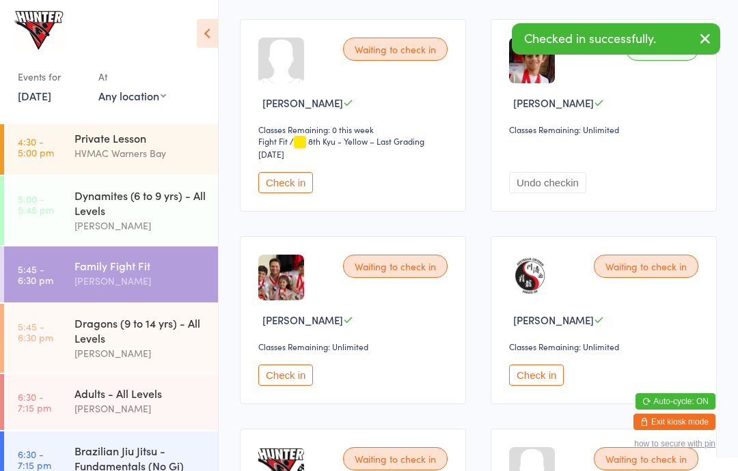
click at [146, 408] on div "[PERSON_NAME]" at bounding box center [140, 409] width 132 height 16
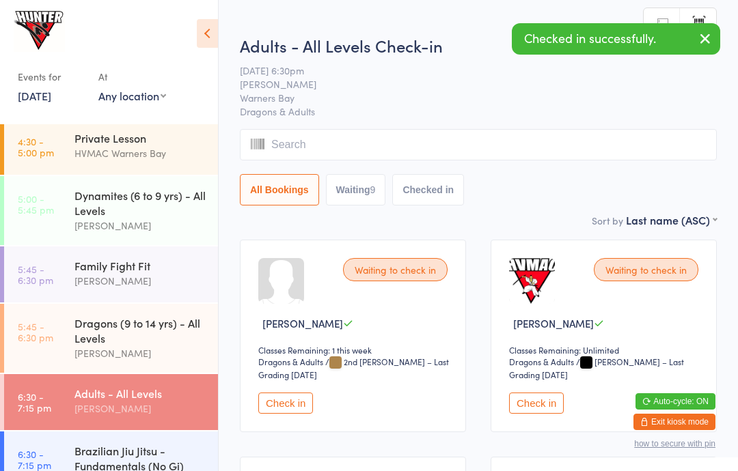
click at [202, 26] on icon at bounding box center [207, 33] width 21 height 29
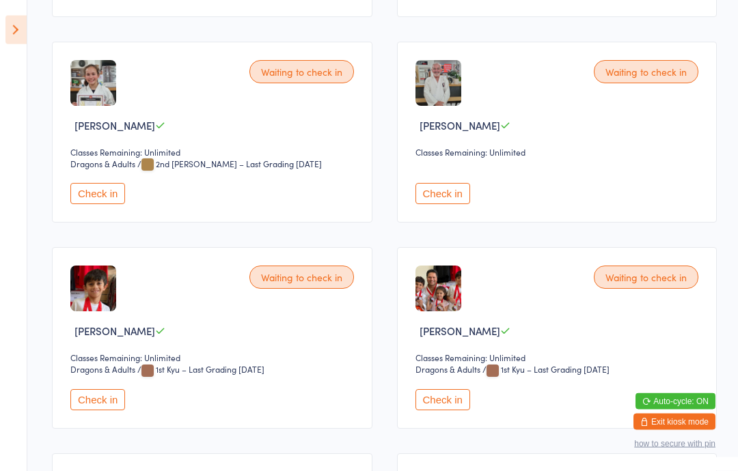
scroll to position [411, 0]
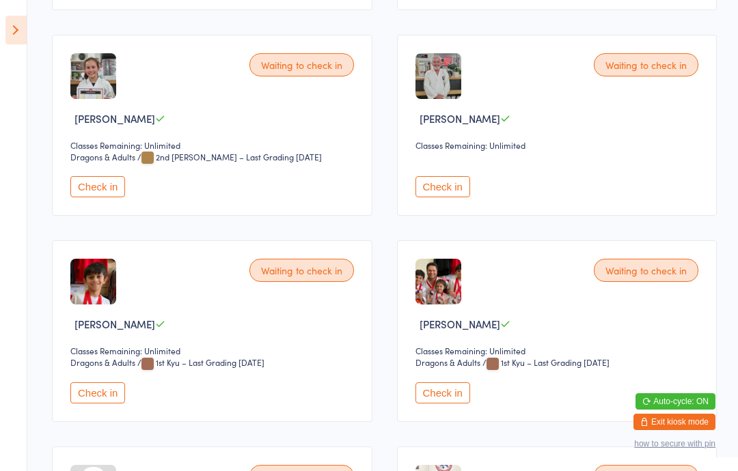
click at [452, 392] on div "Waiting to check in Kevin Fernandez Classes Remaining: Unlimited Dragons & Adul…" at bounding box center [557, 330] width 320 height 181
click at [451, 404] on button "Check in" at bounding box center [442, 393] width 55 height 21
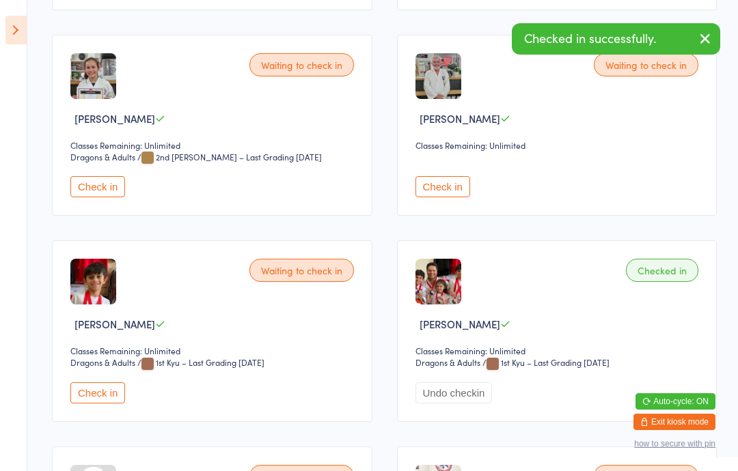
click at [109, 404] on button "Check in" at bounding box center [97, 393] width 55 height 21
click at [25, 31] on icon at bounding box center [15, 30] width 21 height 29
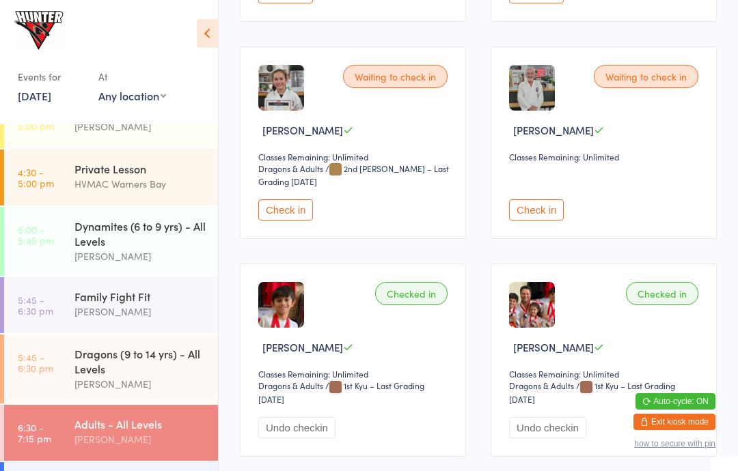
scroll to position [151, 0]
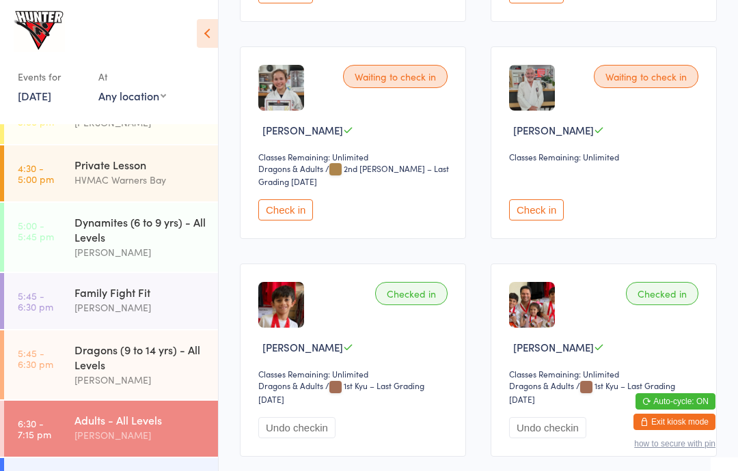
click at [39, 382] on link "5:45 - 6:30 pm Dragons (9 to 14 yrs) - All Levels Kelie Fisher" at bounding box center [111, 365] width 214 height 69
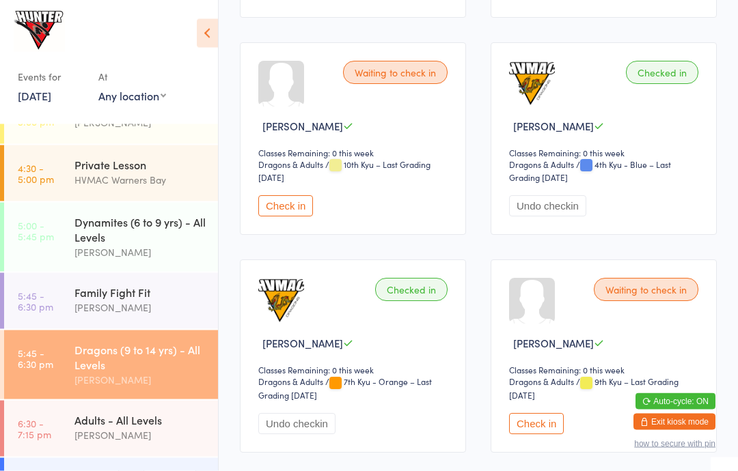
scroll to position [415, 0]
click at [530, 428] on button "Check in" at bounding box center [536, 423] width 55 height 21
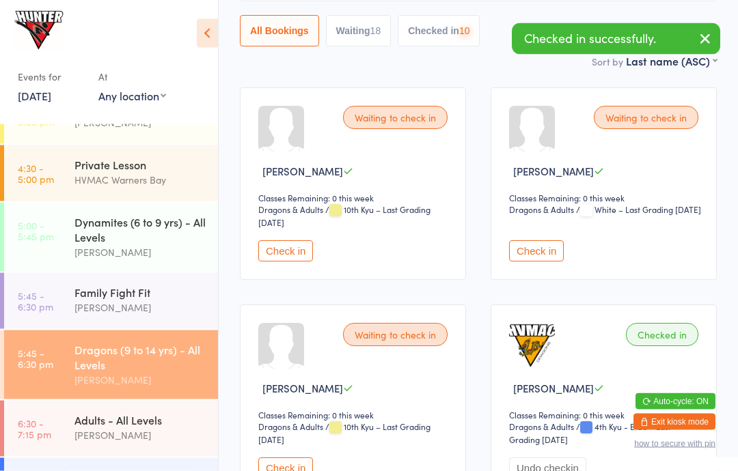
scroll to position [0, 0]
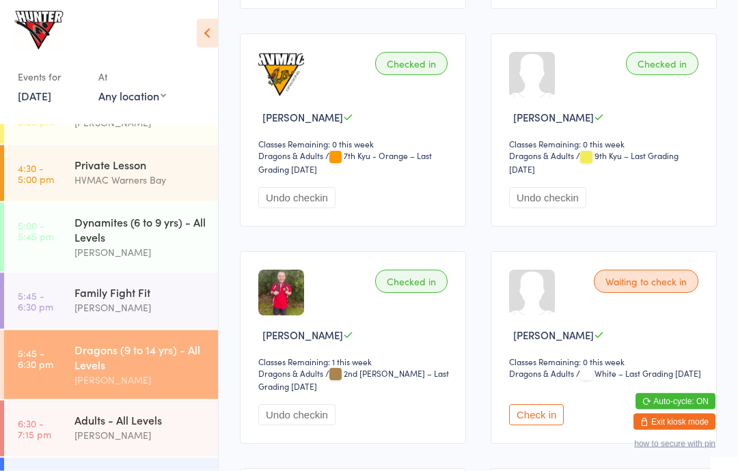
scroll to position [641, 0]
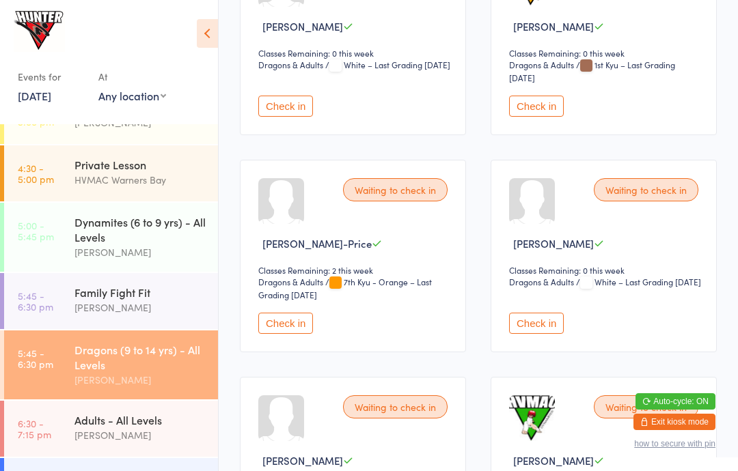
click at [280, 334] on button "Check in" at bounding box center [285, 323] width 55 height 21
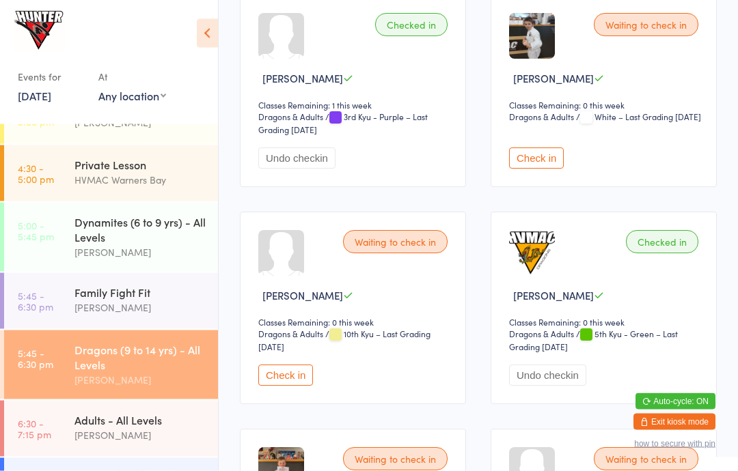
scroll to position [2600, 0]
click at [540, 169] on button "Check in" at bounding box center [536, 158] width 55 height 21
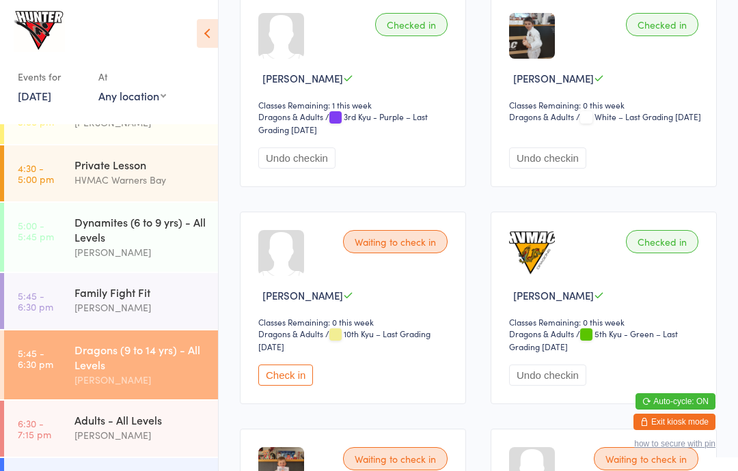
click at [100, 365] on div "Dragons (9 to 14 yrs) - All Levels" at bounding box center [140, 357] width 132 height 30
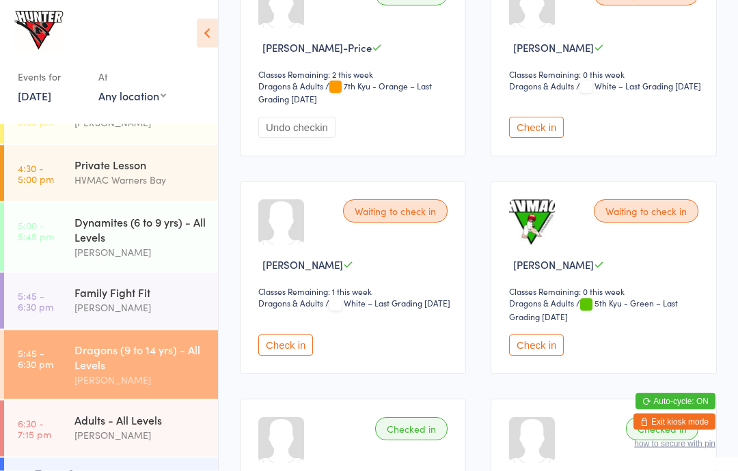
scroll to position [1569, 0]
click at [279, 355] on button "Check in" at bounding box center [285, 344] width 55 height 21
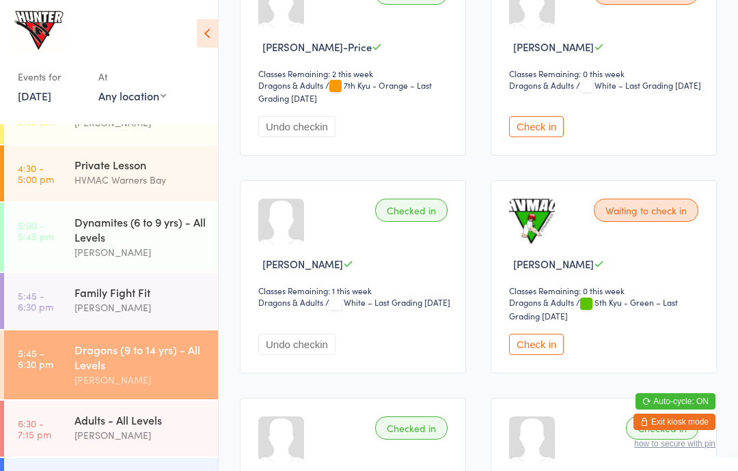
click at [534, 355] on button "Check in" at bounding box center [536, 344] width 55 height 21
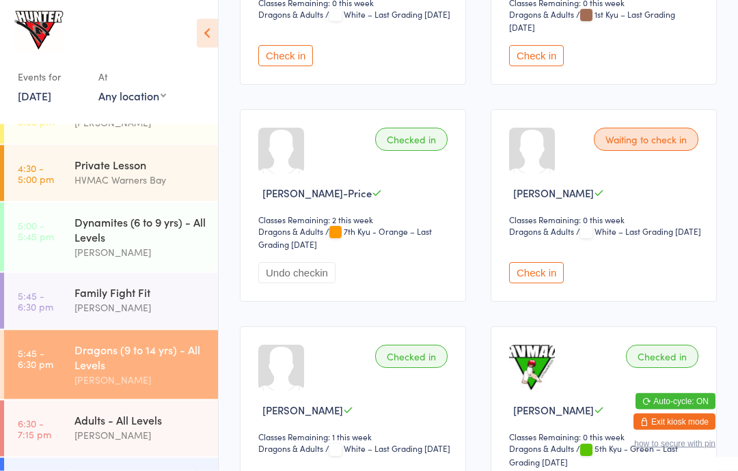
scroll to position [1424, 0]
click at [99, 311] on div "[PERSON_NAME]" at bounding box center [140, 308] width 132 height 16
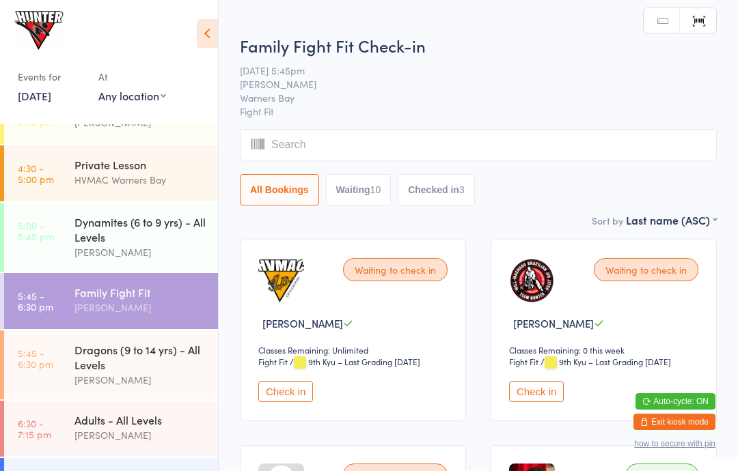
click at [545, 399] on button "Check in" at bounding box center [536, 391] width 55 height 21
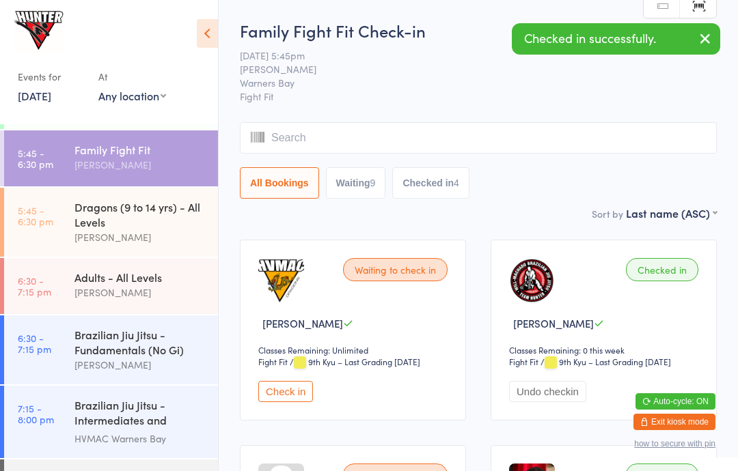
scroll to position [294, 0]
click at [114, 357] on div "Brazilian Jiu Jitsu - Fundamentals (No Gi)" at bounding box center [140, 342] width 132 height 30
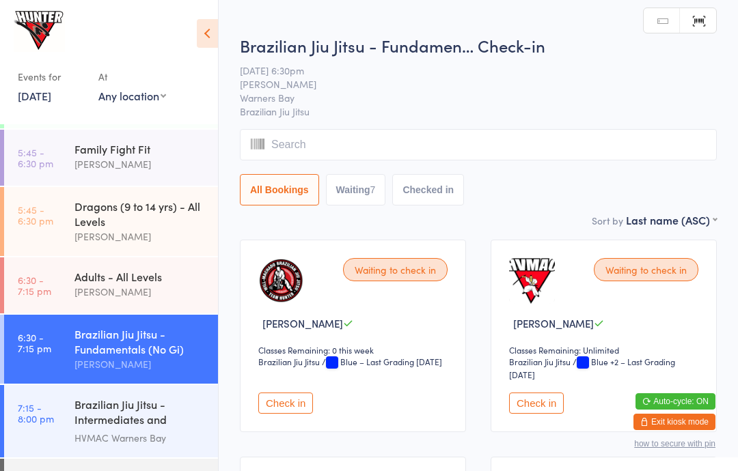
click at [290, 402] on button "Check in" at bounding box center [285, 403] width 55 height 21
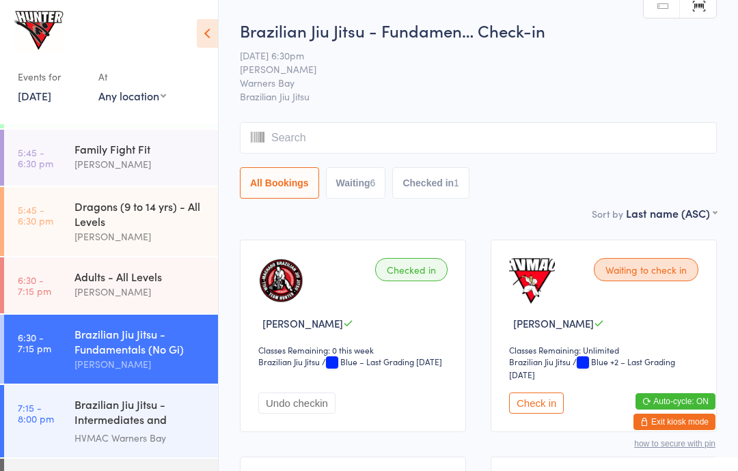
click at [46, 223] on time "5:45 - 6:30 pm" at bounding box center [36, 215] width 36 height 22
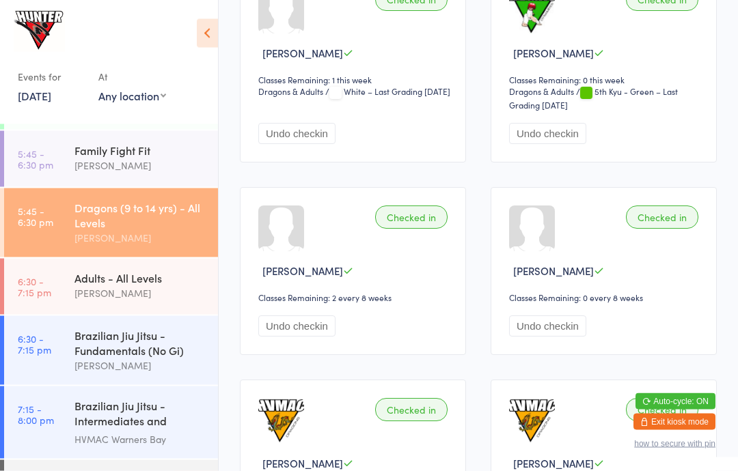
scroll to position [1780, 0]
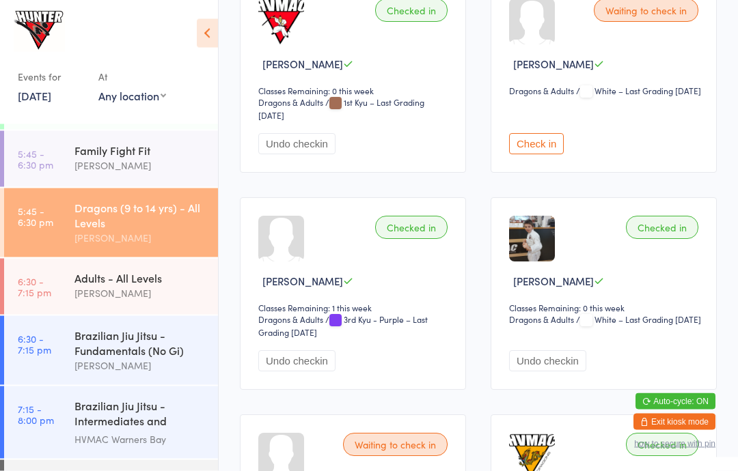
click at [533, 155] on button "Check in" at bounding box center [536, 144] width 55 height 21
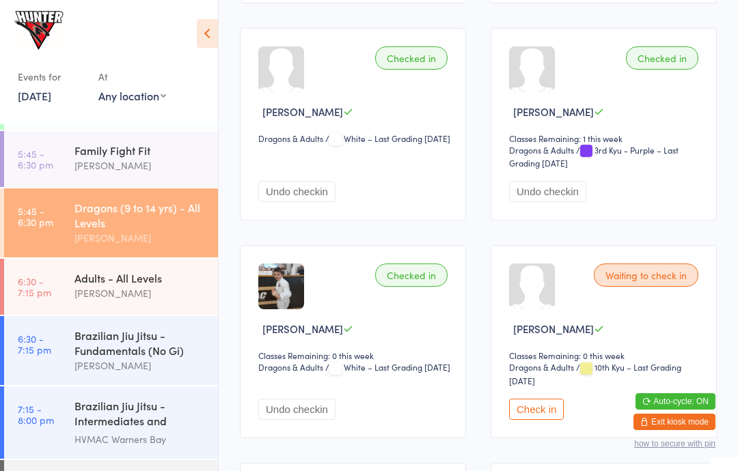
scroll to position [2583, 0]
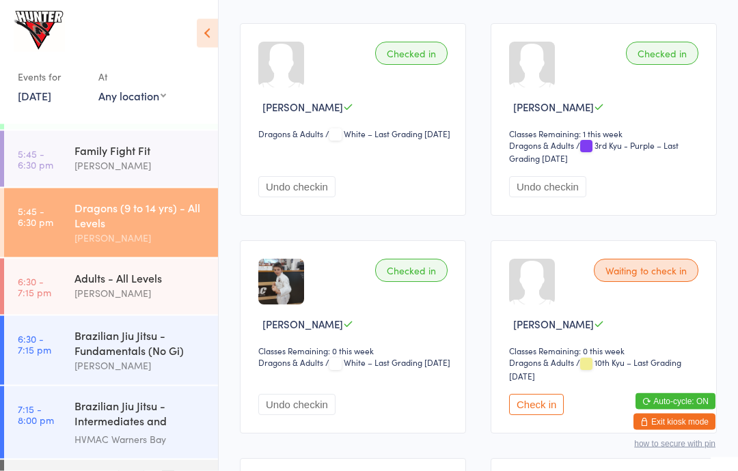
click at [52, 342] on link "6:30 - 7:15 pm Brazilian Jiu Jitsu - Fundamentals (No Gi) Kelie Fisher" at bounding box center [111, 350] width 214 height 69
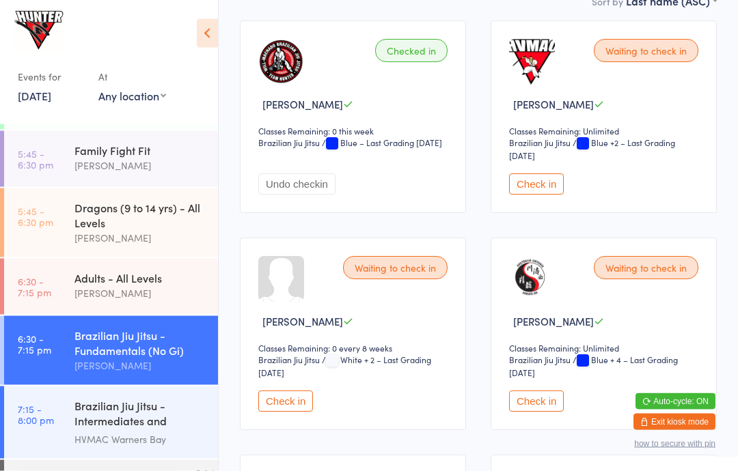
scroll to position [219, 0]
click at [533, 412] on button "Check in" at bounding box center [536, 401] width 55 height 21
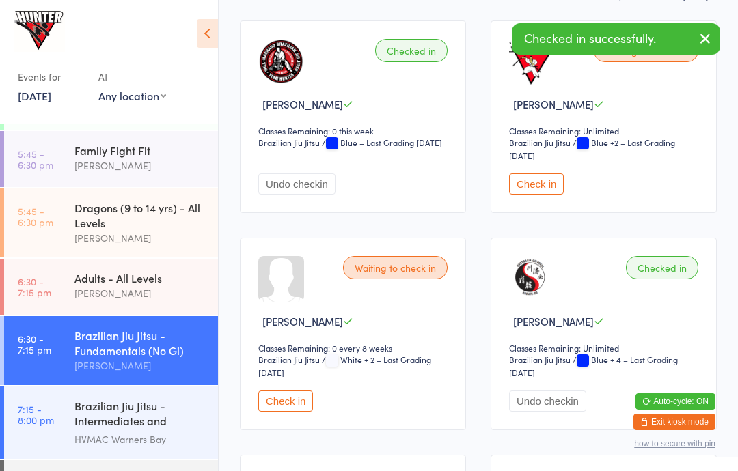
click at [70, 164] on link "5:45 - 6:30 pm Family Fight Fit Anna Hayes" at bounding box center [111, 159] width 214 height 56
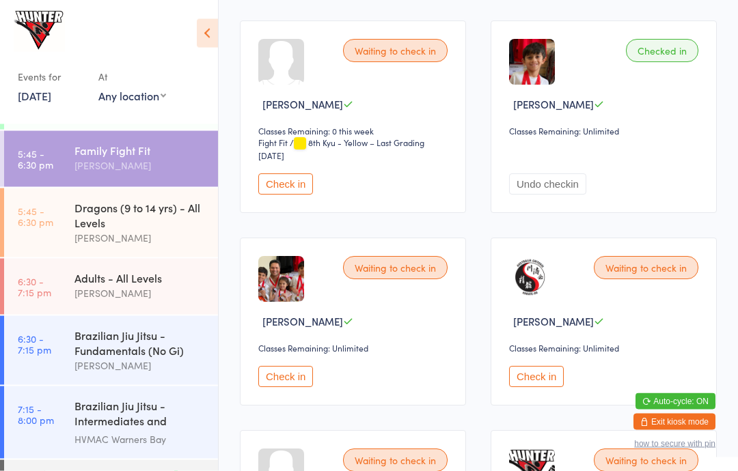
click at [546, 388] on button "Check in" at bounding box center [536, 377] width 55 height 21
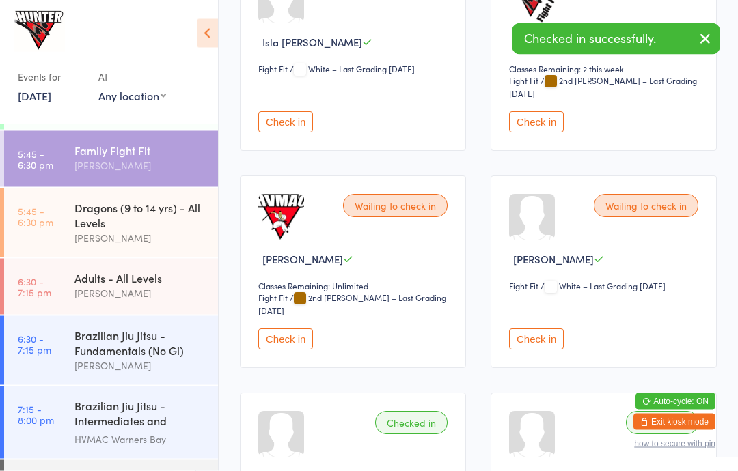
scroll to position [1120, 0]
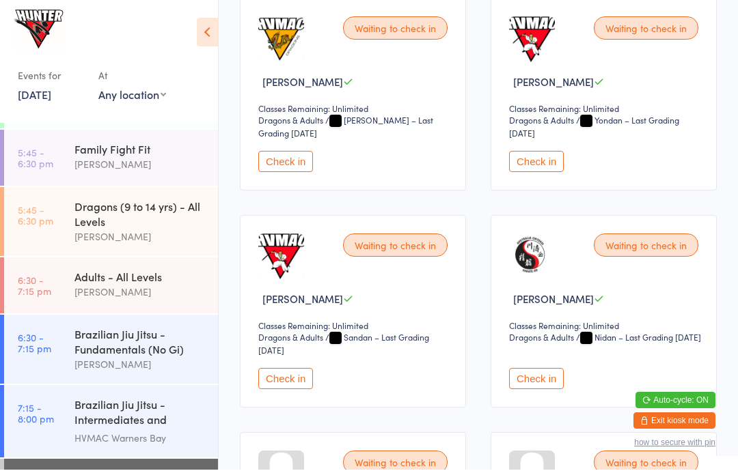
scroll to position [242, 0]
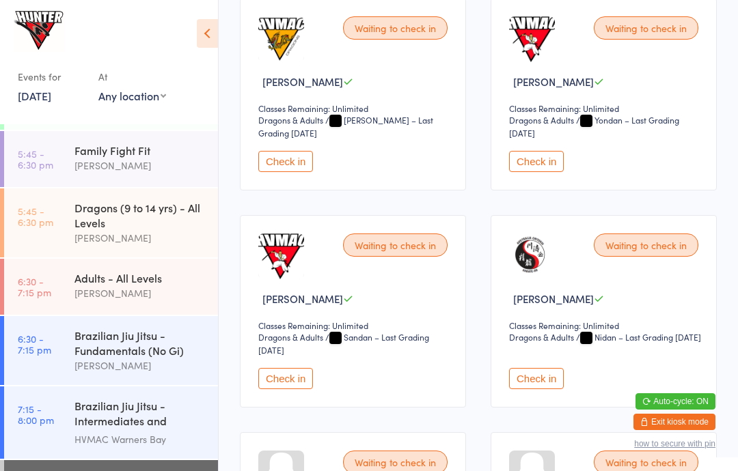
click at [533, 389] on button "Check in" at bounding box center [536, 378] width 55 height 21
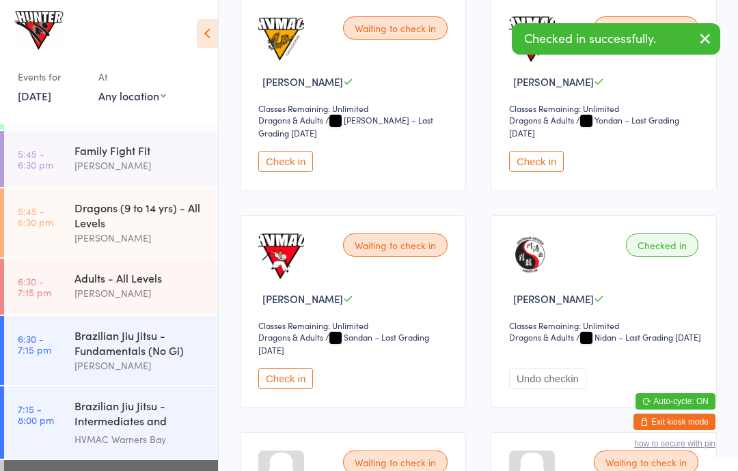
click at [110, 166] on div "[PERSON_NAME]" at bounding box center [140, 166] width 132 height 16
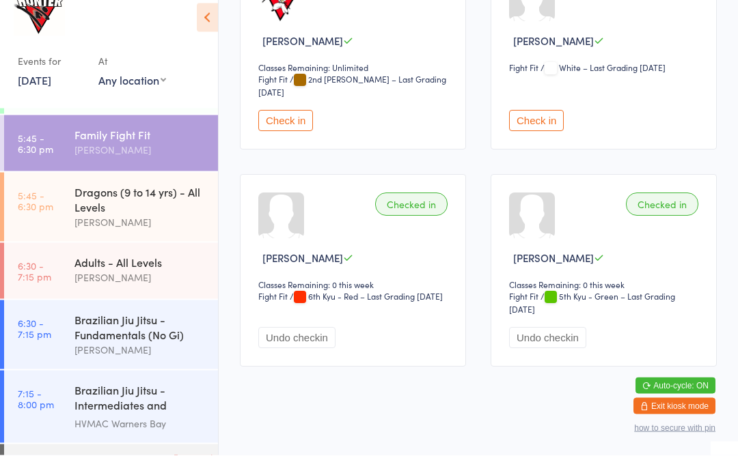
scroll to position [1309, 0]
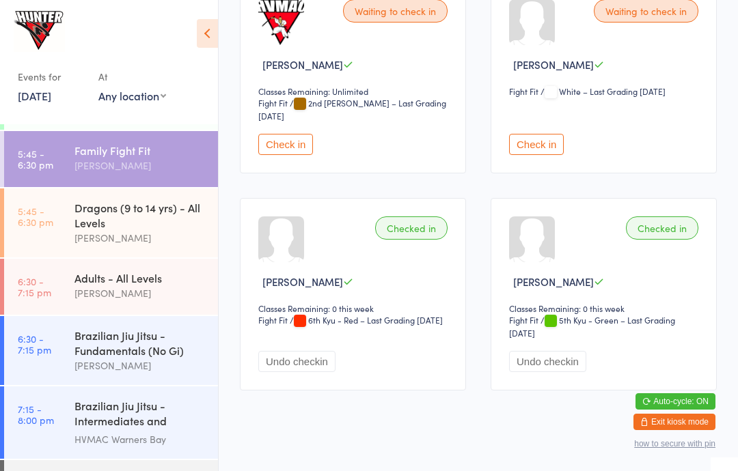
click at [163, 239] on div "[PERSON_NAME]" at bounding box center [140, 238] width 132 height 16
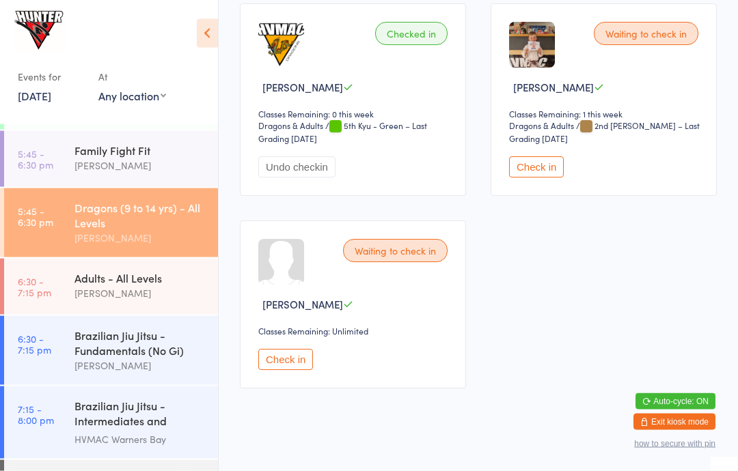
click at [534, 178] on button "Check in" at bounding box center [536, 167] width 55 height 21
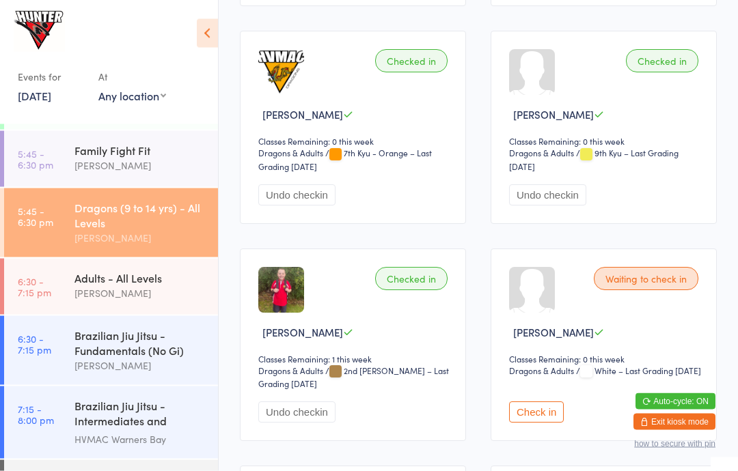
scroll to position [645, 0]
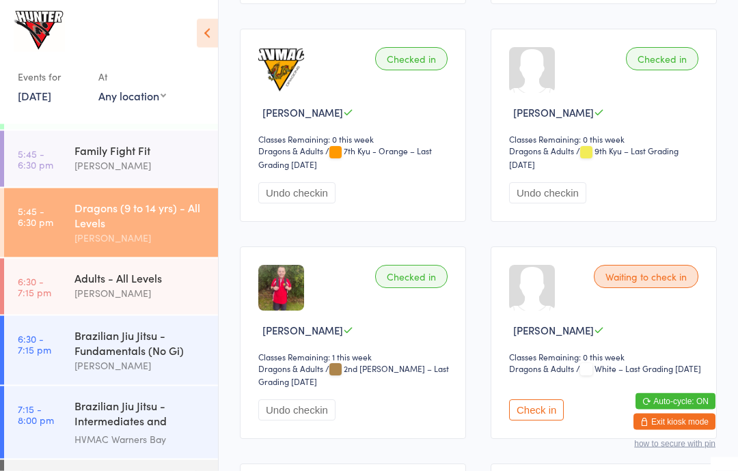
click at [549, 421] on button "Check in" at bounding box center [536, 410] width 55 height 21
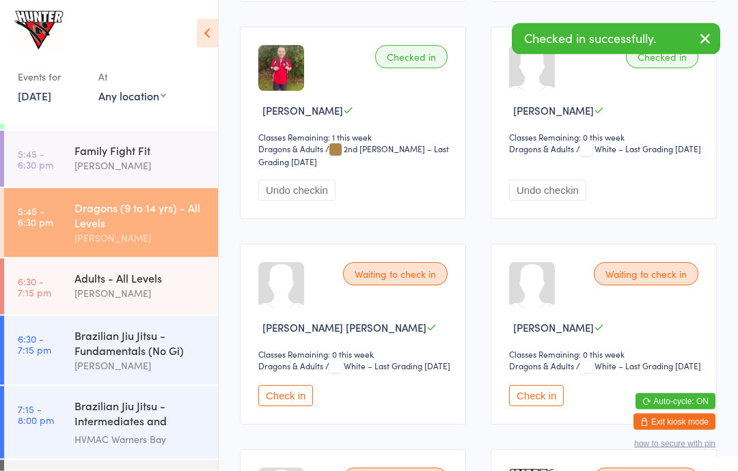
scroll to position [868, 0]
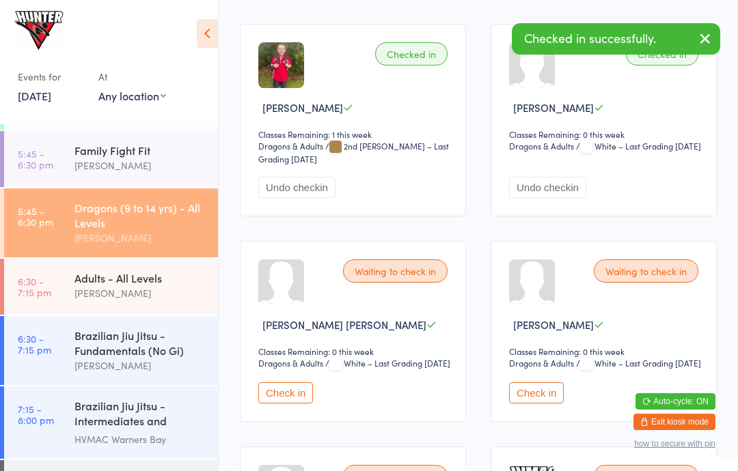
click at [303, 404] on button "Check in" at bounding box center [285, 393] width 55 height 21
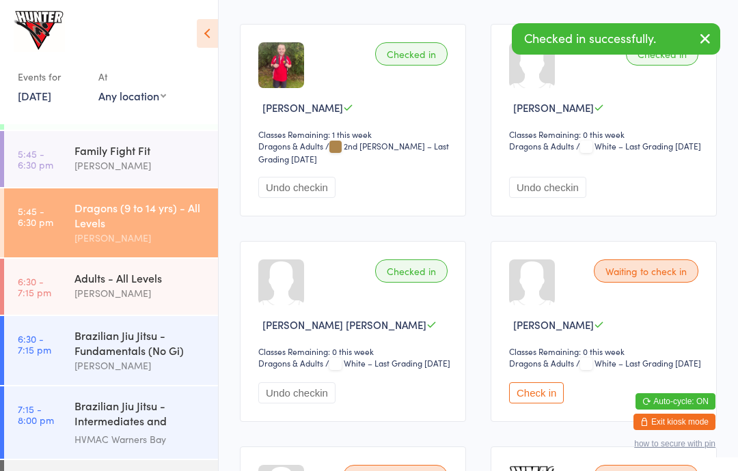
click at [558, 404] on button "Check in" at bounding box center [536, 393] width 55 height 21
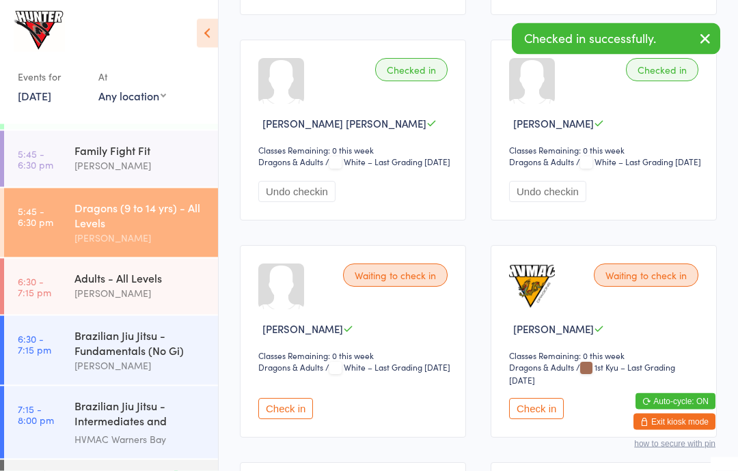
click at [292, 420] on button "Check in" at bounding box center [285, 409] width 55 height 21
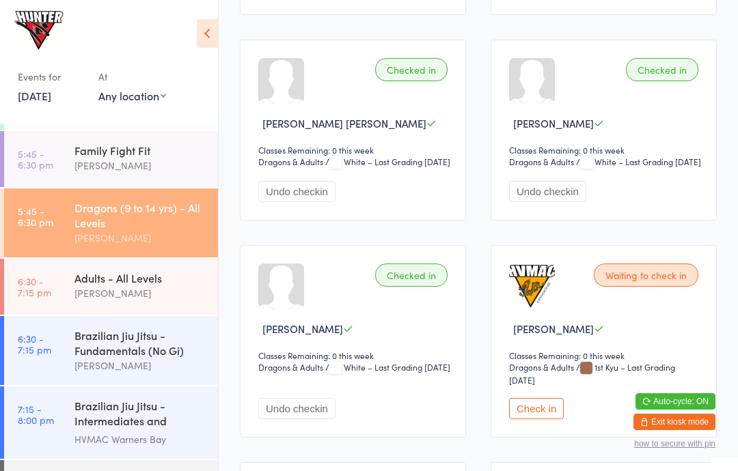
click at [121, 158] on div "Family Fight Fit" at bounding box center [140, 150] width 132 height 15
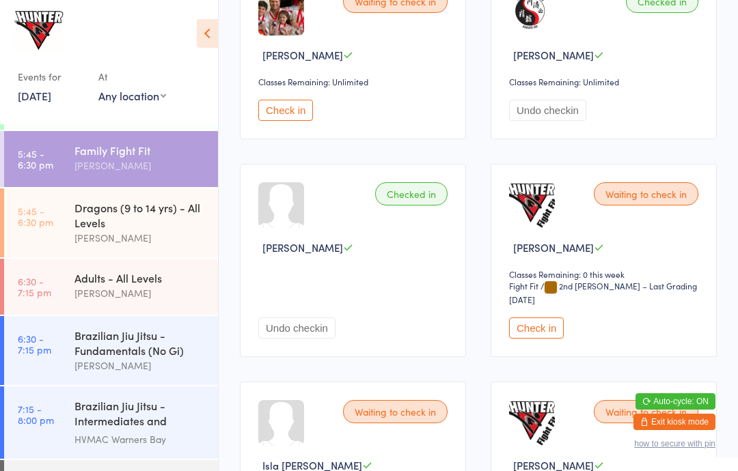
click at [540, 339] on button "Check in" at bounding box center [536, 328] width 55 height 21
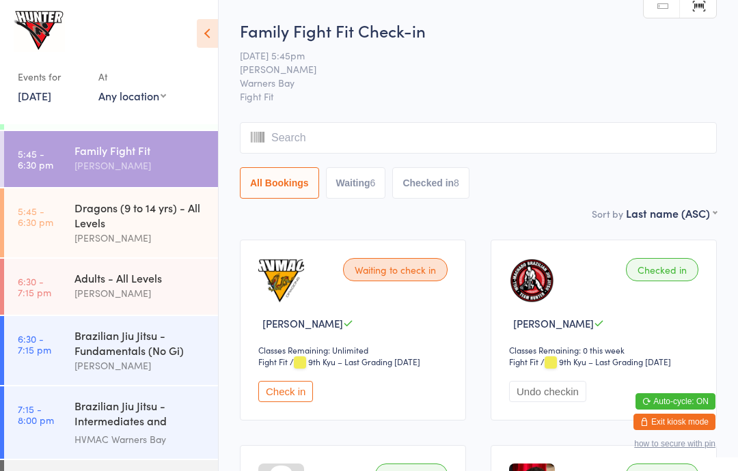
click at [85, 225] on div "Dragons (9 to 14 yrs) - All Levels" at bounding box center [140, 215] width 132 height 30
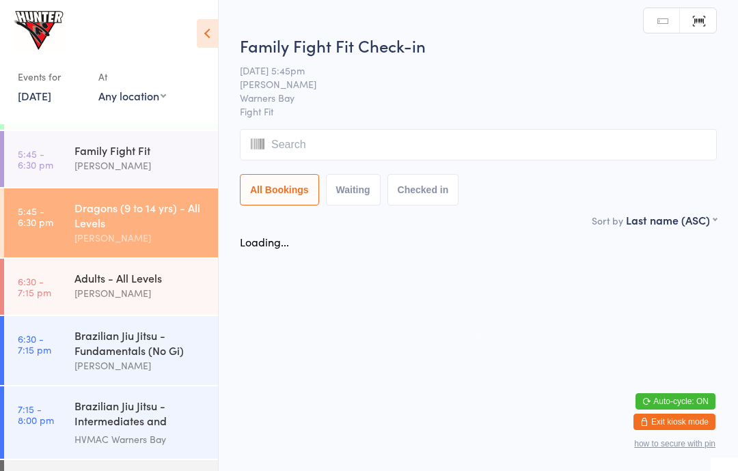
click at [201, 31] on icon at bounding box center [207, 33] width 21 height 29
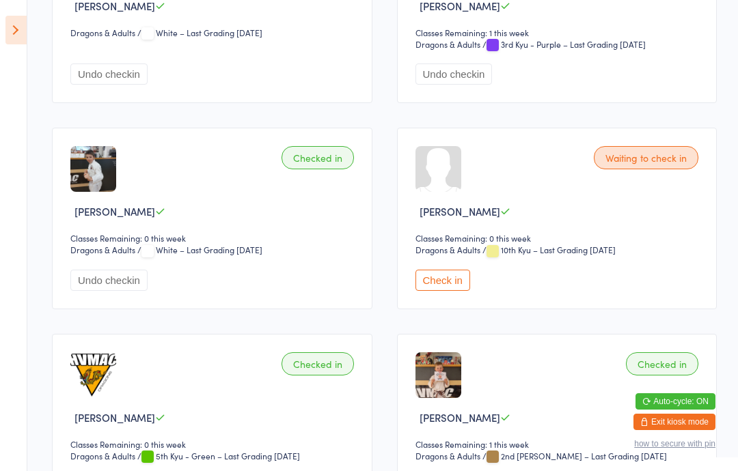
scroll to position [2583, 0]
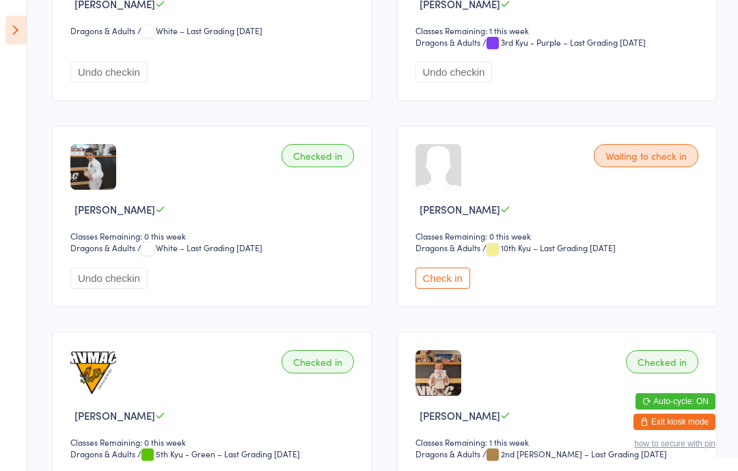
click at [432, 307] on div "Waiting to check in Olly Whyte Classes Remaining: 0 this week Dragons & Adults …" at bounding box center [557, 216] width 320 height 181
click at [440, 289] on button "Check in" at bounding box center [442, 278] width 55 height 21
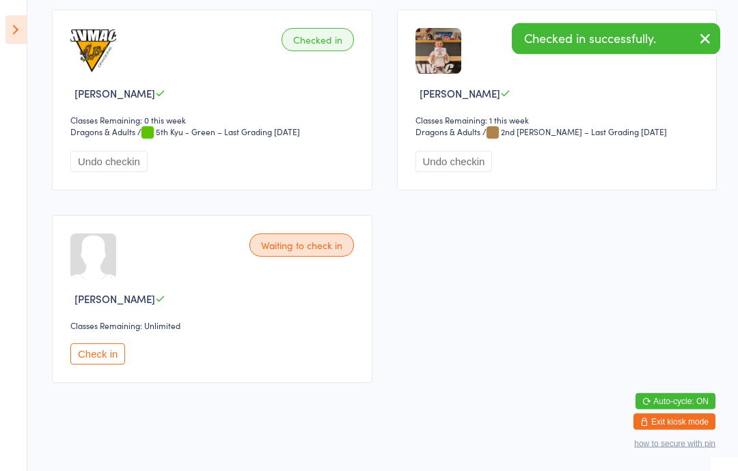
scroll to position [2922, 0]
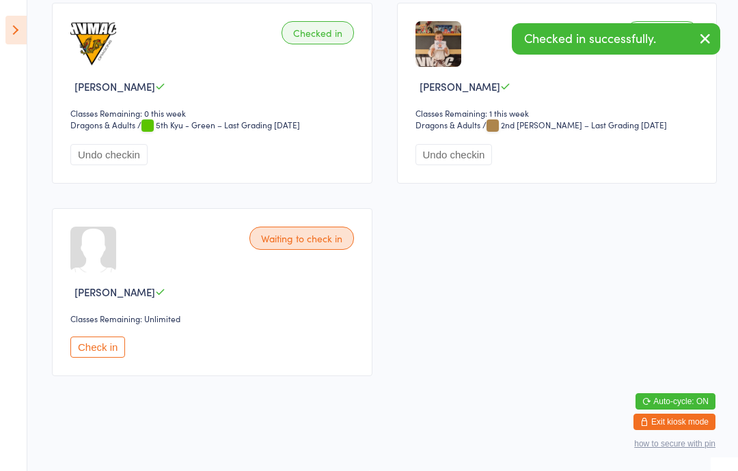
click at [90, 358] on button "Check in" at bounding box center [97, 347] width 55 height 21
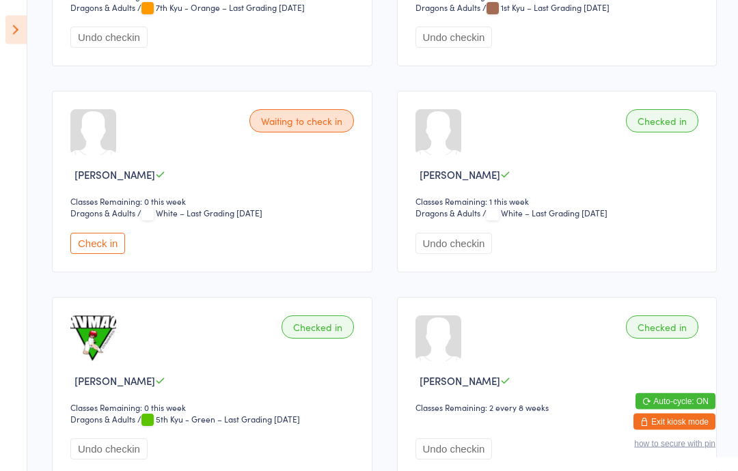
scroll to position [1589, 0]
click at [100, 254] on button "Check in" at bounding box center [97, 243] width 55 height 21
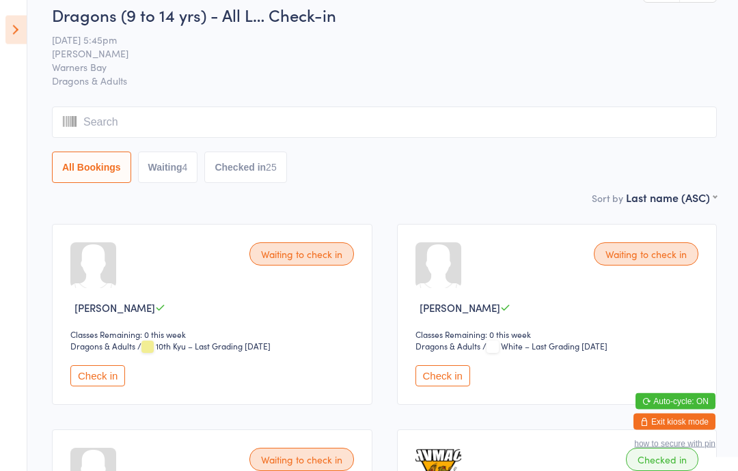
scroll to position [0, 0]
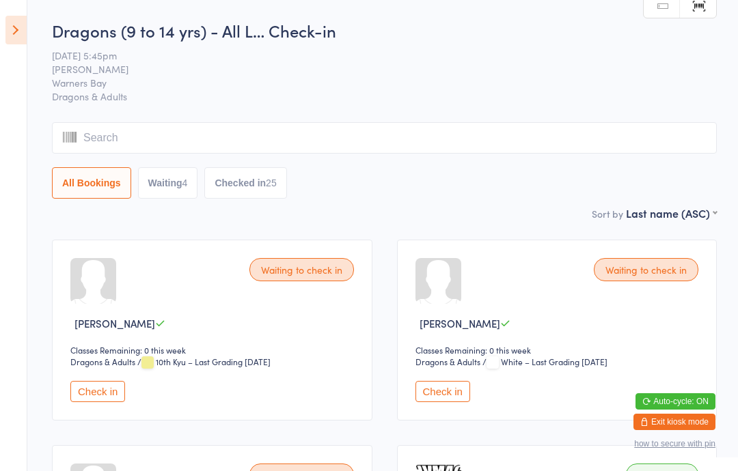
click at [6, 37] on icon at bounding box center [15, 30] width 21 height 29
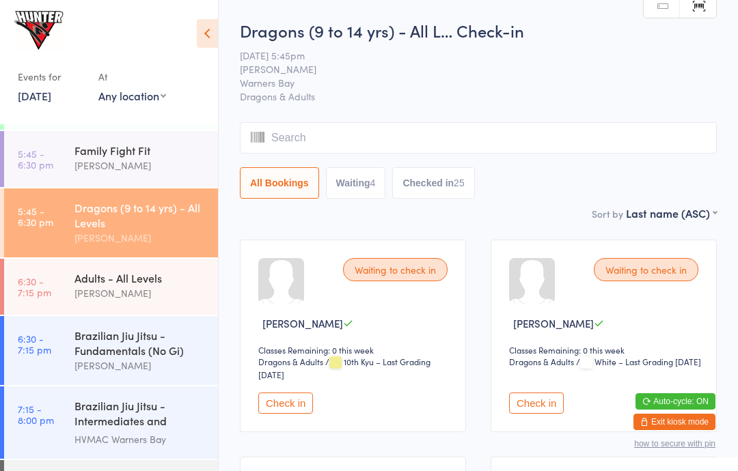
click at [155, 153] on div "Family Fight Fit" at bounding box center [140, 150] width 132 height 15
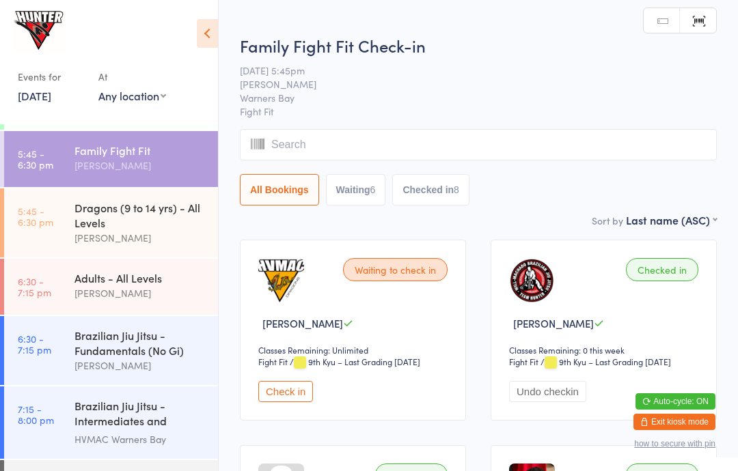
click at [210, 30] on icon at bounding box center [207, 33] width 21 height 29
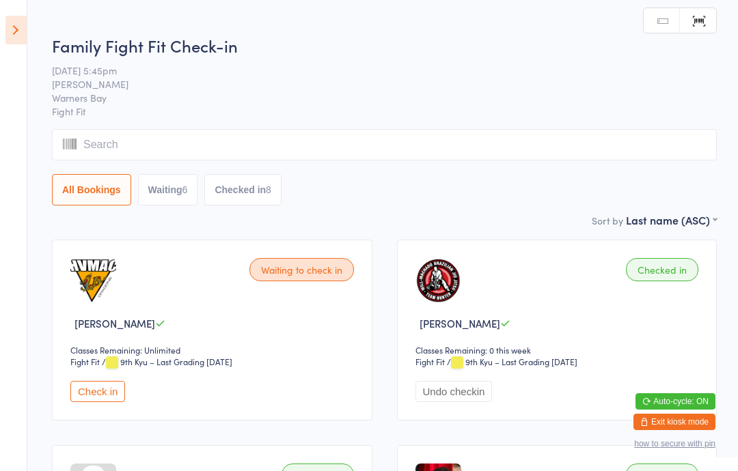
click at [117, 390] on button "Check in" at bounding box center [97, 391] width 55 height 21
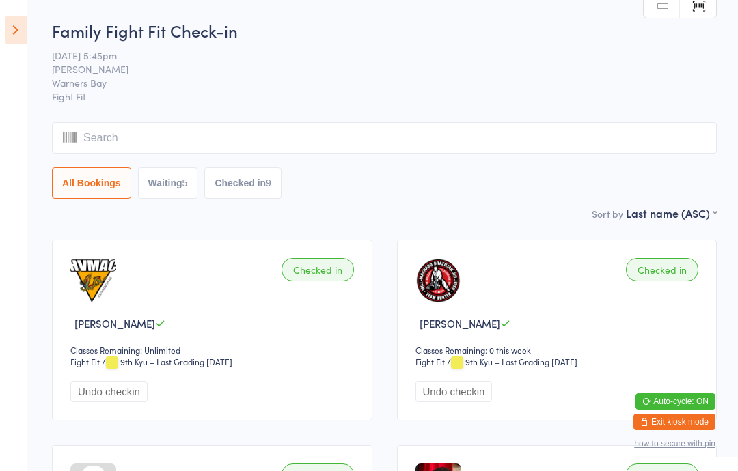
click at [10, 20] on icon at bounding box center [15, 30] width 21 height 29
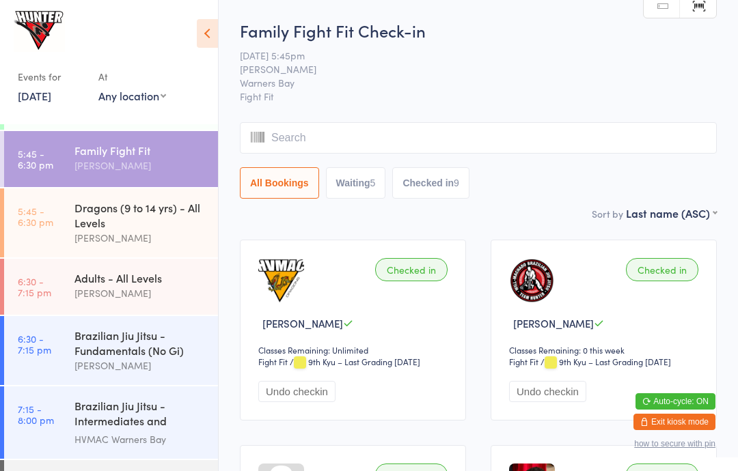
click at [57, 226] on link "5:45 - 6:30 pm Dragons (9 to 14 yrs) - All Levels Kelie Fisher" at bounding box center [111, 223] width 214 height 69
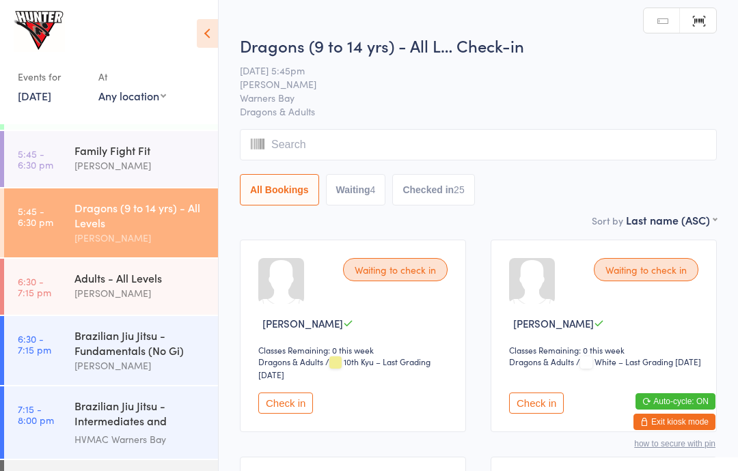
click at [206, 36] on icon at bounding box center [207, 33] width 21 height 29
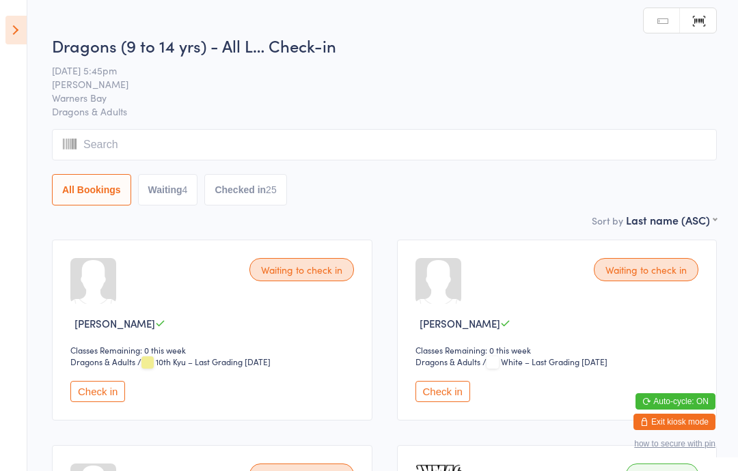
click at [95, 396] on button "Check in" at bounding box center [97, 391] width 55 height 21
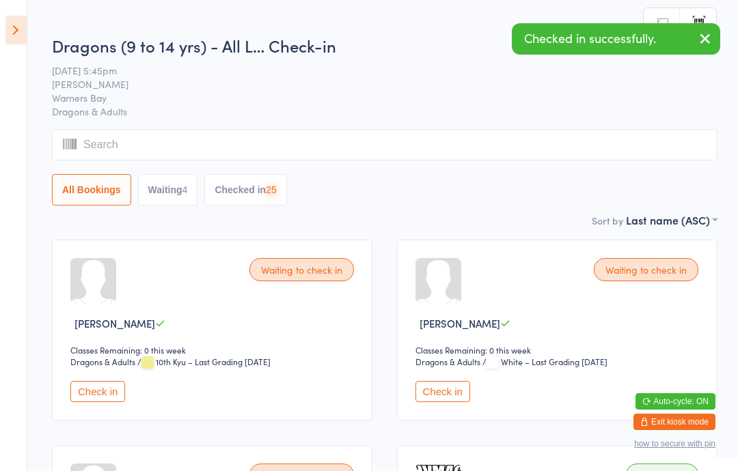
click at [436, 387] on button "Check in" at bounding box center [442, 391] width 55 height 21
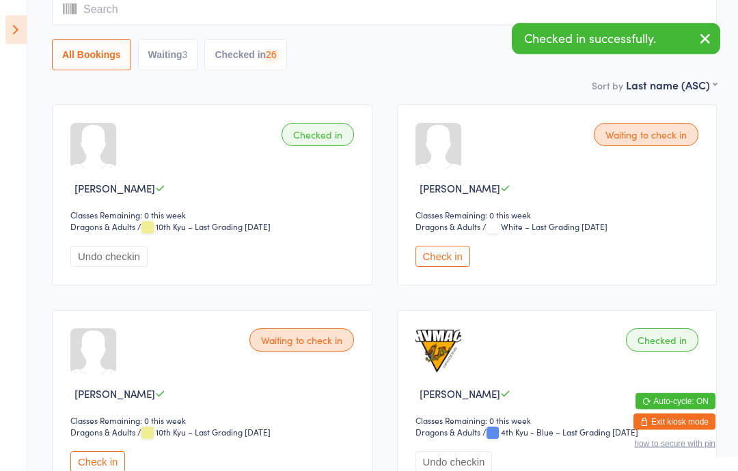
scroll to position [135, 0]
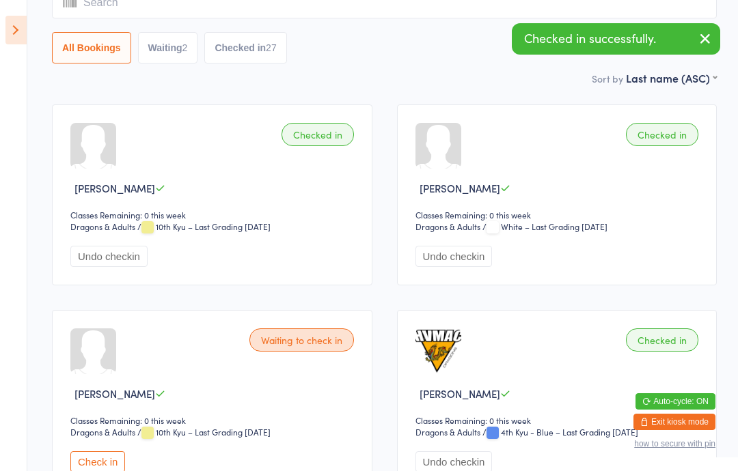
click at [80, 469] on button "Check in" at bounding box center [97, 462] width 55 height 21
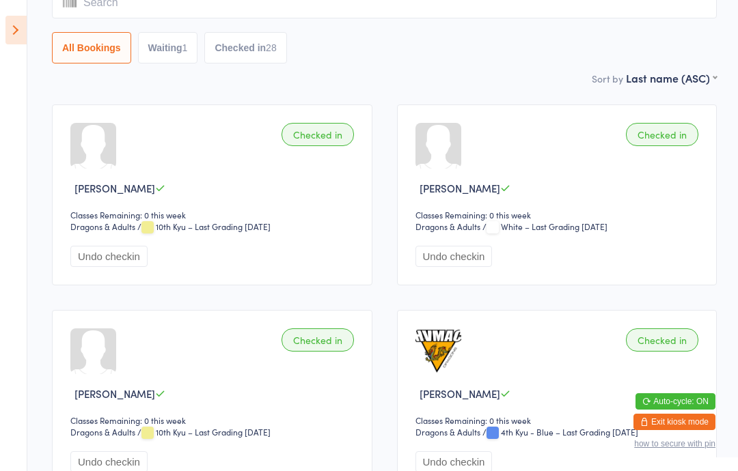
click at [77, 55] on button "All Bookings" at bounding box center [91, 47] width 79 height 31
click at [22, 26] on icon at bounding box center [15, 30] width 21 height 29
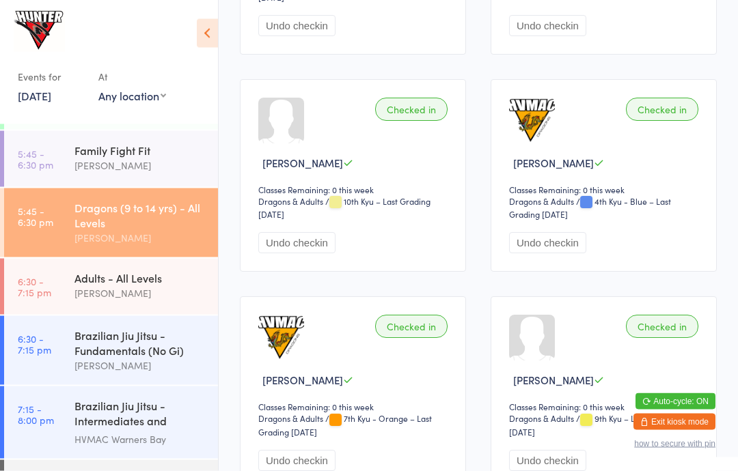
scroll to position [378, 0]
click at [120, 163] on div "[PERSON_NAME]" at bounding box center [140, 166] width 132 height 16
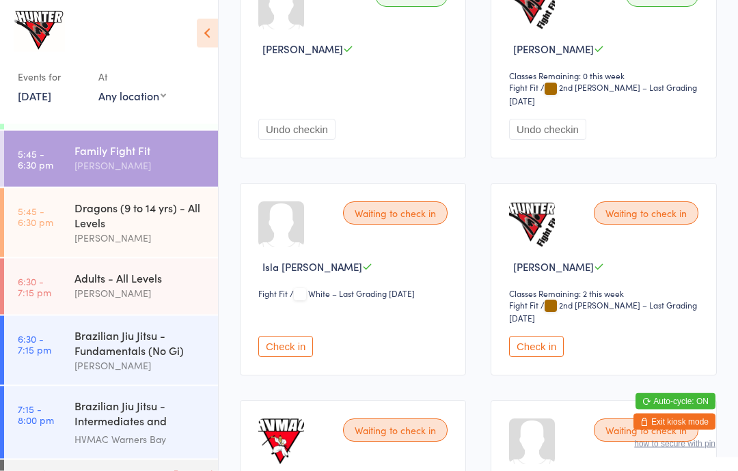
scroll to position [890, 0]
click at [540, 357] on button "Check in" at bounding box center [536, 346] width 55 height 21
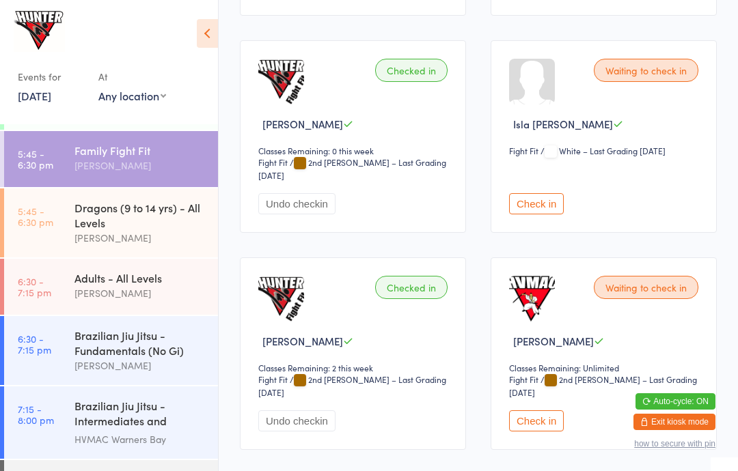
scroll to position [1037, 0]
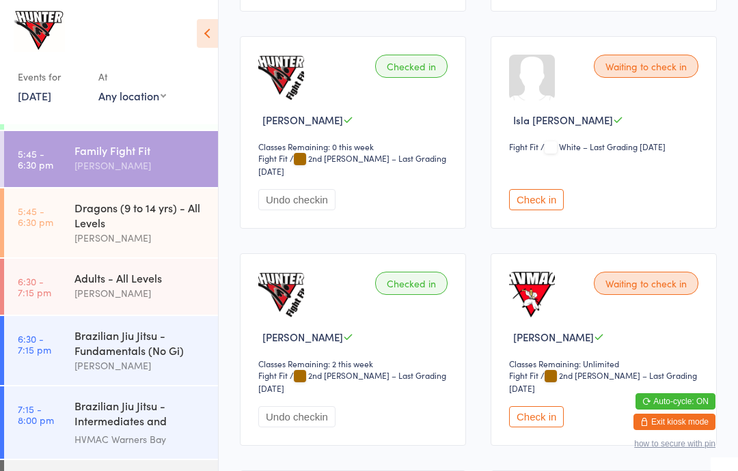
click at [540, 428] on button "Check in" at bounding box center [536, 416] width 55 height 21
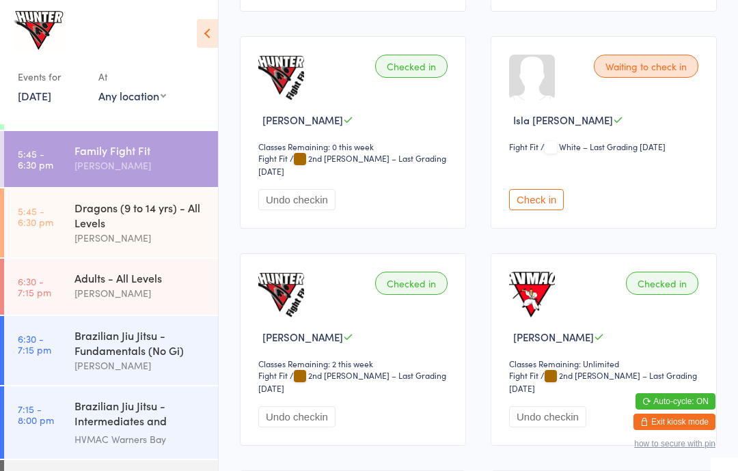
click at [95, 355] on div "Brazilian Jiu Jitsu - Fundamentals (No Gi)" at bounding box center [140, 343] width 132 height 30
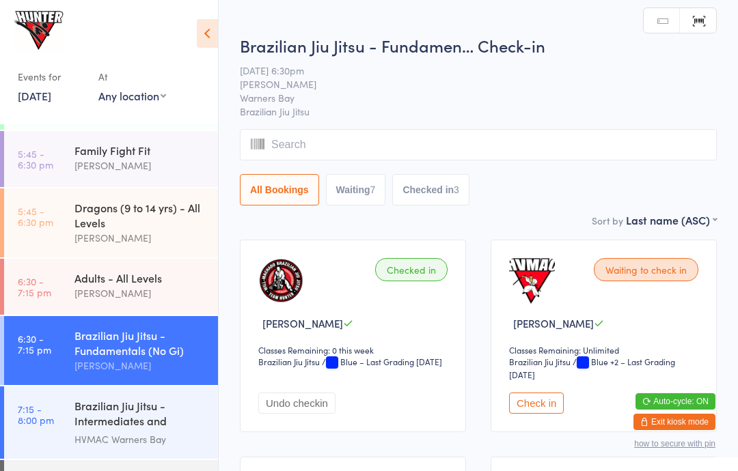
click at [529, 414] on button "Check in" at bounding box center [536, 403] width 55 height 21
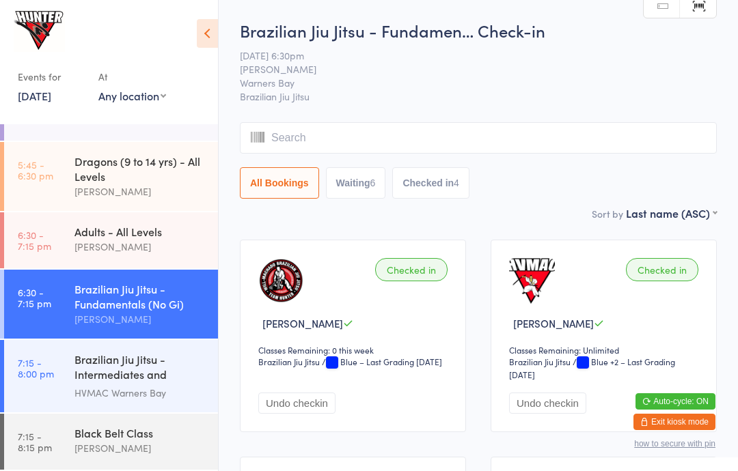
scroll to position [348, 0]
click at [76, 442] on div "[PERSON_NAME]" at bounding box center [140, 449] width 132 height 16
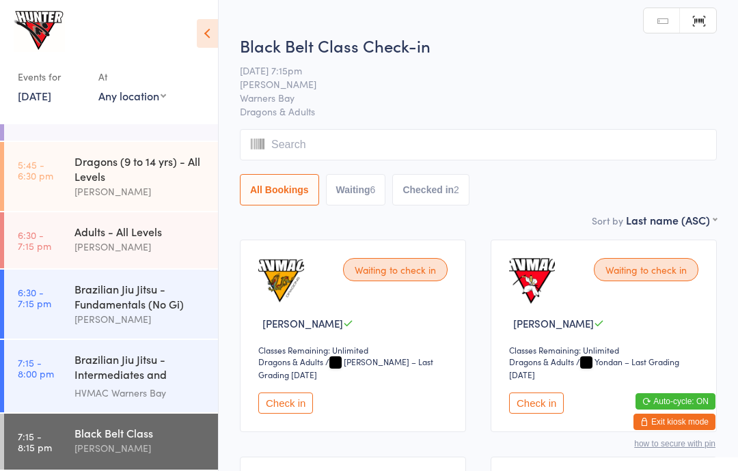
click at [516, 401] on button "Check in" at bounding box center [536, 403] width 55 height 21
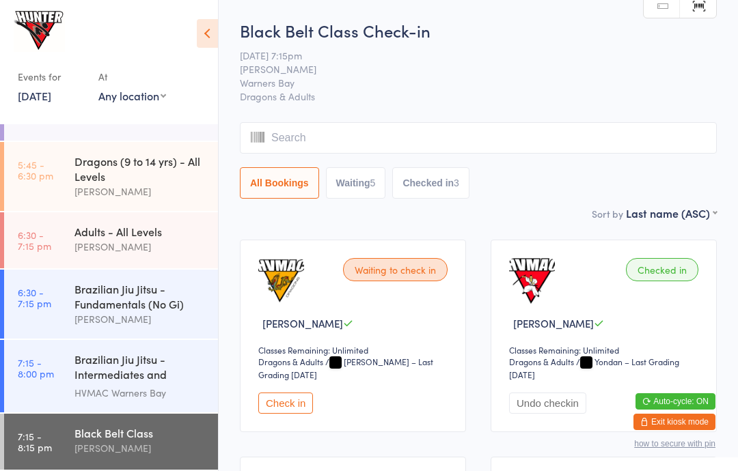
click at [96, 232] on div "Adults - All Levels" at bounding box center [140, 231] width 132 height 15
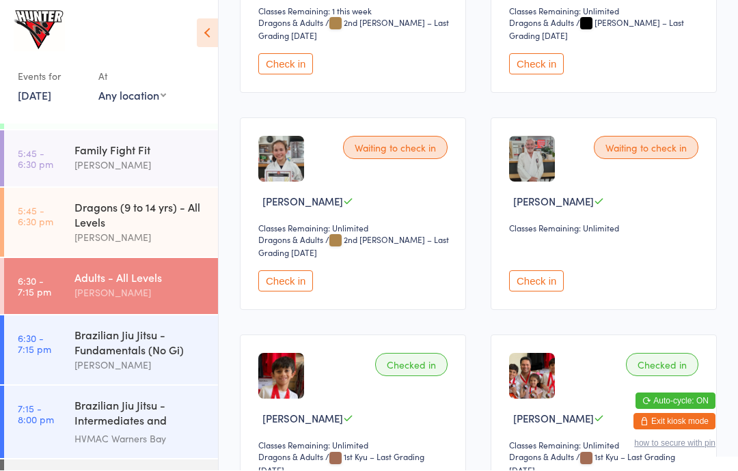
scroll to position [339, 0]
click at [545, 292] on button "Check in" at bounding box center [536, 281] width 55 height 21
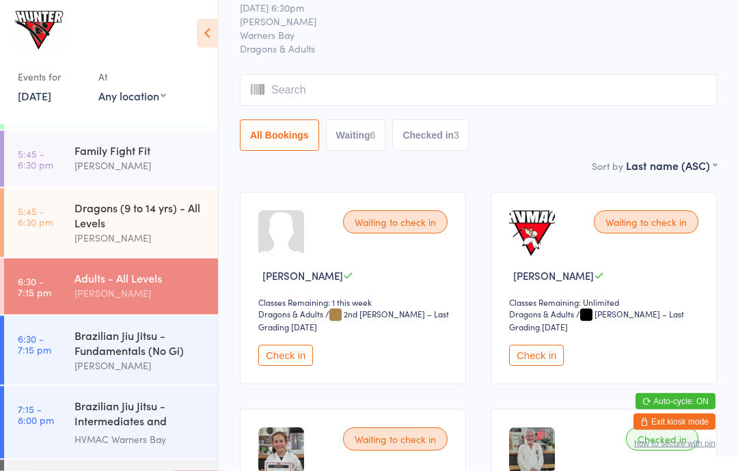
scroll to position [48, 0]
click at [536, 365] on button "Check in" at bounding box center [536, 355] width 55 height 21
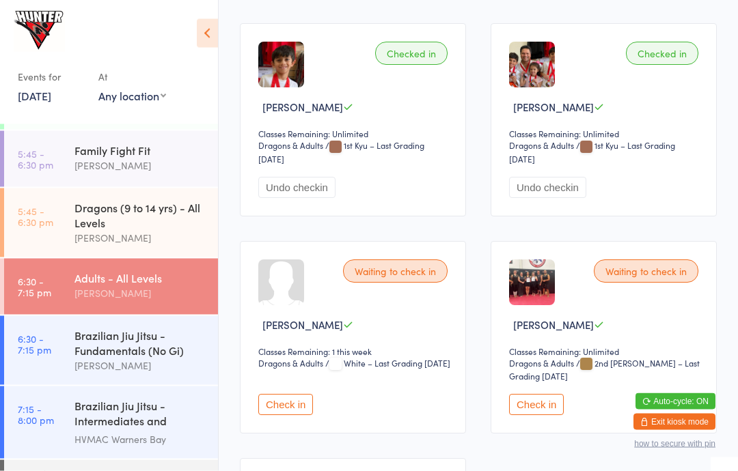
scroll to position [656, 0]
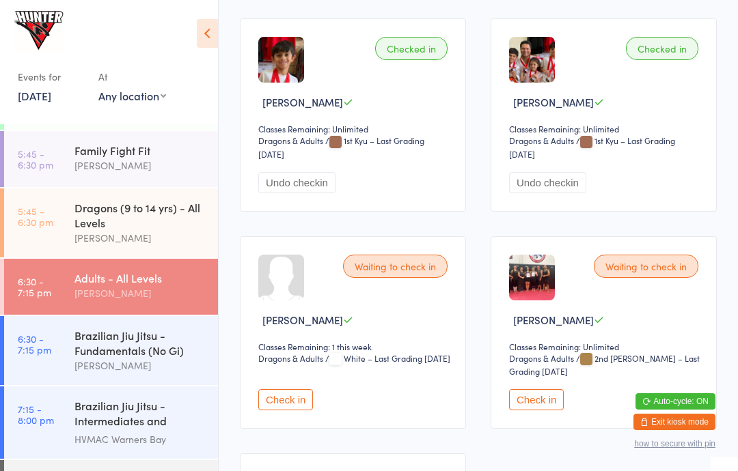
click at [290, 411] on button "Check in" at bounding box center [285, 399] width 55 height 21
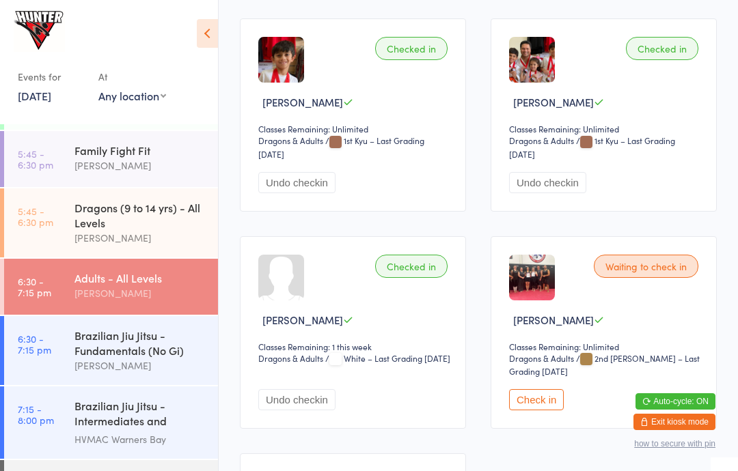
click at [117, 358] on div "Brazilian Jiu Jitsu - Fundamentals (No Gi)" at bounding box center [140, 343] width 132 height 30
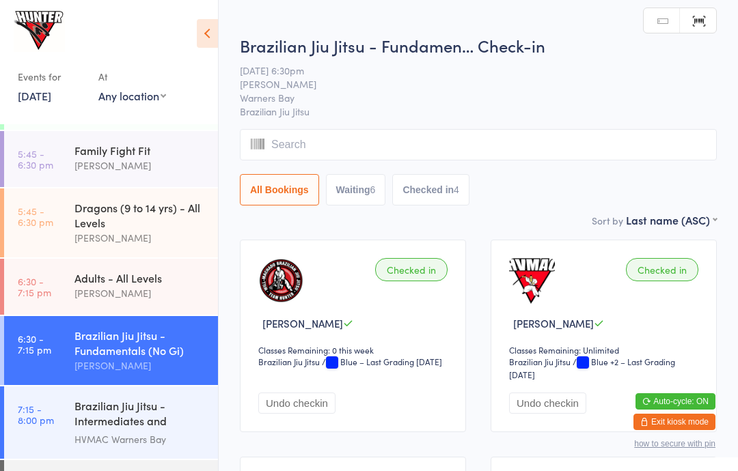
click at [217, 27] on icon at bounding box center [207, 33] width 21 height 29
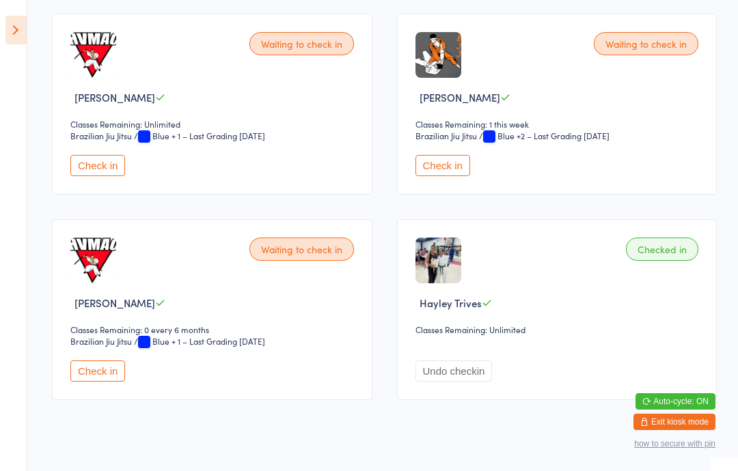
scroll to position [847, 0]
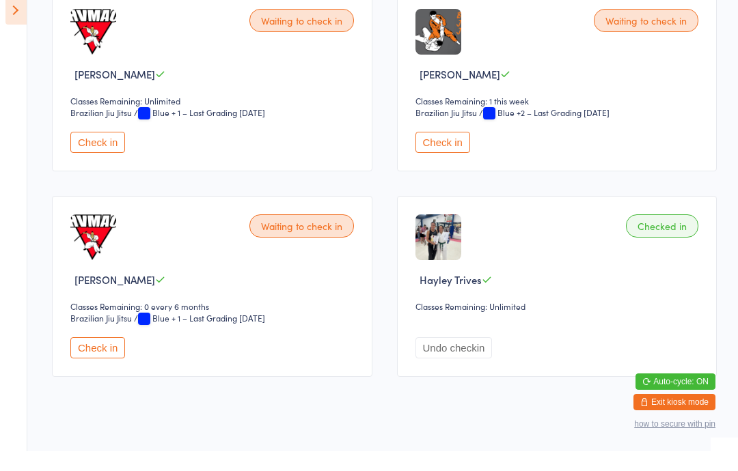
click at [98, 359] on button "Check in" at bounding box center [97, 367] width 55 height 21
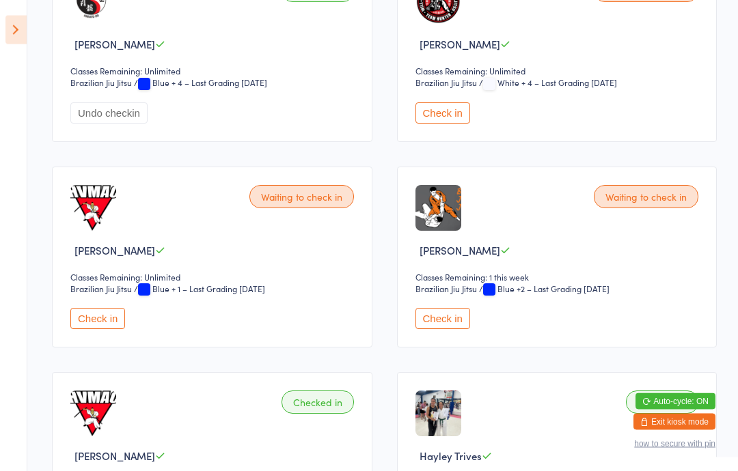
scroll to position [693, 0]
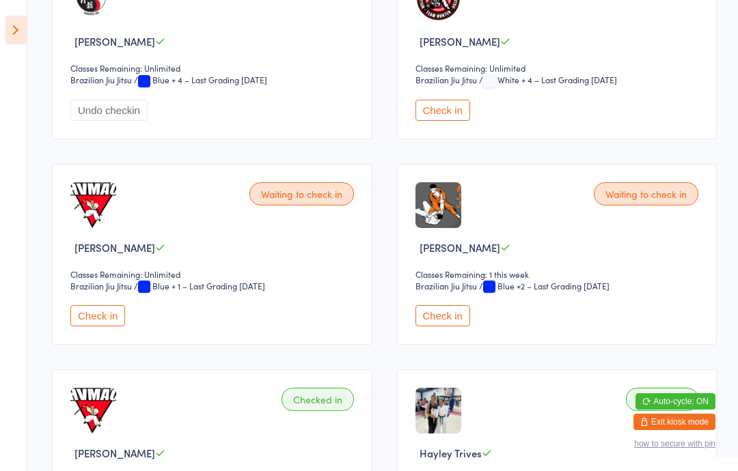
click at [449, 327] on button "Check in" at bounding box center [442, 315] width 55 height 21
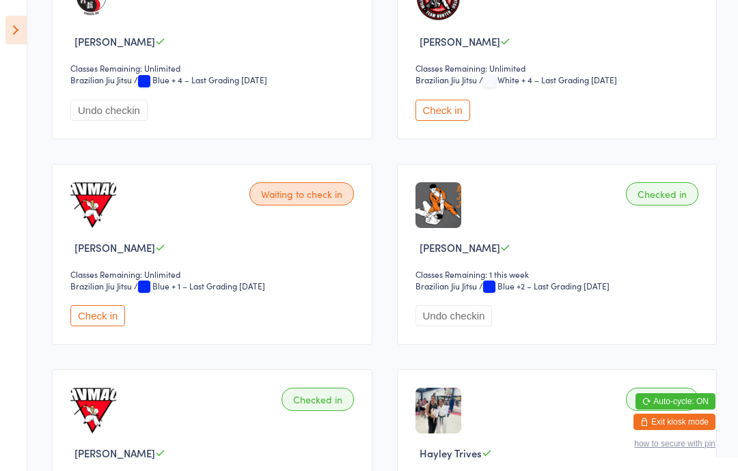
click at [11, 28] on icon at bounding box center [15, 30] width 21 height 29
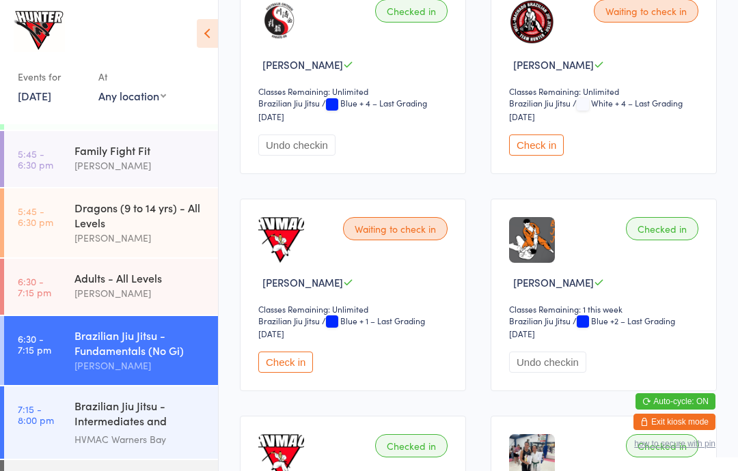
click at [77, 282] on div "Adults - All Levels" at bounding box center [140, 278] width 132 height 15
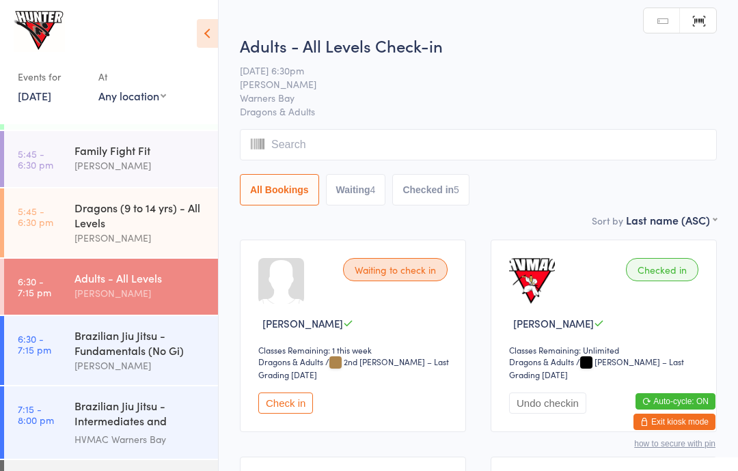
click at [269, 414] on button "Check in" at bounding box center [285, 403] width 55 height 21
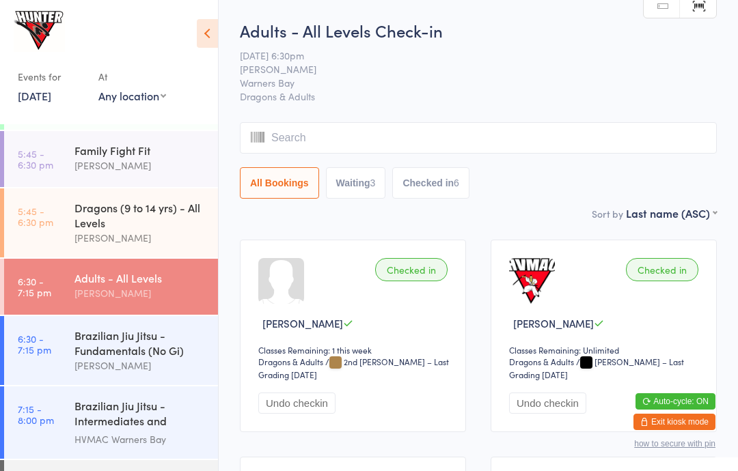
click at [90, 358] on div "Brazilian Jiu Jitsu - Fundamentals (No Gi)" at bounding box center [140, 343] width 132 height 30
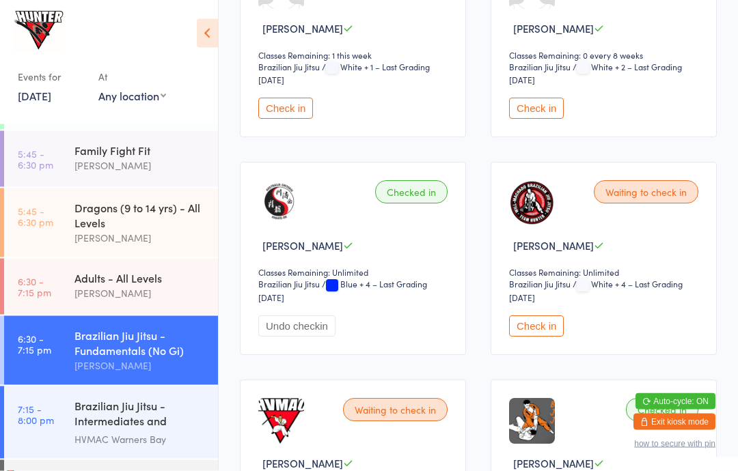
click at [524, 337] on button "Check in" at bounding box center [536, 326] width 55 height 21
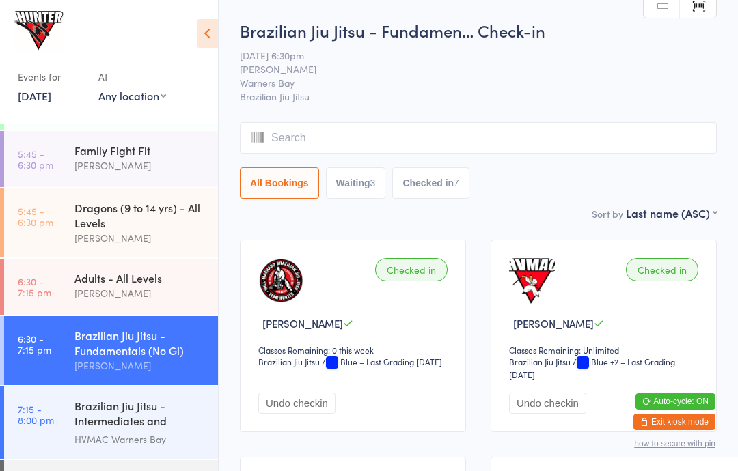
click at [69, 287] on link "6:30 - 7:15 pm Adults - All Levels Kelie Fisher" at bounding box center [111, 287] width 214 height 56
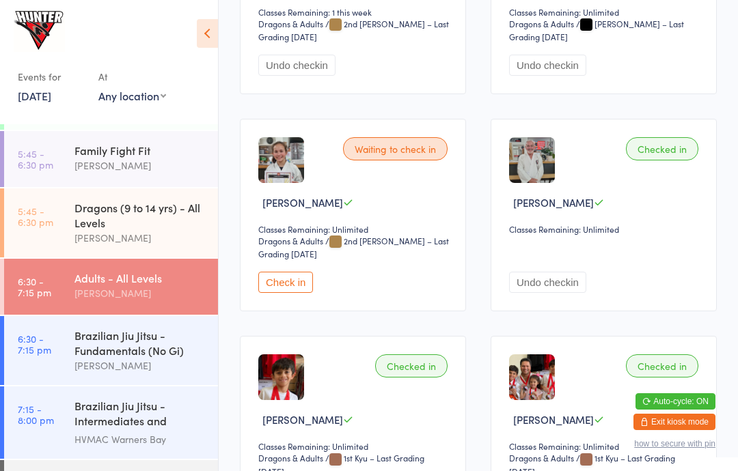
scroll to position [323, 0]
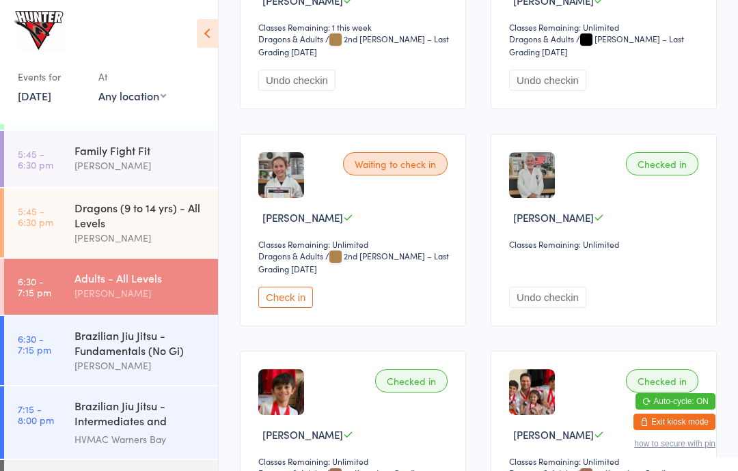
click at [290, 306] on button "Check in" at bounding box center [285, 297] width 55 height 21
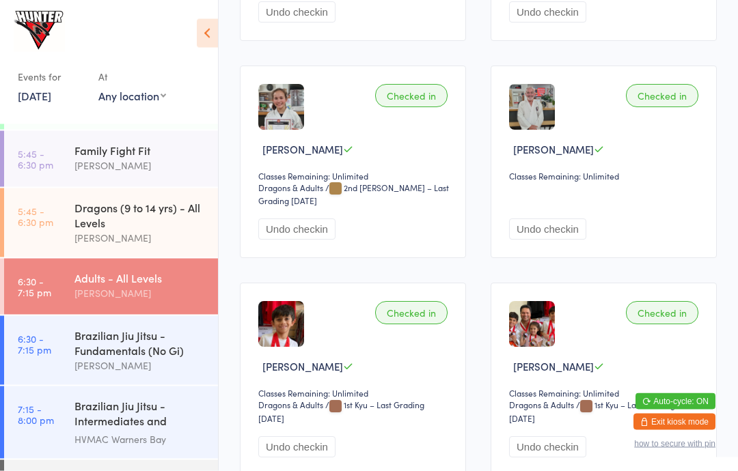
scroll to position [391, 0]
click at [148, 358] on div "Brazilian Jiu Jitsu - Fundamentals (No Gi)" at bounding box center [140, 343] width 132 height 30
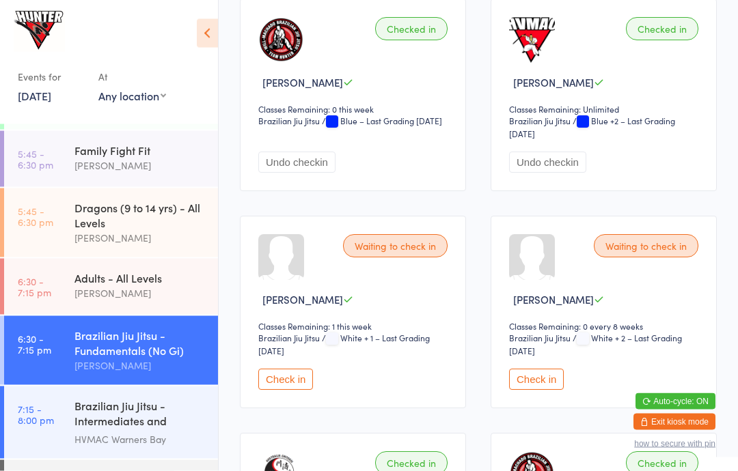
scroll to position [241, 0]
click at [299, 390] on button "Check in" at bounding box center [285, 379] width 55 height 21
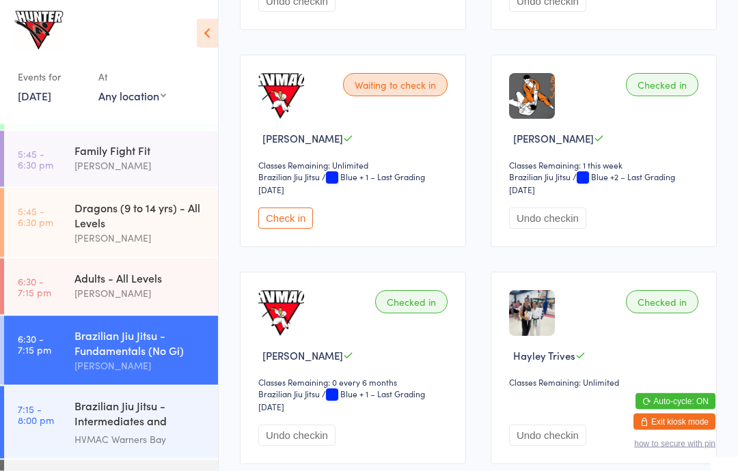
click at [288, 230] on button "Check in" at bounding box center [285, 218] width 55 height 21
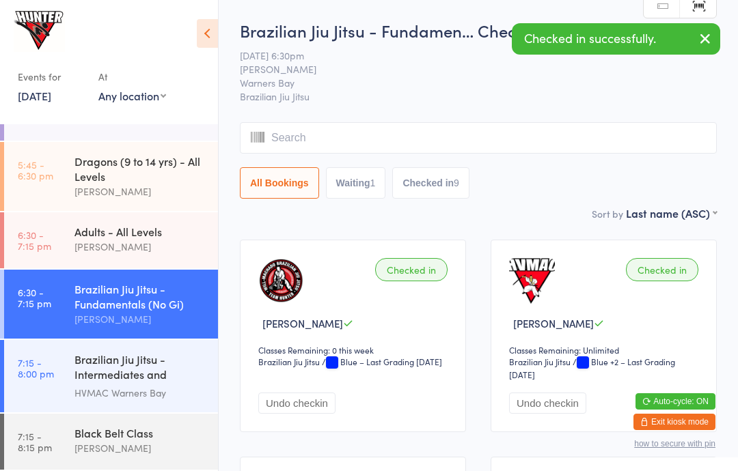
scroll to position [348, 0]
click at [55, 439] on link "7:15 - 8:15 pm Black Belt Class Brian Hayes" at bounding box center [111, 442] width 214 height 56
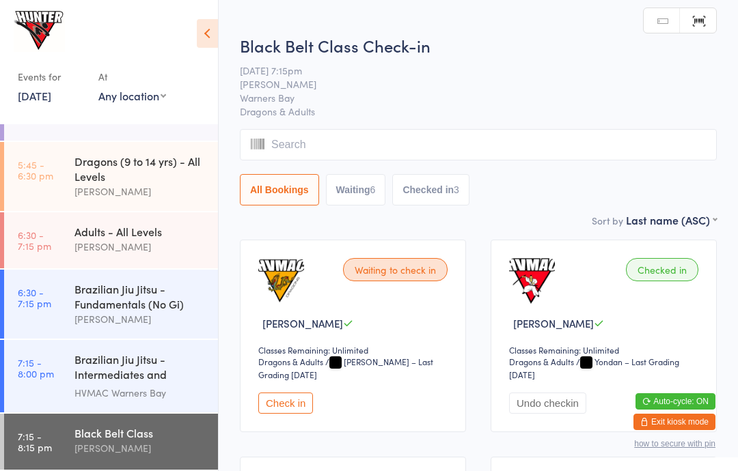
click at [201, 27] on icon at bounding box center [207, 33] width 21 height 29
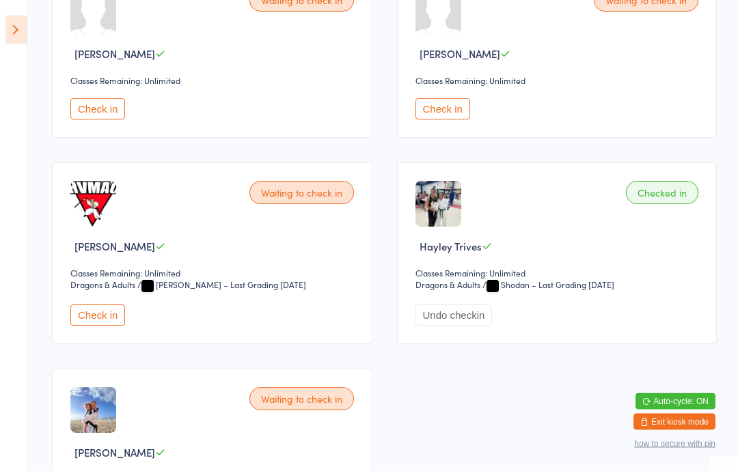
click at [98, 327] on button "Check in" at bounding box center [97, 315] width 55 height 21
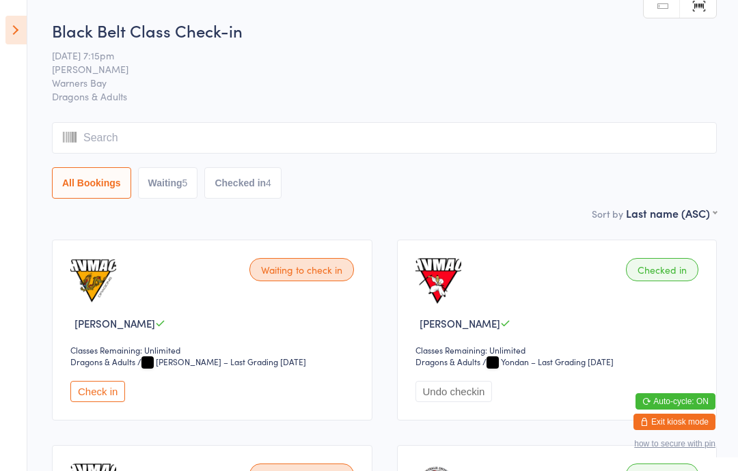
click at [18, 29] on icon at bounding box center [15, 30] width 21 height 29
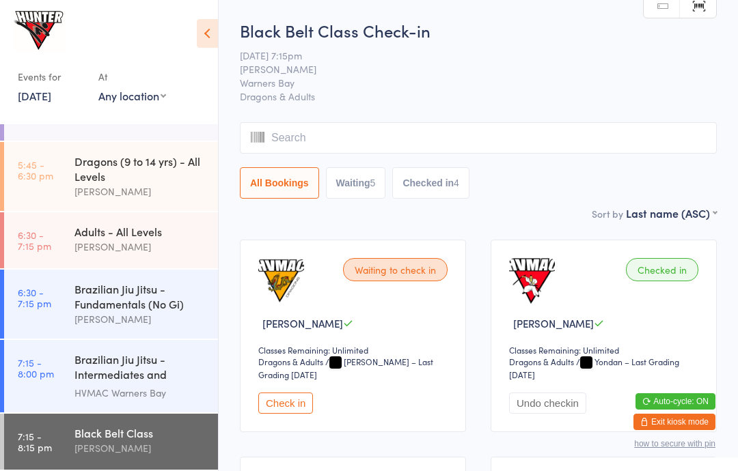
click at [126, 234] on div "Adults - All Levels" at bounding box center [140, 231] width 132 height 15
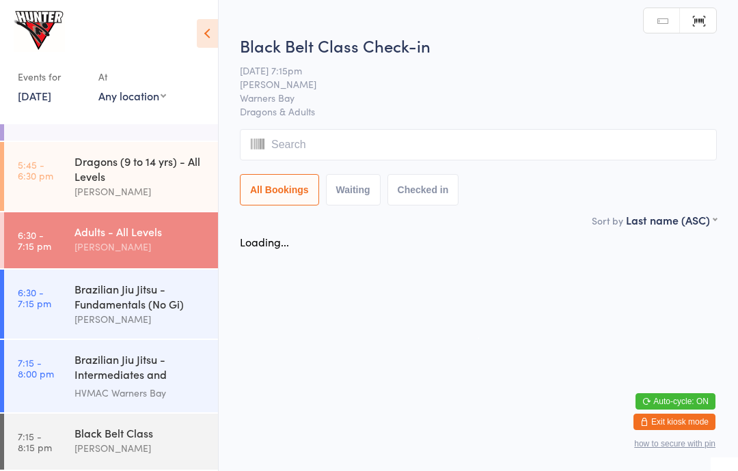
click at [210, 20] on icon at bounding box center [207, 33] width 21 height 29
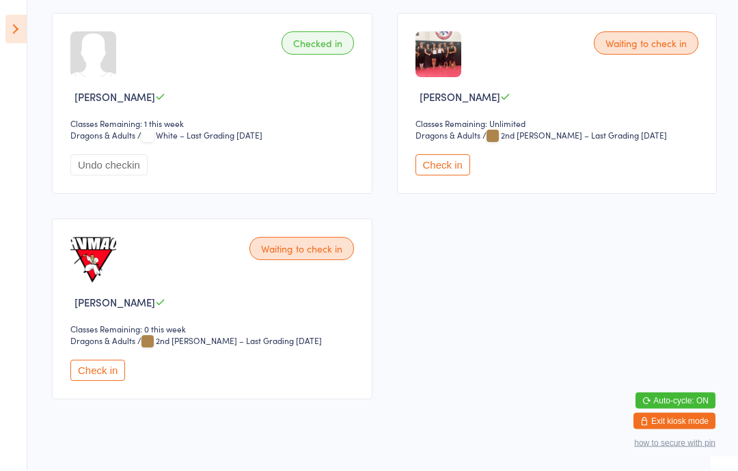
scroll to position [843, 0]
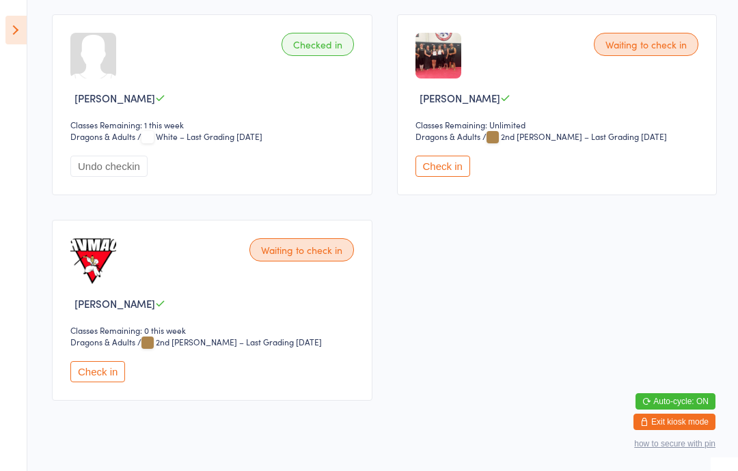
click at [107, 383] on button "Check in" at bounding box center [97, 371] width 55 height 21
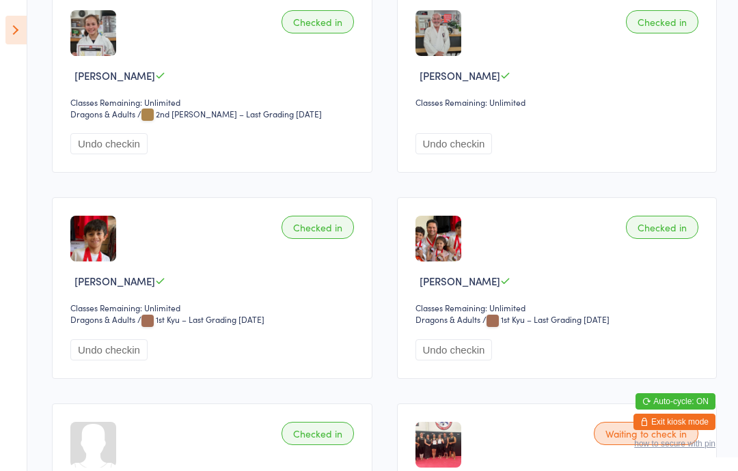
scroll to position [0, 0]
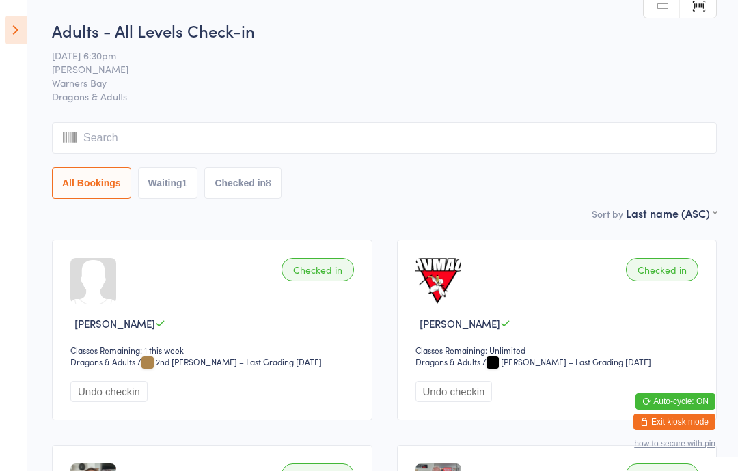
click at [24, 27] on icon at bounding box center [15, 30] width 21 height 29
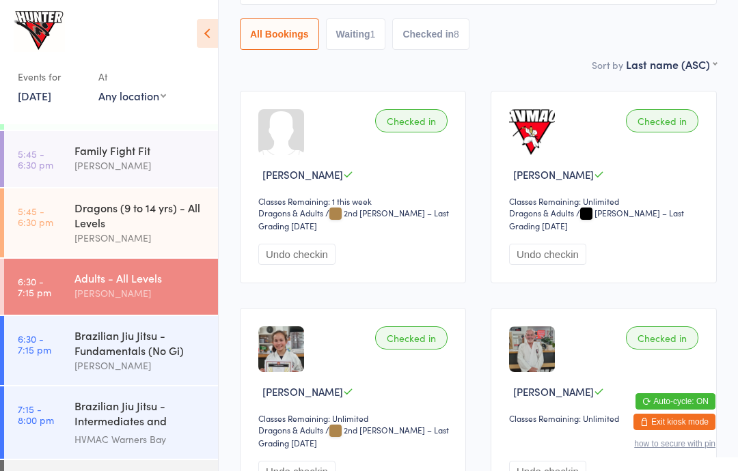
scroll to position [151, 0]
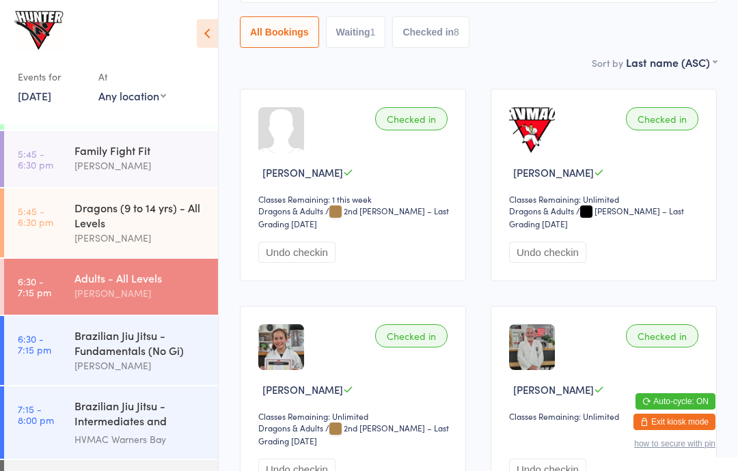
click at [129, 471] on div "Black Belt Class" at bounding box center [140, 479] width 132 height 15
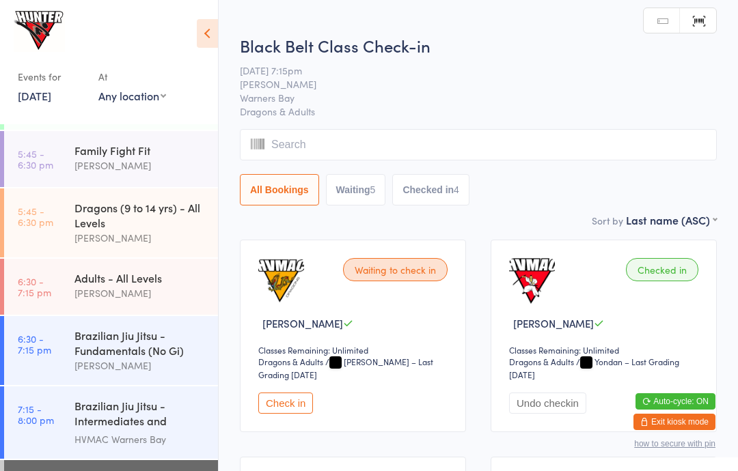
click at [208, 33] on icon at bounding box center [207, 33] width 21 height 29
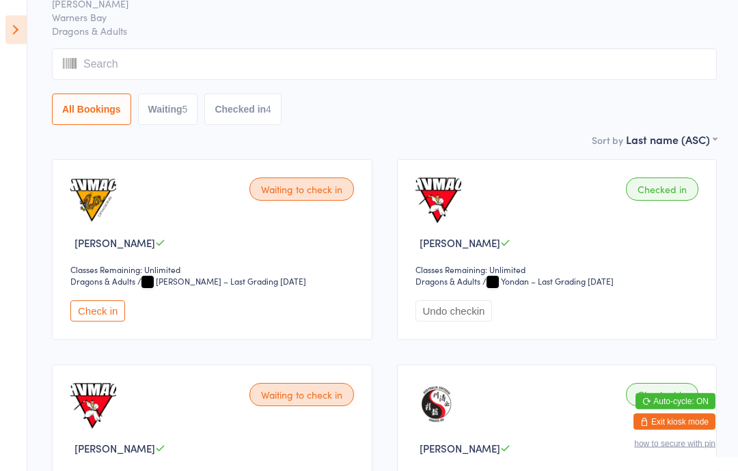
scroll to position [82, 0]
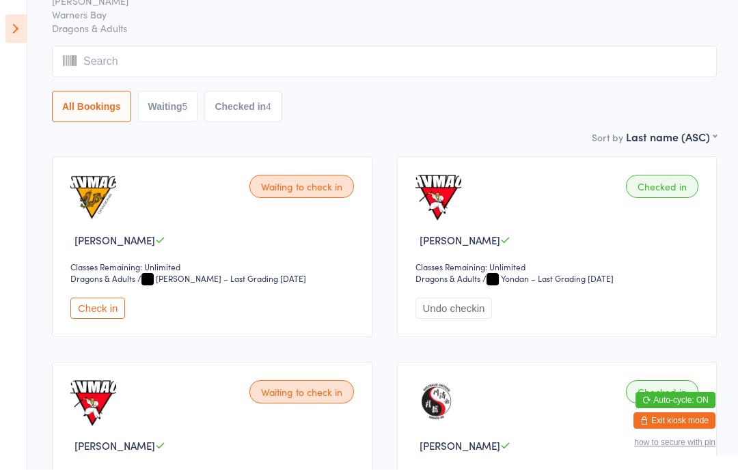
click at [116, 310] on button "Check in" at bounding box center [97, 309] width 55 height 21
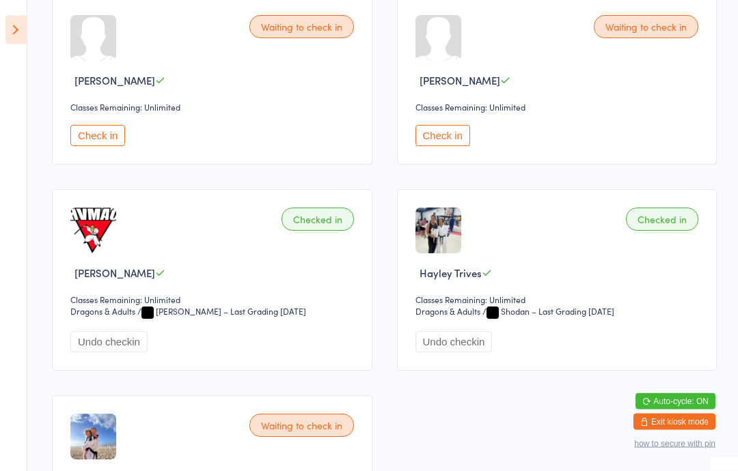
scroll to position [663, 0]
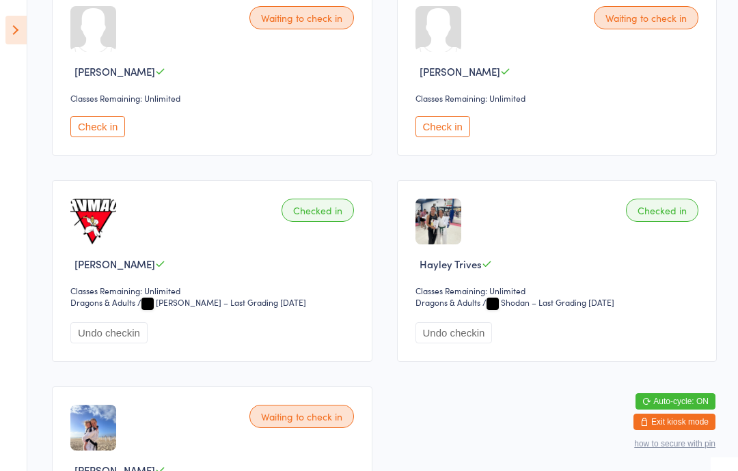
click at [104, 132] on button "Check in" at bounding box center [97, 126] width 55 height 21
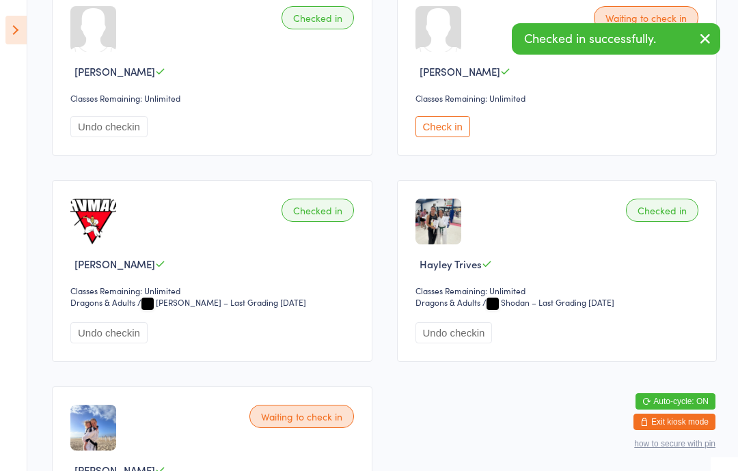
click at [447, 137] on button "Check in" at bounding box center [442, 126] width 55 height 21
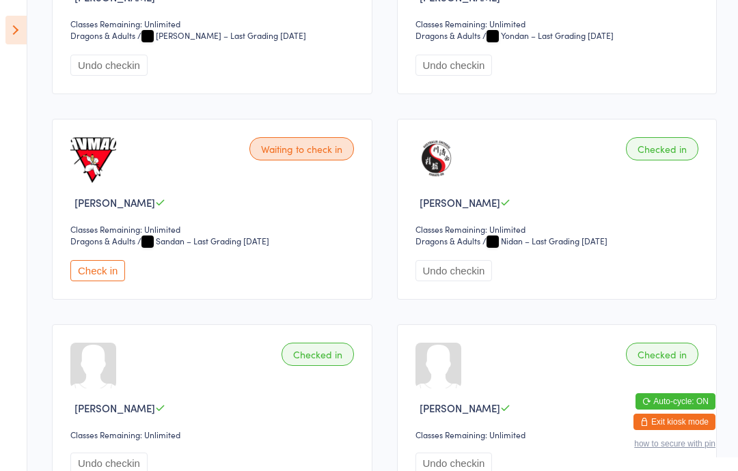
scroll to position [327, 0]
click at [102, 281] on button "Check in" at bounding box center [97, 270] width 55 height 21
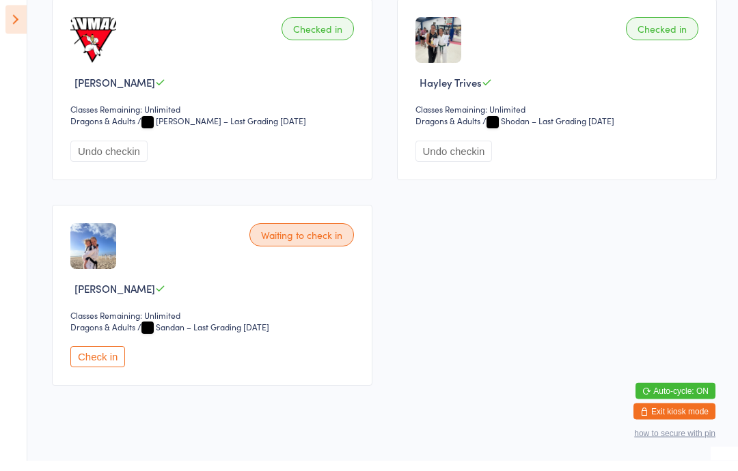
scroll to position [830, 0]
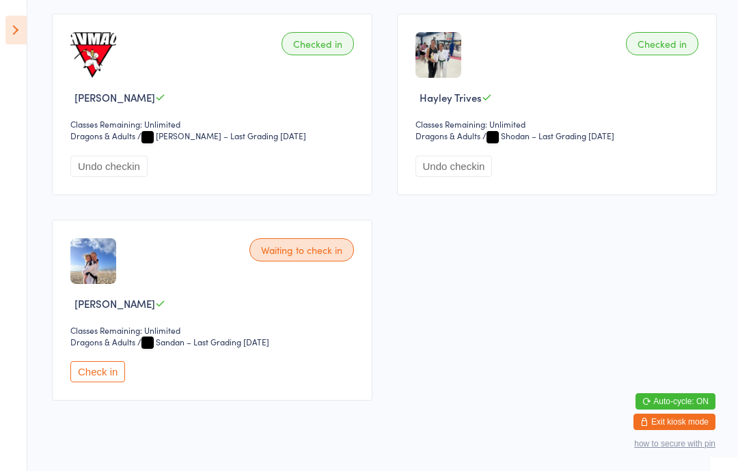
click at [95, 383] on button "Check in" at bounding box center [97, 371] width 55 height 21
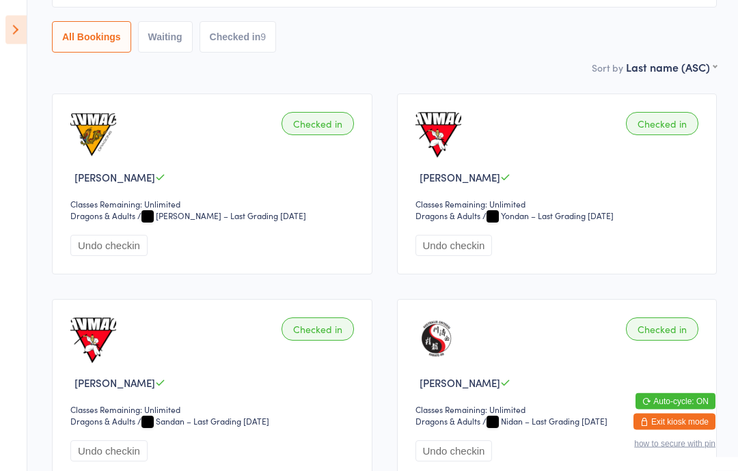
scroll to position [0, 0]
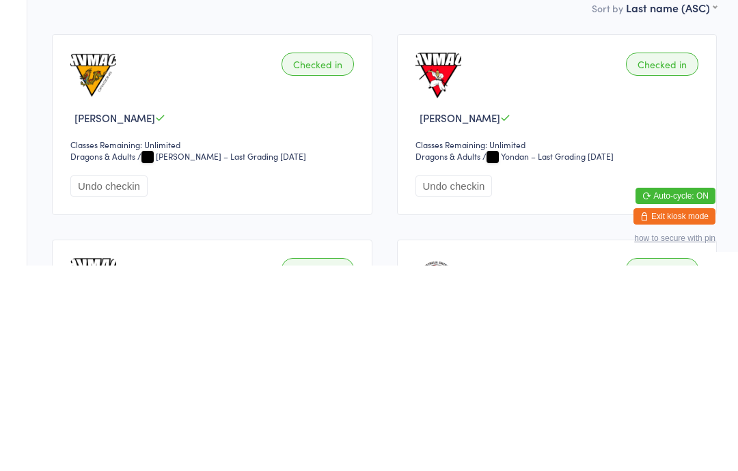
click at [9, 25] on aside "Events for 15 Sep, 2025 15 Sep, 2025 September 2025 Sun Mon Tue Wed Thu Fri Sat…" at bounding box center [13, 235] width 27 height 471
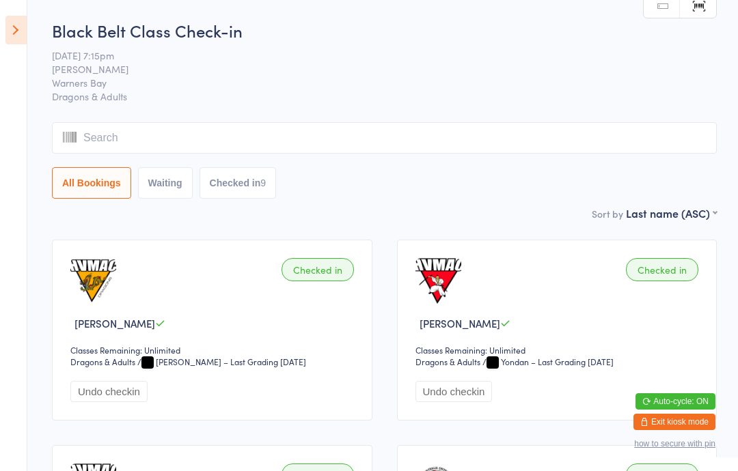
click at [20, 36] on icon at bounding box center [15, 30] width 21 height 29
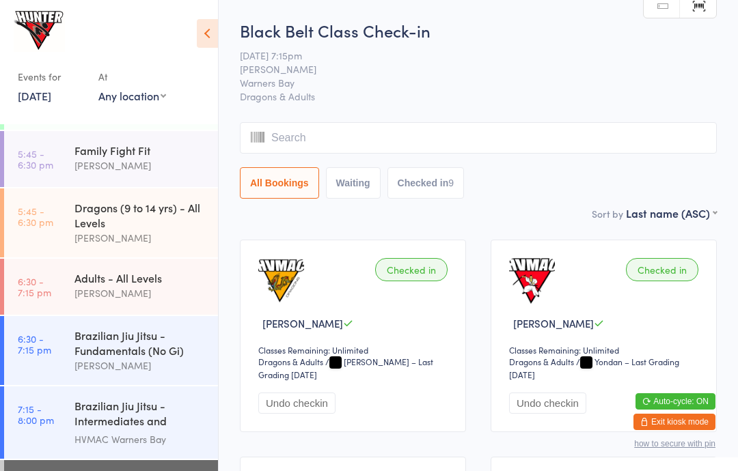
click at [8, 24] on div "Events for 15 Sep, 2025 15 Sep, 2025 September 2025 Sun Mon Tue Wed Thu Fri Sat…" at bounding box center [109, 60] width 218 height 120
